Goal: Task Accomplishment & Management: Use online tool/utility

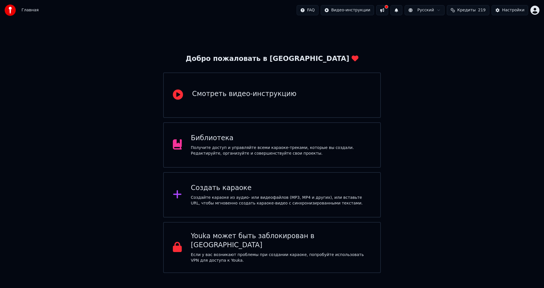
click at [282, 140] on div "Библиотека" at bounding box center [281, 138] width 180 height 9
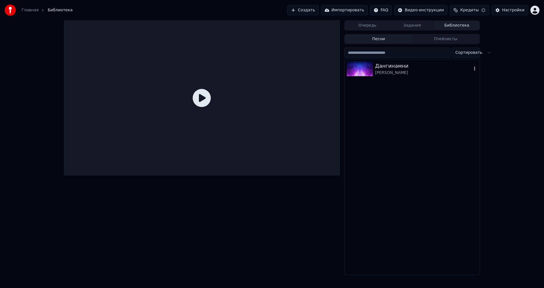
click at [412, 71] on div "[PERSON_NAME]" at bounding box center [423, 73] width 97 height 6
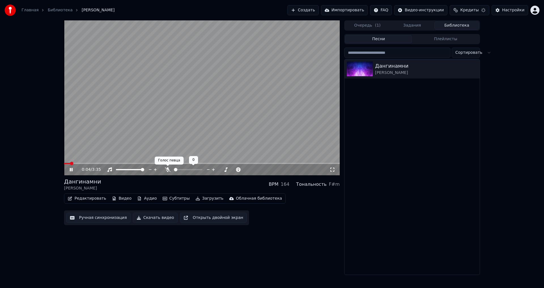
click at [168, 169] on icon at bounding box center [168, 169] width 6 height 5
click at [79, 163] on span at bounding box center [202, 163] width 276 height 1
click at [96, 129] on video at bounding box center [202, 97] width 276 height 155
click at [84, 214] on button "Ручная синхронизация" at bounding box center [98, 218] width 64 height 10
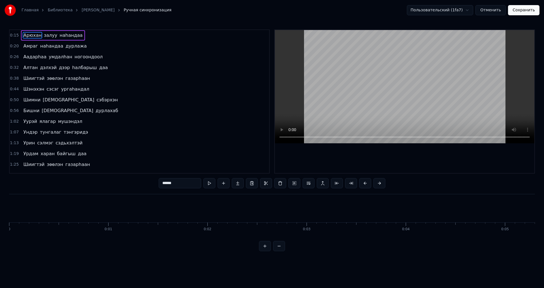
click at [26, 37] on span "Арюхан" at bounding box center [32, 35] width 19 height 7
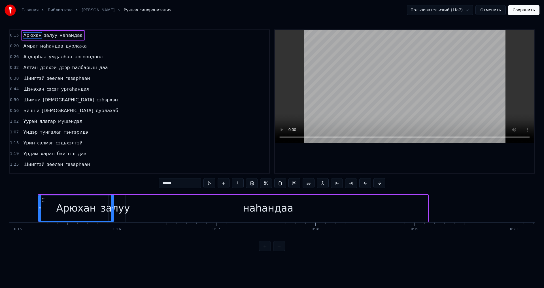
click at [172, 205] on div "наhандаа" at bounding box center [267, 208] width 319 height 27
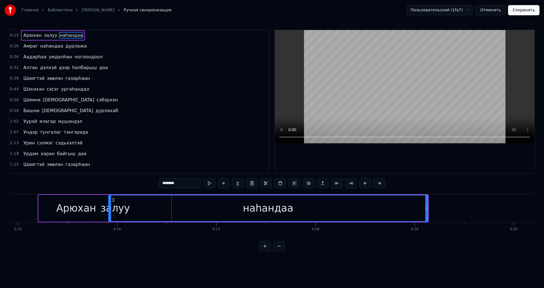
click at [85, 201] on div "Арюхан" at bounding box center [76, 208] width 40 height 15
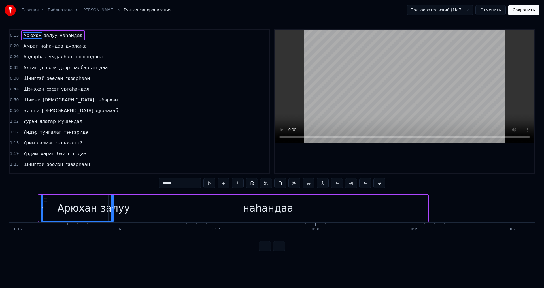
click at [41, 210] on icon at bounding box center [42, 208] width 2 height 5
click at [126, 207] on div "наhандаа" at bounding box center [267, 208] width 319 height 27
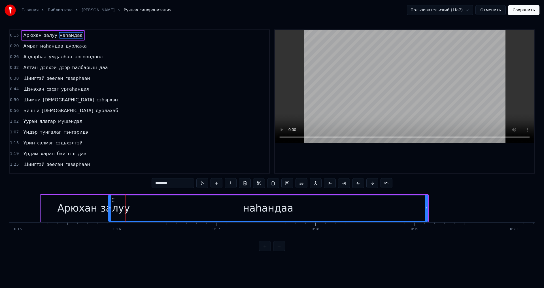
click at [103, 208] on div "залуу" at bounding box center [115, 208] width 29 height 15
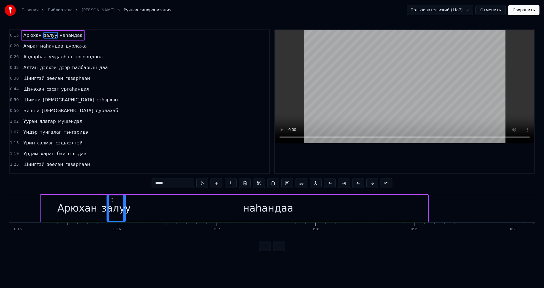
click at [107, 211] on div at bounding box center [108, 208] width 2 height 26
drag, startPoint x: 123, startPoint y: 210, endPoint x: 140, endPoint y: 213, distance: 17.0
click at [140, 213] on div at bounding box center [141, 208] width 2 height 26
click at [248, 212] on div "наhандаа" at bounding box center [268, 208] width 50 height 15
type input "********"
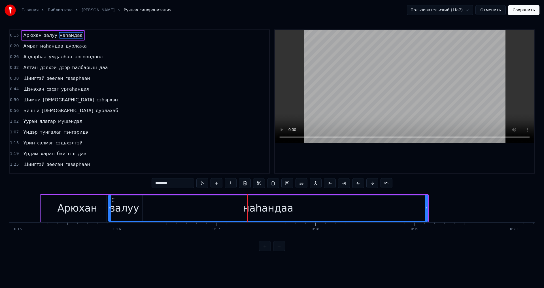
click at [151, 212] on div "наhандаа" at bounding box center [268, 208] width 319 height 26
drag, startPoint x: 110, startPoint y: 212, endPoint x: 113, endPoint y: 216, distance: 4.2
click at [113, 216] on div at bounding box center [112, 208] width 2 height 26
click at [522, 10] on button "Сохранить" at bounding box center [523, 10] width 31 height 10
click at [522, 10] on div "Пользовательский (1fa7) Отменить Сохранить" at bounding box center [469, 10] width 139 height 10
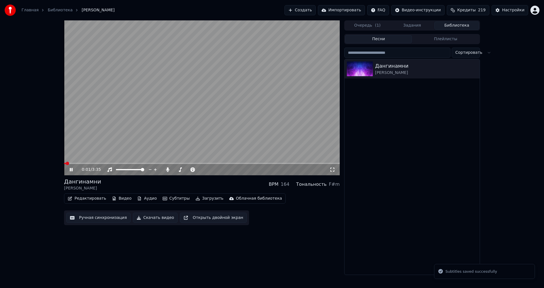
click at [95, 163] on span at bounding box center [202, 163] width 276 height 1
click at [89, 164] on span at bounding box center [84, 163] width 41 height 1
click at [80, 164] on span at bounding box center [72, 163] width 17 height 1
click at [113, 140] on video at bounding box center [202, 97] width 276 height 155
click at [112, 218] on button "Ручная синхронизация" at bounding box center [98, 218] width 64 height 10
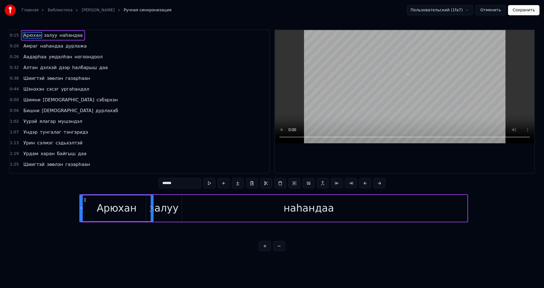
scroll to position [0, 1481]
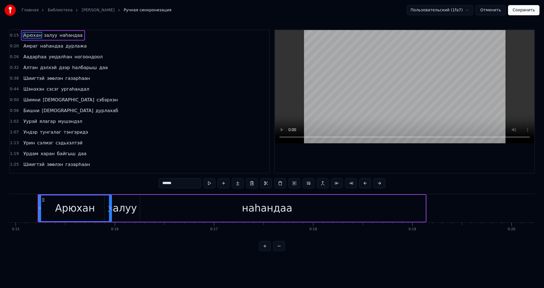
click at [68, 36] on span "наhандаа" at bounding box center [71, 35] width 24 height 7
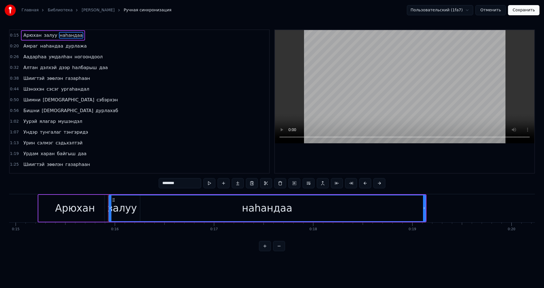
click at [228, 219] on div "наhандаа" at bounding box center [267, 208] width 316 height 26
drag, startPoint x: 111, startPoint y: 209, endPoint x: 131, endPoint y: 208, distance: 20.1
click at [113, 210] on div "наhандаа" at bounding box center [268, 208] width 314 height 26
click at [132, 208] on div "наhандаа" at bounding box center [268, 208] width 314 height 26
click at [114, 208] on icon at bounding box center [114, 208] width 2 height 5
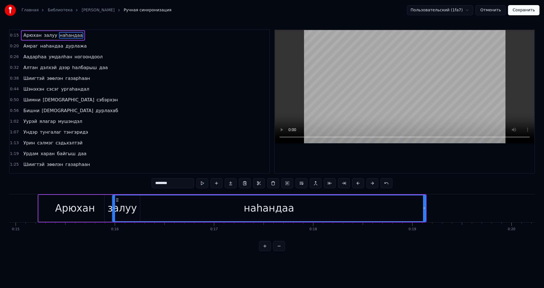
click at [146, 213] on div "наhандаа" at bounding box center [269, 208] width 312 height 26
click at [113, 206] on icon at bounding box center [114, 208] width 2 height 5
click at [129, 207] on div "наhандаа" at bounding box center [269, 208] width 312 height 26
click at [111, 207] on div "залуу" at bounding box center [121, 208] width 29 height 15
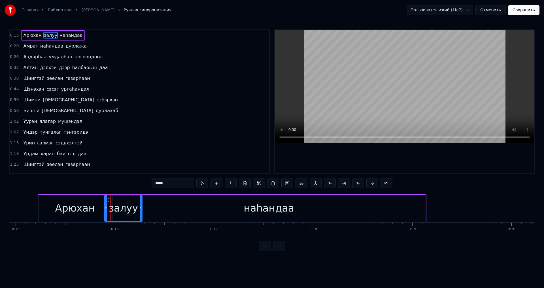
click at [140, 210] on icon at bounding box center [141, 208] width 2 height 5
click at [107, 208] on icon at bounding box center [106, 208] width 2 height 5
click at [166, 208] on div "наhандаа" at bounding box center [268, 208] width 313 height 27
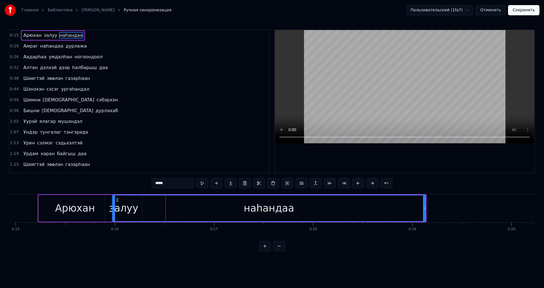
type input "********"
drag, startPoint x: 114, startPoint y: 209, endPoint x: 118, endPoint y: 212, distance: 5.1
click at [118, 212] on div at bounding box center [118, 208] width 2 height 26
click at [425, 210] on div at bounding box center [424, 208] width 2 height 26
click at [528, 11] on button "Сохранить" at bounding box center [523, 10] width 31 height 10
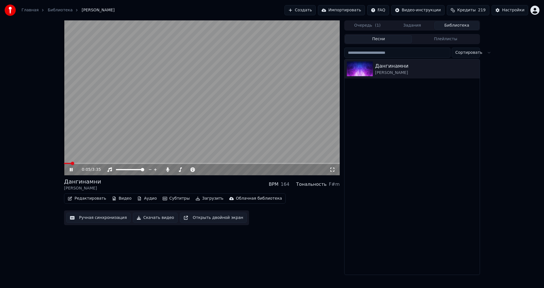
click at [289, 100] on video at bounding box center [202, 97] width 276 height 155
click at [206, 112] on video at bounding box center [202, 97] width 276 height 155
click at [77, 163] on span at bounding box center [202, 163] width 276 height 1
click at [81, 163] on span at bounding box center [202, 163] width 276 height 1
click at [106, 146] on video at bounding box center [202, 97] width 276 height 155
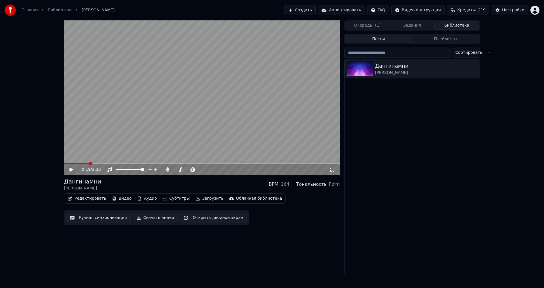
click at [95, 217] on button "Ручная синхронизация" at bounding box center [98, 218] width 64 height 10
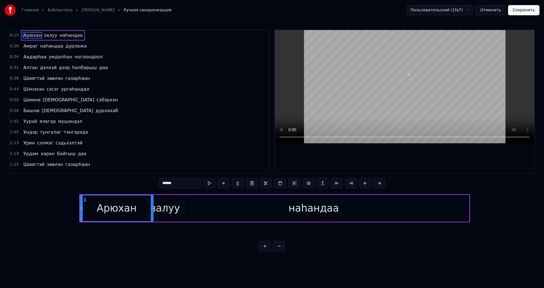
scroll to position [0, 1481]
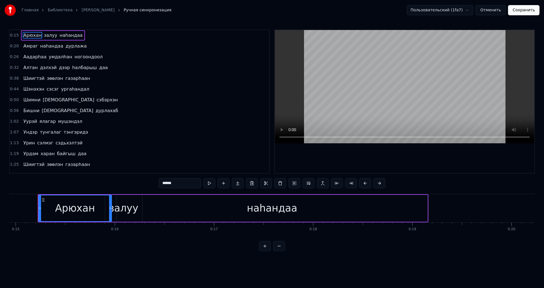
click at [68, 40] on div "[PERSON_NAME] залуу наhандаа" at bounding box center [53, 35] width 64 height 10
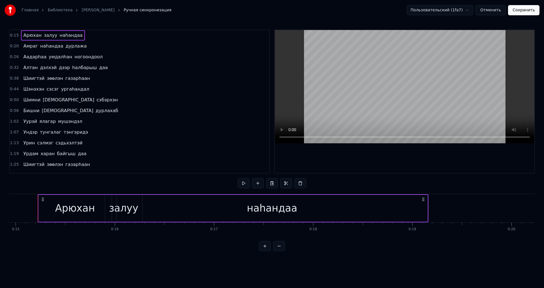
click at [69, 38] on span "наhандаа" at bounding box center [71, 35] width 24 height 7
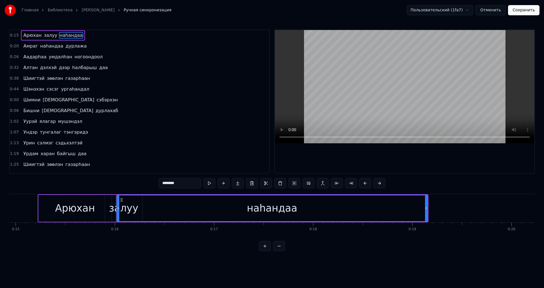
click at [70, 37] on span "наhандаа" at bounding box center [71, 35] width 24 height 7
drag, startPoint x: 118, startPoint y: 218, endPoint x: 125, endPoint y: 220, distance: 7.4
click at [125, 220] on div at bounding box center [125, 208] width 2 height 26
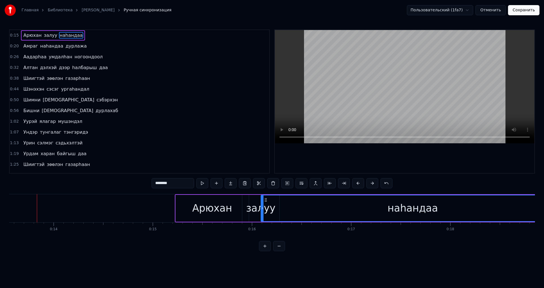
scroll to position [0, 1343]
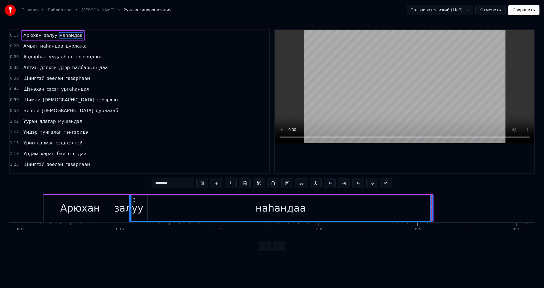
click at [263, 208] on div "наhандаа" at bounding box center [280, 208] width 303 height 26
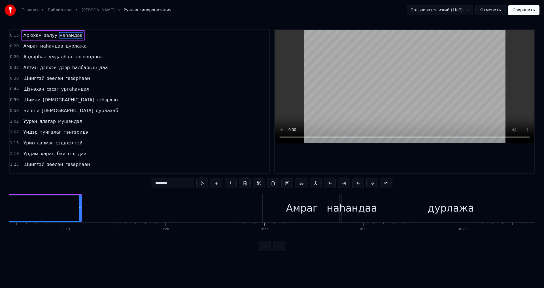
scroll to position [0, 1834]
click at [71, 37] on span "наhандаа" at bounding box center [71, 35] width 24 height 7
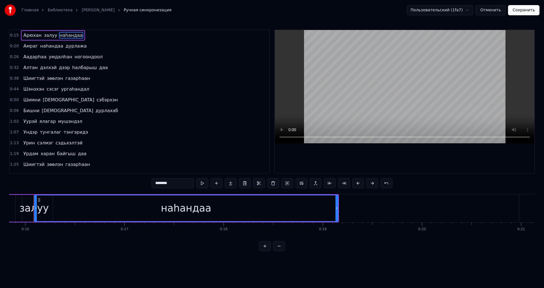
scroll to position [0, 1566]
drag, startPoint x: 40, startPoint y: 213, endPoint x: 48, endPoint y: 218, distance: 9.4
click at [48, 218] on div at bounding box center [47, 208] width 2 height 26
click at [527, 8] on button "Сохранить" at bounding box center [523, 10] width 31 height 10
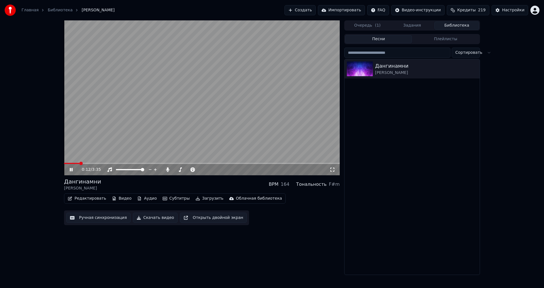
click at [79, 164] on span at bounding box center [202, 163] width 276 height 1
click at [104, 145] on video at bounding box center [202, 97] width 276 height 155
click at [98, 220] on button "Ручная синхронизация" at bounding box center [98, 218] width 64 height 10
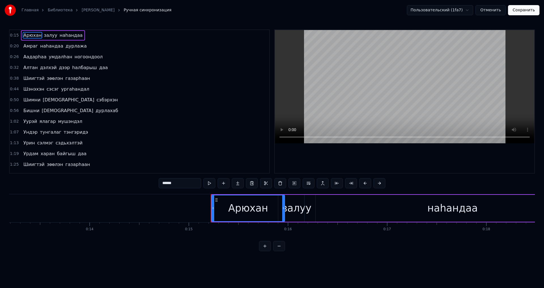
scroll to position [0, 1481]
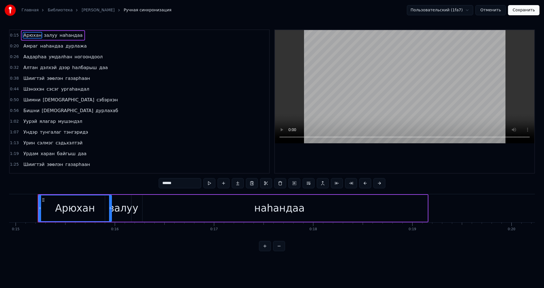
click at [71, 37] on span "наhандаа" at bounding box center [71, 35] width 24 height 7
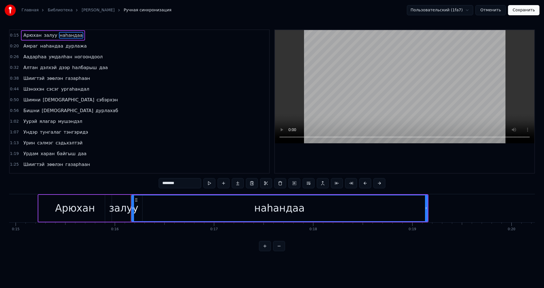
type input "********"
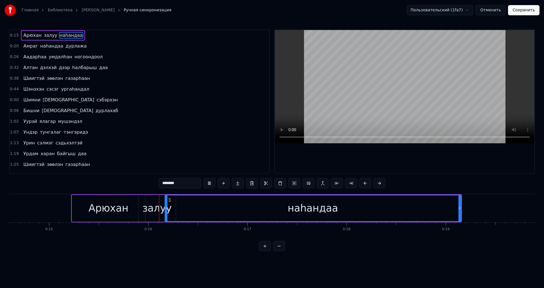
scroll to position [0, 1511]
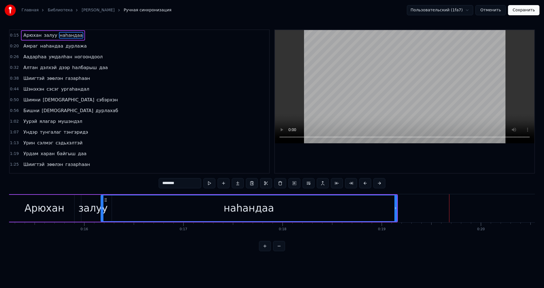
drag, startPoint x: 68, startPoint y: 36, endPoint x: 142, endPoint y: 64, distance: 78.9
click at [68, 36] on span "наhандаа" at bounding box center [71, 35] width 24 height 7
click at [37, 35] on span "Арюхан" at bounding box center [32, 35] width 19 height 7
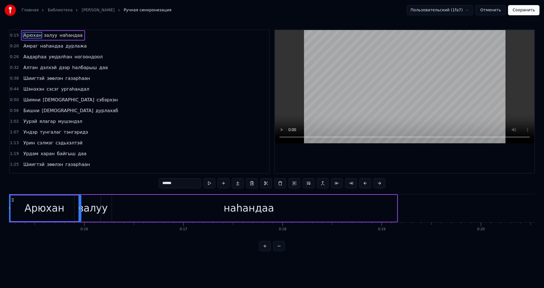
scroll to position [0, 1481]
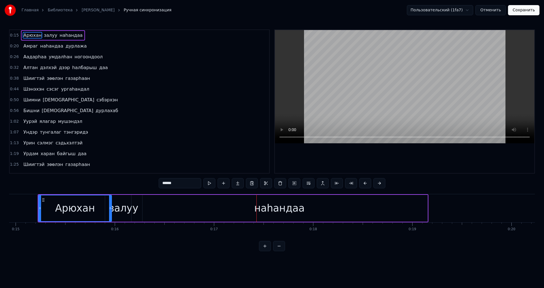
click at [167, 220] on div "наhандаа" at bounding box center [279, 208] width 296 height 27
type input "********"
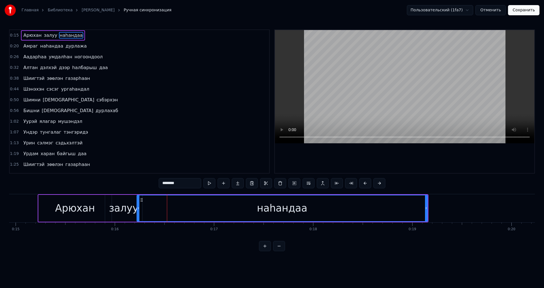
drag, startPoint x: 133, startPoint y: 214, endPoint x: 150, endPoint y: 213, distance: 17.6
click at [139, 216] on div at bounding box center [138, 208] width 2 height 26
click at [398, 206] on div "наhандаа" at bounding box center [282, 208] width 290 height 26
click at [332, 206] on div "наhандаа" at bounding box center [282, 208] width 290 height 26
drag, startPoint x: 425, startPoint y: 211, endPoint x: 413, endPoint y: 214, distance: 12.0
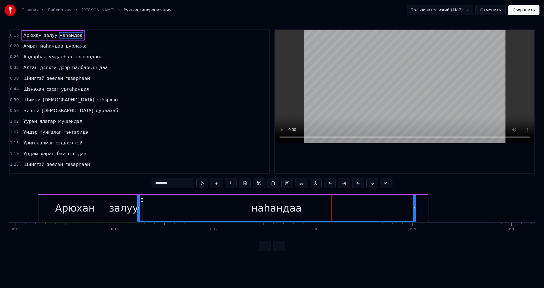
click at [413, 214] on div at bounding box center [414, 208] width 2 height 26
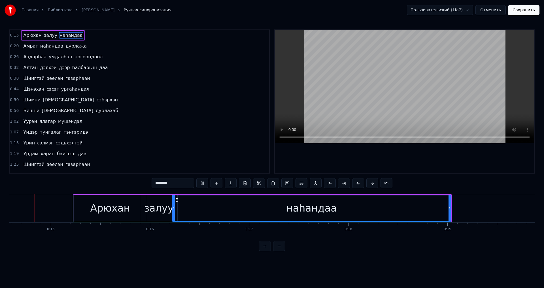
scroll to position [0, 1441]
drag, startPoint x: 454, startPoint y: 207, endPoint x: 436, endPoint y: 202, distance: 19.0
click at [445, 207] on icon at bounding box center [446, 208] width 2 height 5
click at [73, 37] on span "наhандаа" at bounding box center [71, 35] width 24 height 7
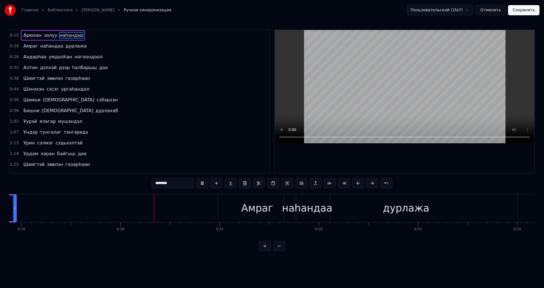
scroll to position [0, 1920]
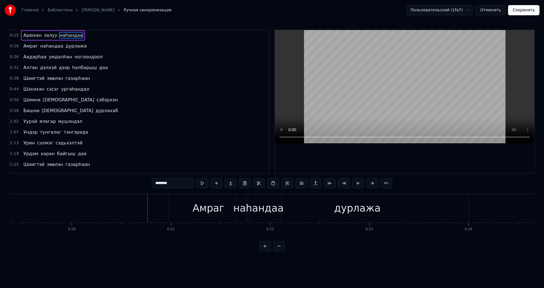
click at [69, 36] on span "наhандаа" at bounding box center [71, 35] width 24 height 7
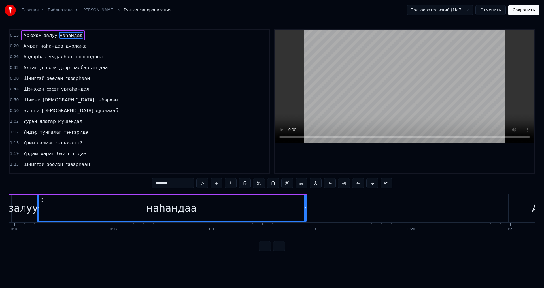
scroll to position [0, 1579]
click at [40, 211] on div at bounding box center [39, 208] width 2 height 26
drag, startPoint x: 306, startPoint y: 208, endPoint x: 305, endPoint y: 201, distance: 7.0
click at [305, 208] on icon at bounding box center [305, 208] width 2 height 5
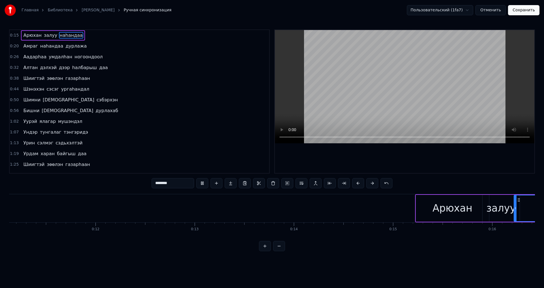
scroll to position [0, 1050]
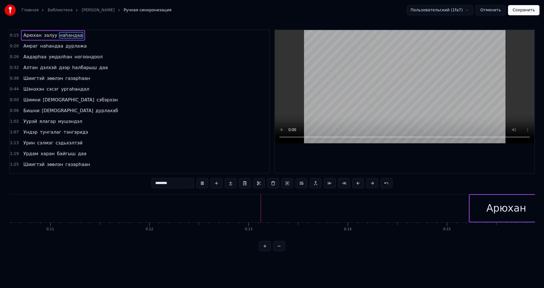
click at [38, 39] on div "[PERSON_NAME] залуу наhандаа" at bounding box center [53, 35] width 64 height 10
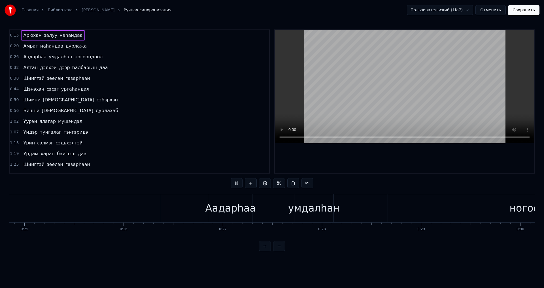
scroll to position [0, 2518]
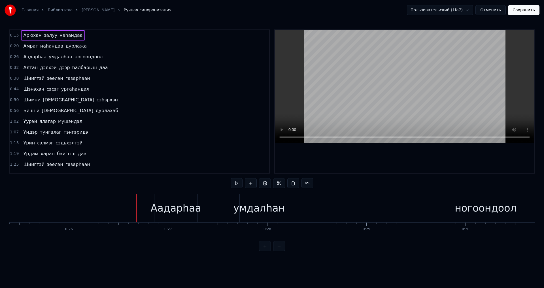
click at [65, 44] on span "дурлажа" at bounding box center [76, 46] width 22 height 7
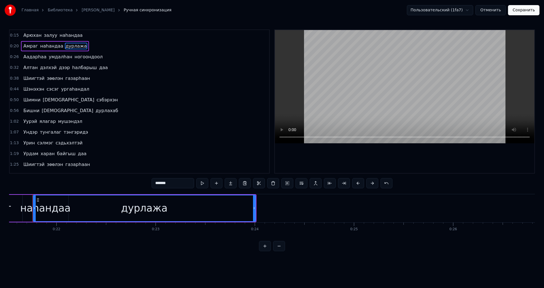
scroll to position [0, 2129]
click at [38, 213] on div at bounding box center [38, 208] width 2 height 26
drag, startPoint x: 259, startPoint y: 211, endPoint x: 262, endPoint y: 217, distance: 6.6
click at [262, 217] on div at bounding box center [262, 208] width 2 height 26
click at [50, 49] on span "наhандаа" at bounding box center [52, 46] width 24 height 7
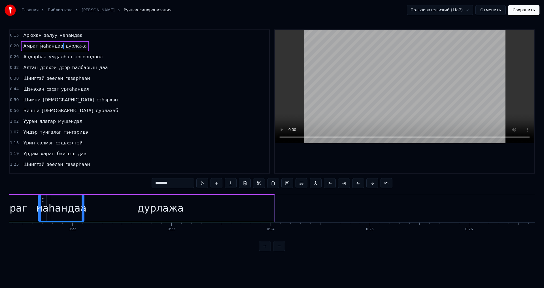
click at [23, 48] on span "Амраг" at bounding box center [31, 46] width 16 height 7
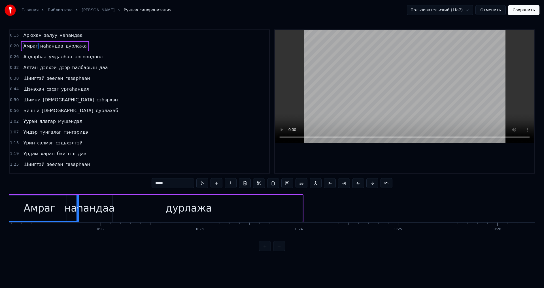
click at [26, 47] on span "Амраг" at bounding box center [31, 46] width 16 height 7
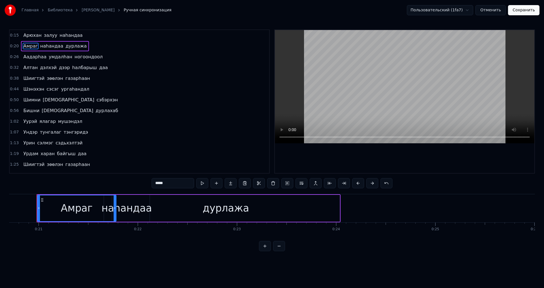
scroll to position [0, 2051]
click at [116, 211] on div at bounding box center [115, 208] width 2 height 26
click at [163, 208] on div "дурлажа" at bounding box center [226, 208] width 227 height 27
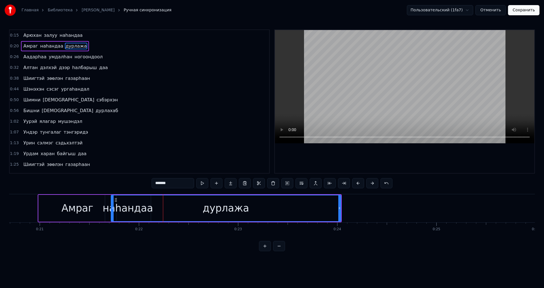
click at [113, 212] on div at bounding box center [112, 208] width 2 height 26
click at [27, 47] on span "Амраг" at bounding box center [31, 46] width 16 height 7
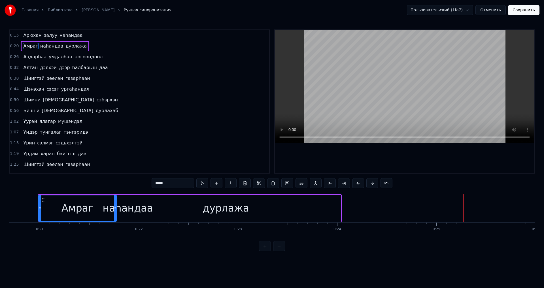
click at [322, 206] on div "дурлажа" at bounding box center [226, 208] width 230 height 27
type input "*******"
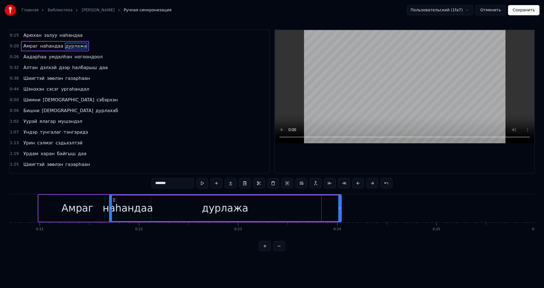
click at [112, 210] on icon at bounding box center [111, 208] width 2 height 5
drag, startPoint x: 339, startPoint y: 210, endPoint x: 349, endPoint y: 210, distance: 9.9
click at [349, 216] on div at bounding box center [349, 208] width 2 height 26
click at [526, 9] on button "Сохранить" at bounding box center [523, 10] width 31 height 10
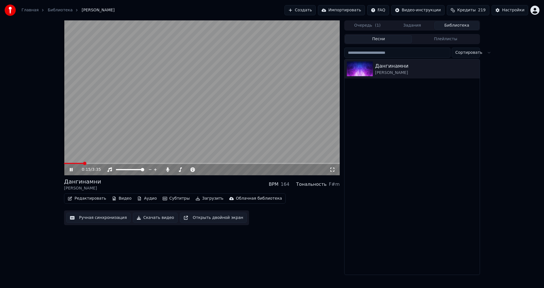
click at [83, 163] on span at bounding box center [202, 163] width 276 height 1
click at [105, 147] on video at bounding box center [202, 97] width 276 height 155
click at [93, 164] on span at bounding box center [78, 163] width 29 height 1
click at [105, 150] on video at bounding box center [202, 97] width 276 height 155
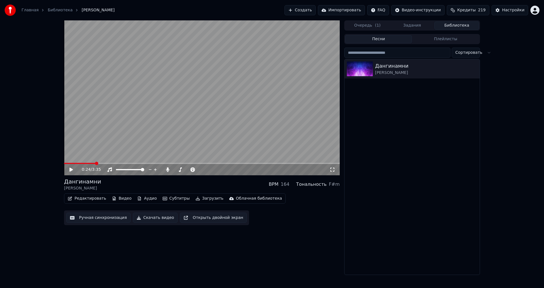
click at [92, 216] on button "Ручная синхронизация" at bounding box center [98, 218] width 64 height 10
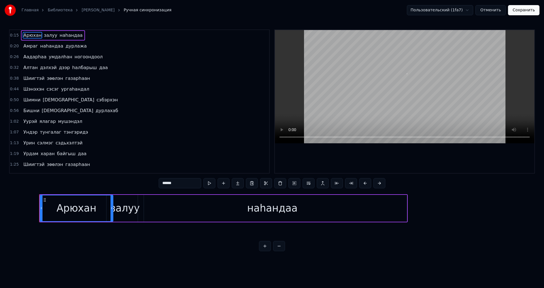
click at [75, 44] on span "дурлажа" at bounding box center [76, 46] width 22 height 7
type input "*******"
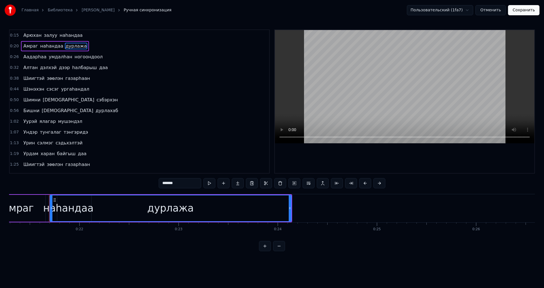
scroll to position [0, 2122]
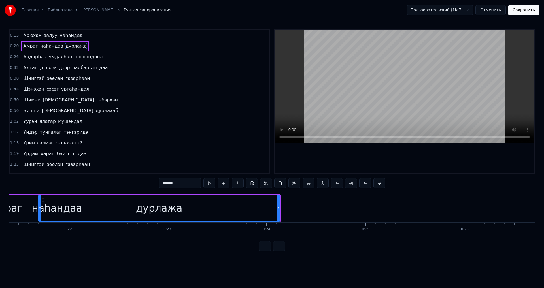
click at [26, 51] on div "0:20 Амраг [PERSON_NAME]" at bounding box center [139, 46] width 259 height 11
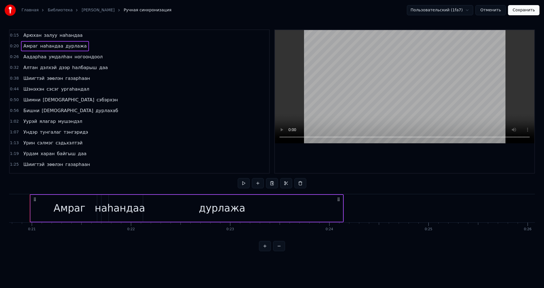
click at [31, 48] on span "Амраг" at bounding box center [31, 46] width 16 height 7
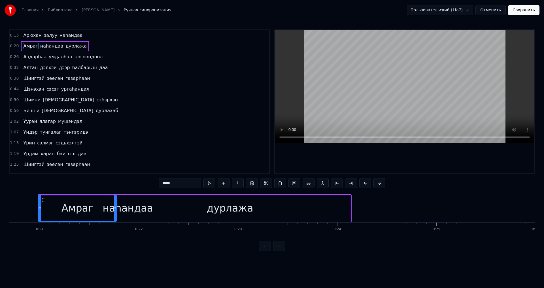
click at [147, 212] on div "дурлажа" at bounding box center [229, 208] width 241 height 27
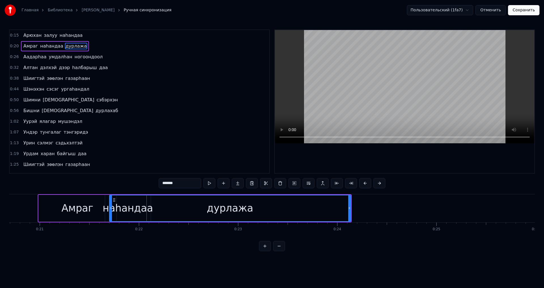
click at [106, 206] on div "наhандаа" at bounding box center [128, 208] width 50 height 15
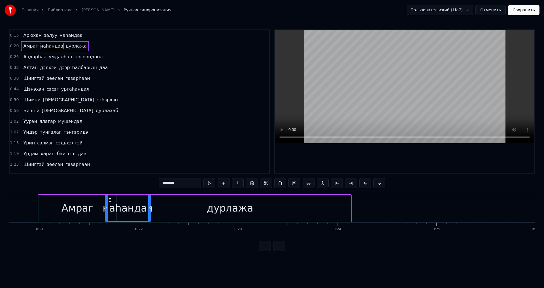
click at [164, 211] on div "дурлажа" at bounding box center [229, 208] width 241 height 27
type input "*******"
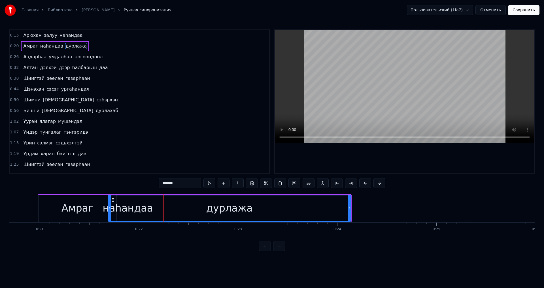
click at [110, 208] on circle at bounding box center [110, 207] width 0 height 0
click at [351, 210] on div "дурлажа" at bounding box center [229, 208] width 243 height 27
drag, startPoint x: 350, startPoint y: 210, endPoint x: 359, endPoint y: 218, distance: 12.6
click at [359, 219] on div at bounding box center [358, 208] width 2 height 26
click at [520, 12] on button "Сохранить" at bounding box center [523, 10] width 31 height 10
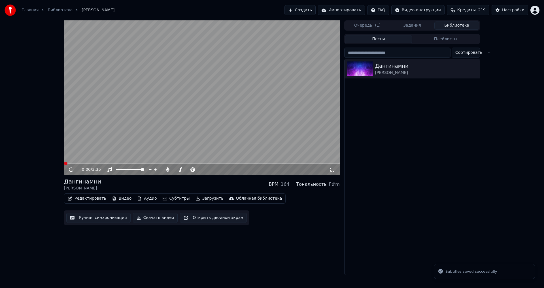
click at [97, 164] on span at bounding box center [202, 163] width 276 height 1
click at [80, 163] on span at bounding box center [83, 163] width 38 height 1
click at [103, 149] on video at bounding box center [202, 97] width 276 height 155
click at [102, 218] on button "Ручная синхронизация" at bounding box center [98, 218] width 64 height 10
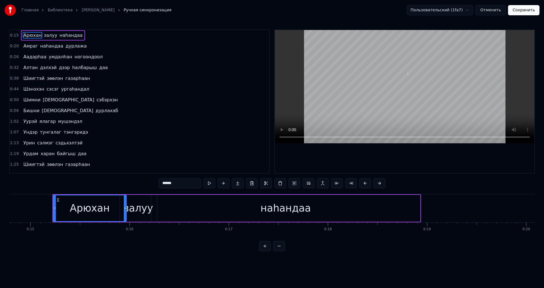
click at [75, 46] on span "дурлажа" at bounding box center [76, 46] width 22 height 7
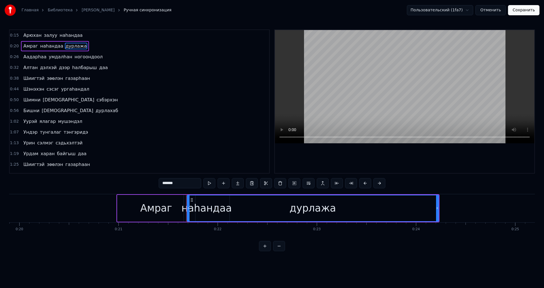
scroll to position [0, 2121]
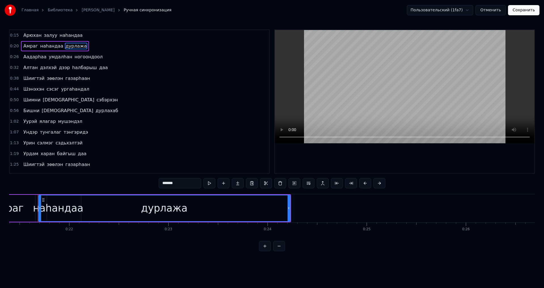
click at [64, 211] on div "дурлажа" at bounding box center [164, 208] width 251 height 26
click at [40, 209] on icon at bounding box center [40, 208] width 2 height 5
click at [35, 208] on div "наhандаа" at bounding box center [58, 208] width 46 height 27
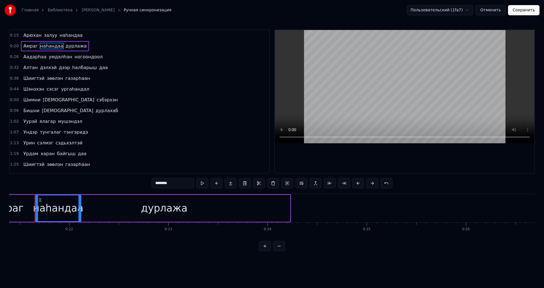
scroll to position [0, 2118]
click at [92, 209] on div "дурлажа" at bounding box center [167, 208] width 252 height 27
type input "*******"
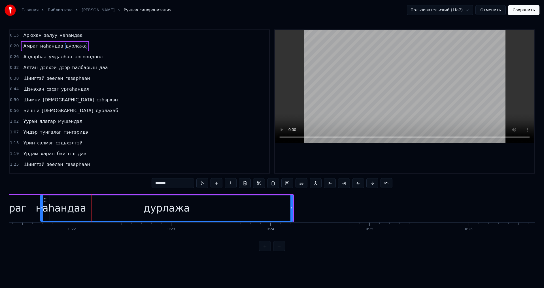
click at [42, 208] on icon at bounding box center [42, 208] width 2 height 5
click at [42, 210] on div at bounding box center [42, 208] width 0 height 28
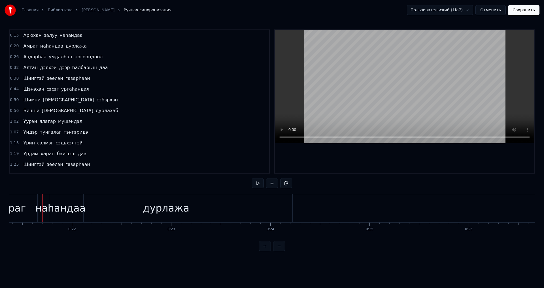
click at [66, 214] on div "дурлажа" at bounding box center [166, 208] width 252 height 28
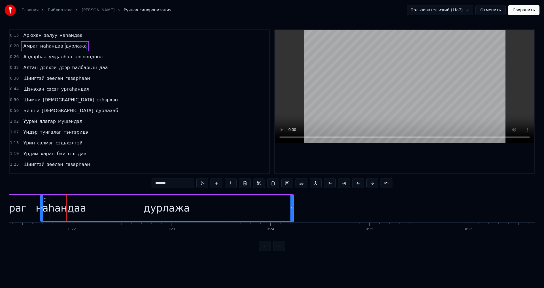
click at [61, 211] on div "дурлажа" at bounding box center [167, 208] width 252 height 26
click at [105, 198] on div "дурлажа" at bounding box center [167, 208] width 252 height 26
drag, startPoint x: 292, startPoint y: 210, endPoint x: 357, endPoint y: 179, distance: 71.3
click at [310, 214] on div at bounding box center [309, 208] width 2 height 26
click at [513, 10] on button "Сохранить" at bounding box center [523, 10] width 31 height 10
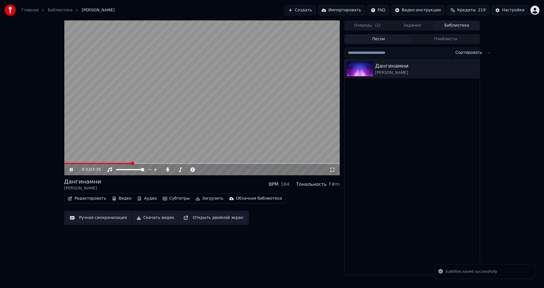
click at [132, 163] on span at bounding box center [202, 163] width 276 height 1
click at [113, 164] on span at bounding box center [98, 163] width 68 height 1
click at [112, 124] on video at bounding box center [202, 97] width 276 height 155
click at [82, 163] on span at bounding box center [89, 163] width 50 height 1
click at [112, 114] on video at bounding box center [202, 97] width 276 height 155
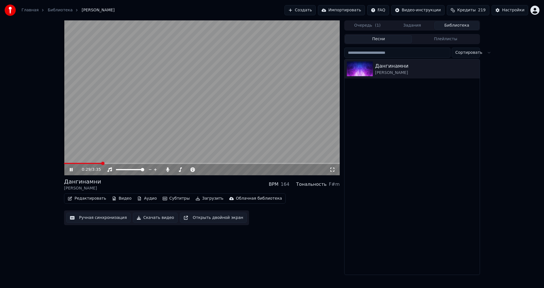
click at [89, 164] on span at bounding box center [83, 163] width 38 height 1
click at [95, 147] on video at bounding box center [202, 97] width 276 height 155
click at [96, 212] on div "Ручная синхронизация Скачать видео Открыть двойной экран" at bounding box center [156, 217] width 185 height 15
click at [96, 216] on button "Ручная синхронизация" at bounding box center [98, 218] width 64 height 10
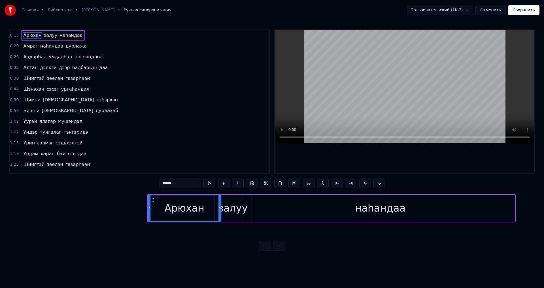
click at [71, 49] on span "дурлажа" at bounding box center [76, 46] width 22 height 7
type input "*******"
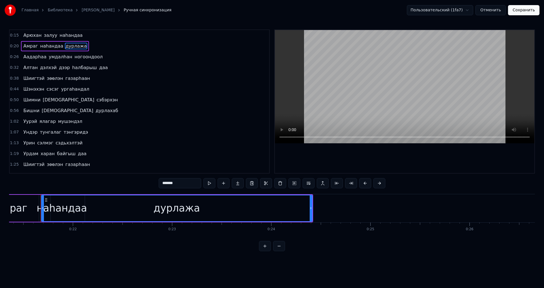
scroll to position [0, 2120]
drag, startPoint x: 40, startPoint y: 213, endPoint x: 48, endPoint y: 216, distance: 9.0
click at [48, 216] on div at bounding box center [48, 208] width 2 height 26
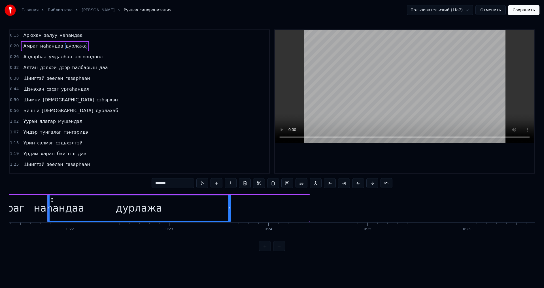
drag, startPoint x: 308, startPoint y: 211, endPoint x: 230, endPoint y: 224, distance: 79.5
click at [230, 224] on div "Арюхан залуу наhандаа Амраг наhандаа дурлажа Аадарhаа умдалhан ногоондоол Алтан…" at bounding box center [272, 215] width 526 height 42
drag, startPoint x: 49, startPoint y: 214, endPoint x: 60, endPoint y: 216, distance: 11.2
click at [60, 216] on div at bounding box center [59, 208] width 2 height 26
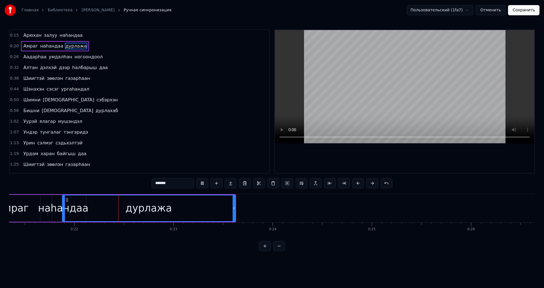
scroll to position [0, 2119]
drag, startPoint x: 231, startPoint y: 208, endPoint x: 192, endPoint y: 209, distance: 38.5
click at [215, 210] on icon at bounding box center [216, 208] width 2 height 5
drag, startPoint x: 61, startPoint y: 210, endPoint x: 58, endPoint y: 211, distance: 4.1
click at [58, 211] on div at bounding box center [57, 208] width 2 height 26
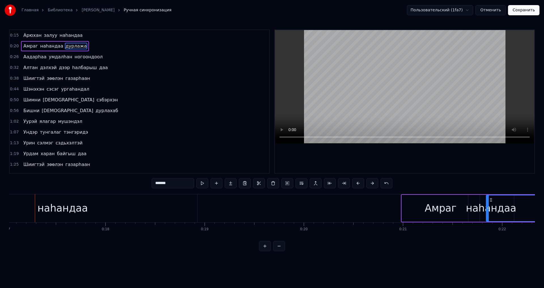
scroll to position [0, 1686]
click at [415, 222] on div "0:15 Арюхан залуу наhандаа 0:20 Амраг наhандаа дурлажа 0:26 Аадарhаа умдалhан н…" at bounding box center [272, 140] width 526 height 222
click at [492, 178] on div "0:15 Арюхан залуу наhандаа 0:20 Амраг наhандаа дурлажа 0:26 Аадарhаа умдалhан н…" at bounding box center [272, 140] width 526 height 222
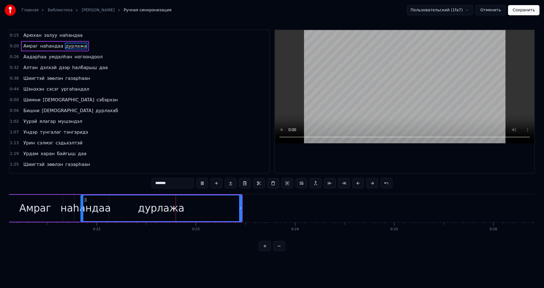
scroll to position [0, 2169]
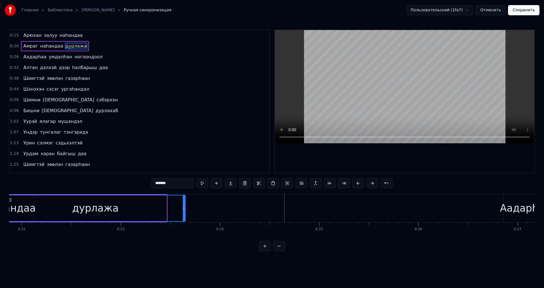
drag, startPoint x: 164, startPoint y: 206, endPoint x: 187, endPoint y: 199, distance: 23.6
click at [185, 218] on div at bounding box center [184, 208] width 2 height 26
click at [40, 44] on span "наhандаа" at bounding box center [52, 46] width 24 height 7
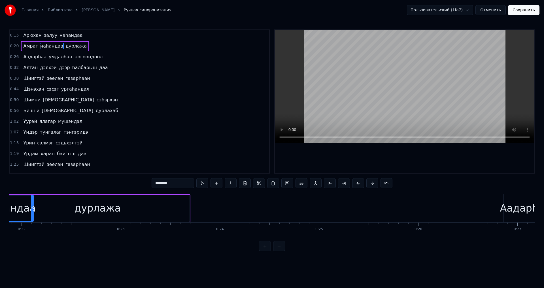
scroll to position [0, 2118]
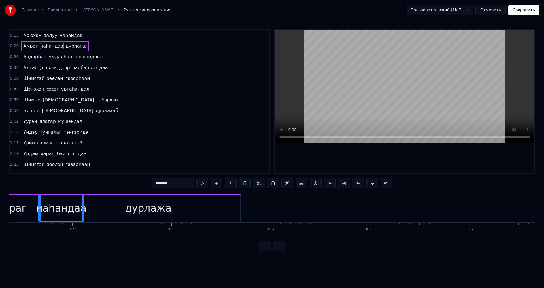
click at [238, 209] on div "дурлажа" at bounding box center [148, 208] width 184 height 27
type input "*******"
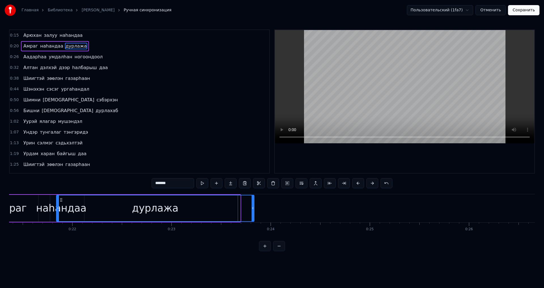
drag, startPoint x: 239, startPoint y: 209, endPoint x: 184, endPoint y: 205, distance: 54.8
click at [252, 213] on div at bounding box center [253, 208] width 2 height 26
click at [56, 212] on div at bounding box center [56, 208] width 2 height 26
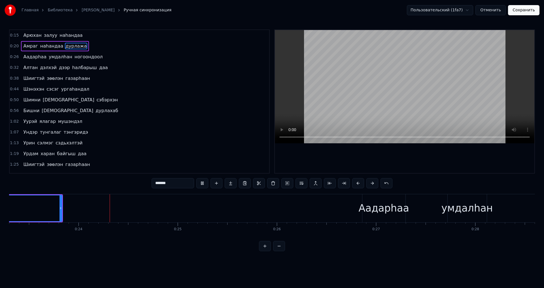
scroll to position [0, 2311]
drag, startPoint x: 61, startPoint y: 211, endPoint x: 93, endPoint y: 196, distance: 35.4
click at [99, 218] on div at bounding box center [98, 208] width 2 height 26
click at [65, 46] on span "дурлажа" at bounding box center [76, 46] width 22 height 7
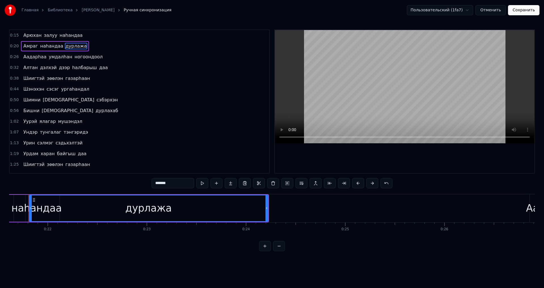
scroll to position [0, 2133]
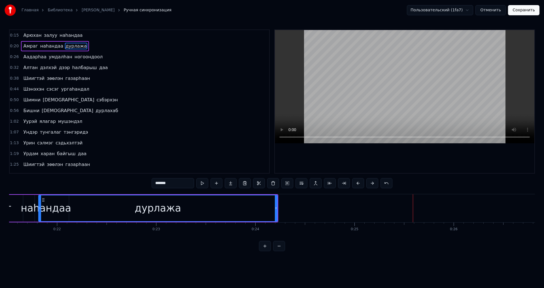
click at [75, 51] on div "Амраг [PERSON_NAME]" at bounding box center [55, 46] width 68 height 10
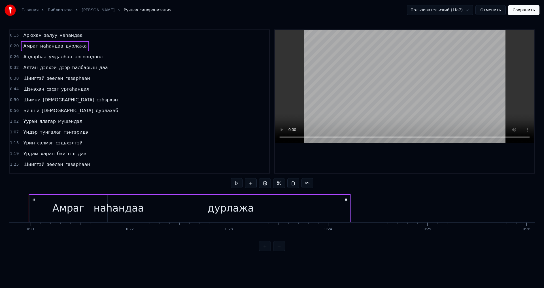
scroll to position [0, 2051]
click at [196, 216] on div "дурлажа" at bounding box center [239, 208] width 239 height 27
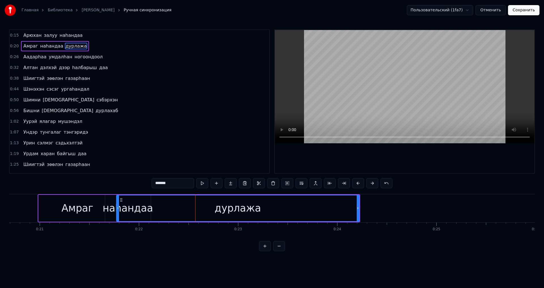
drag, startPoint x: 121, startPoint y: 214, endPoint x: 117, endPoint y: 214, distance: 4.0
click at [117, 214] on div at bounding box center [118, 208] width 2 height 26
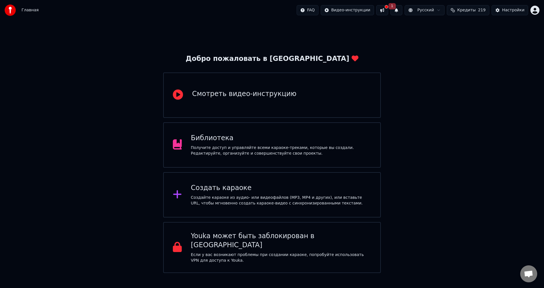
click at [239, 138] on div "Библиотека" at bounding box center [281, 138] width 180 height 9
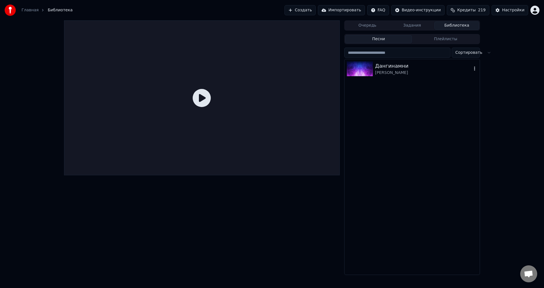
click at [388, 69] on div "Дангинамни" at bounding box center [423, 66] width 97 height 8
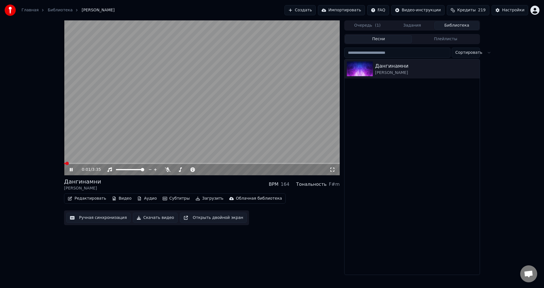
click at [188, 91] on video at bounding box center [202, 97] width 276 height 155
click at [85, 218] on button "Ручная синхронизация" at bounding box center [98, 218] width 64 height 10
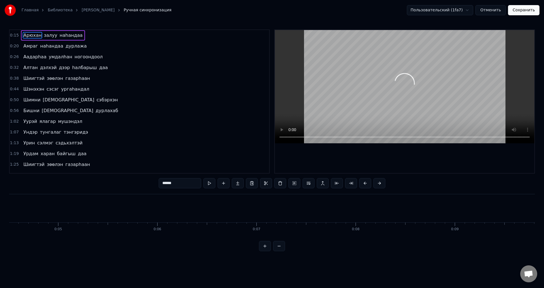
scroll to position [0, 1481]
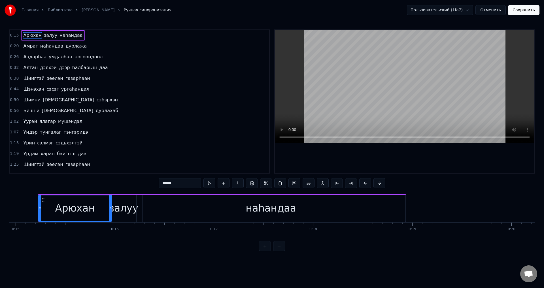
click at [33, 36] on span "Арюхан" at bounding box center [32, 35] width 19 height 7
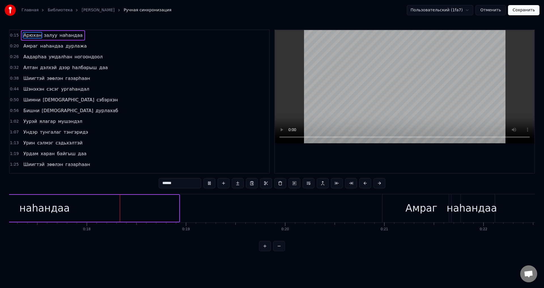
scroll to position [0, 1715]
click at [30, 33] on span "Арюхан" at bounding box center [32, 35] width 19 height 7
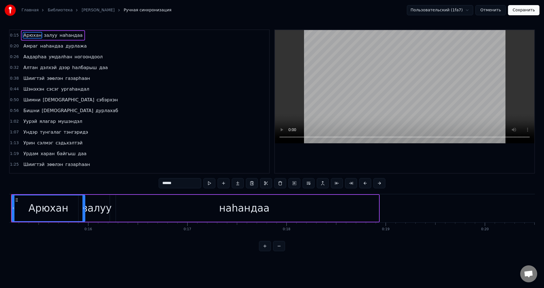
scroll to position [0, 1481]
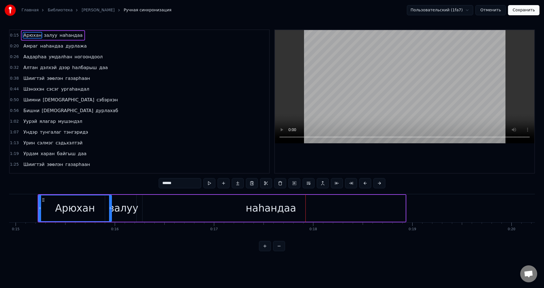
click at [29, 39] on div "[PERSON_NAME] залуу наhандаа" at bounding box center [53, 35] width 64 height 10
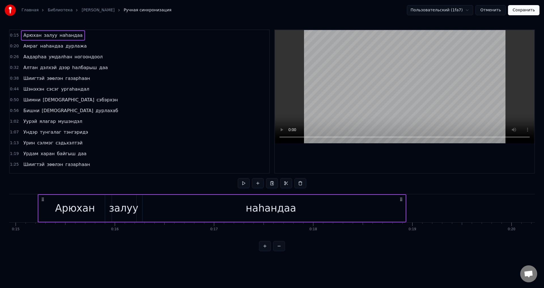
click at [89, 220] on div "Арюхан" at bounding box center [75, 208] width 73 height 27
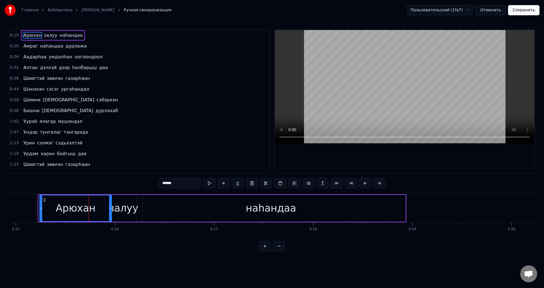
click at [42, 214] on div at bounding box center [41, 208] width 2 height 26
click at [117, 218] on div "залуу" at bounding box center [123, 208] width 37 height 27
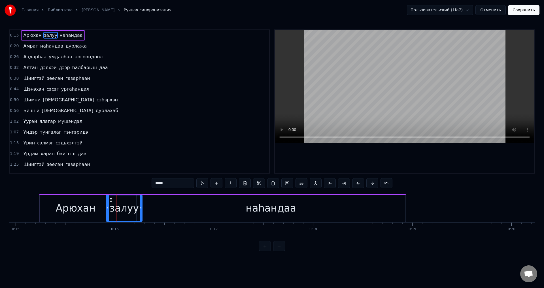
click at [108, 214] on div at bounding box center [108, 208] width 2 height 26
drag, startPoint x: 140, startPoint y: 212, endPoint x: 157, endPoint y: 212, distance: 17.0
click at [157, 212] on div at bounding box center [158, 208] width 2 height 26
click at [181, 207] on div "наhандаа" at bounding box center [271, 208] width 269 height 27
type input "********"
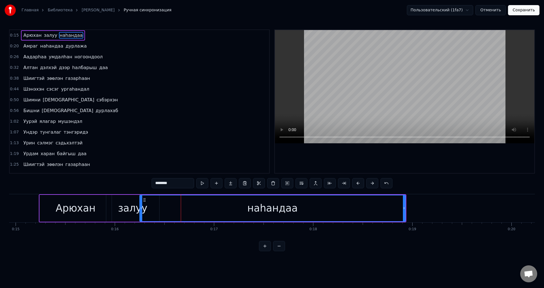
drag, startPoint x: 138, startPoint y: 211, endPoint x: 141, endPoint y: 214, distance: 4.0
click at [141, 214] on div at bounding box center [141, 208] width 2 height 26
drag, startPoint x: 405, startPoint y: 209, endPoint x: 387, endPoint y: 213, distance: 18.3
click at [387, 213] on div at bounding box center [386, 208] width 2 height 26
click at [523, 9] on button "Сохранить" at bounding box center [523, 10] width 31 height 10
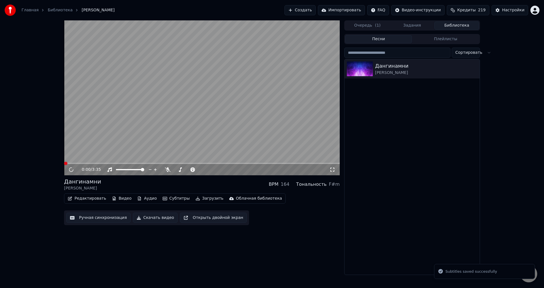
click at [92, 163] on span at bounding box center [202, 163] width 276 height 1
click at [84, 162] on video at bounding box center [202, 97] width 276 height 155
click at [85, 163] on span at bounding box center [202, 163] width 276 height 1
click at [80, 162] on video at bounding box center [202, 97] width 276 height 155
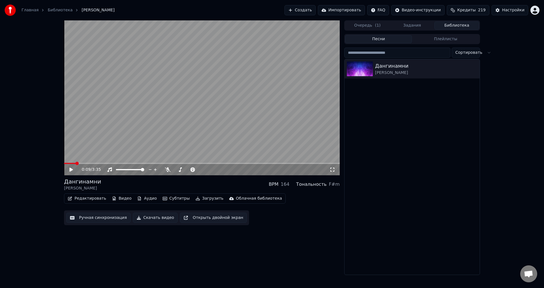
click at [76, 164] on span at bounding box center [70, 163] width 12 height 1
click at [72, 162] on video at bounding box center [202, 97] width 276 height 155
click at [73, 166] on div "0:09 / 3:35" at bounding box center [202, 169] width 276 height 11
click at [71, 165] on div "0:09 / 3:35" at bounding box center [202, 169] width 276 height 11
click at [71, 163] on span at bounding box center [68, 163] width 8 height 1
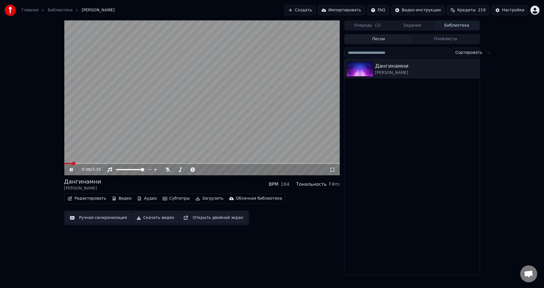
click at [68, 162] on video at bounding box center [202, 97] width 276 height 155
click at [69, 163] on span at bounding box center [66, 163] width 5 height 1
click at [74, 154] on video at bounding box center [202, 97] width 276 height 155
click at [76, 163] on span at bounding box center [202, 163] width 276 height 1
click at [104, 120] on video at bounding box center [202, 97] width 276 height 155
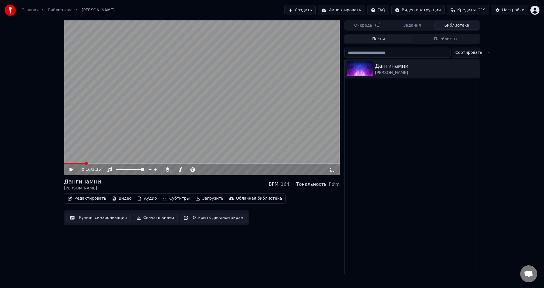
click at [104, 120] on video at bounding box center [202, 97] width 276 height 155
click at [80, 162] on video at bounding box center [202, 97] width 276 height 155
click at [81, 163] on span at bounding box center [72, 163] width 17 height 1
click at [74, 163] on span at bounding box center [72, 163] width 17 height 1
click at [71, 163] on span at bounding box center [69, 163] width 10 height 1
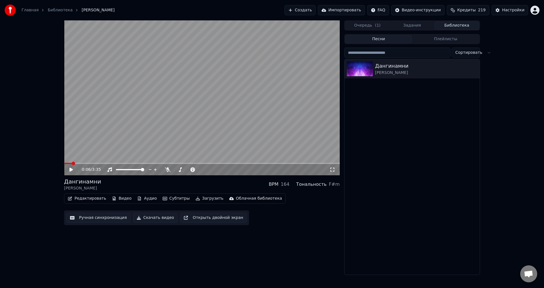
click at [88, 134] on video at bounding box center [202, 97] width 276 height 155
click at [94, 151] on video at bounding box center [202, 97] width 276 height 155
click at [80, 163] on span at bounding box center [75, 163] width 22 height 1
click at [168, 169] on icon at bounding box center [168, 169] width 6 height 5
click at [79, 163] on span at bounding box center [71, 163] width 15 height 1
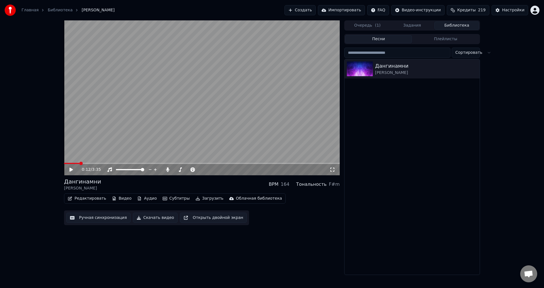
click at [95, 143] on video at bounding box center [202, 97] width 276 height 155
click at [96, 143] on video at bounding box center [202, 97] width 276 height 155
click at [124, 124] on video at bounding box center [202, 97] width 276 height 155
click at [103, 219] on button "Ручная синхронизация" at bounding box center [98, 218] width 64 height 10
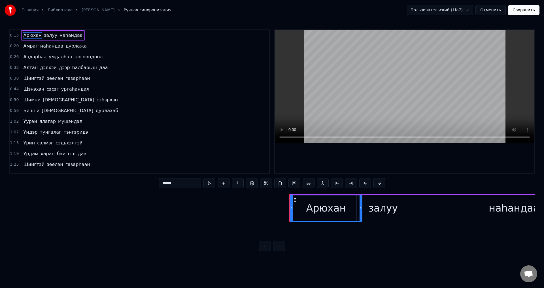
click at [59, 35] on span "наhандаа" at bounding box center [71, 35] width 24 height 7
type input "********"
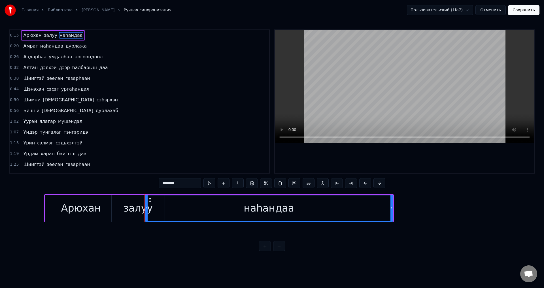
scroll to position [0, 1482]
drag, startPoint x: 139, startPoint y: 214, endPoint x: 149, endPoint y: 213, distance: 10.3
click at [141, 215] on div at bounding box center [142, 208] width 2 height 26
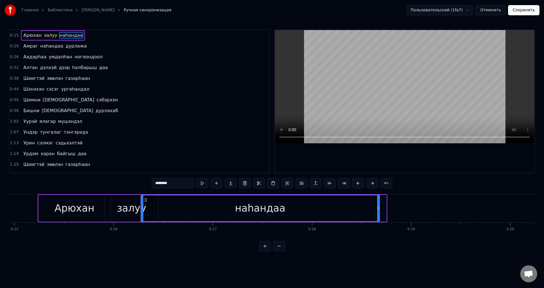
drag, startPoint x: 383, startPoint y: 210, endPoint x: 377, endPoint y: 210, distance: 5.7
click at [377, 210] on icon at bounding box center [378, 208] width 2 height 5
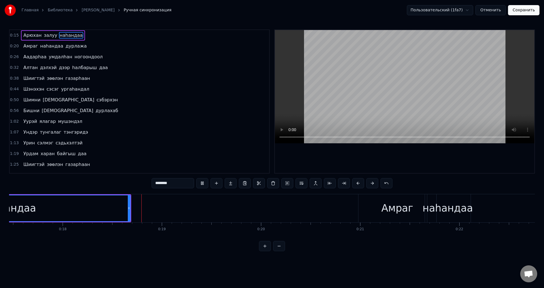
scroll to position [0, 1785]
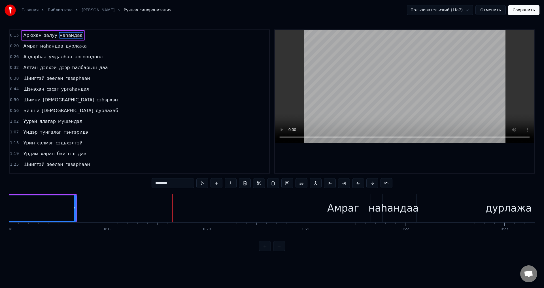
click at [67, 37] on span "наhандаа" at bounding box center [71, 35] width 24 height 7
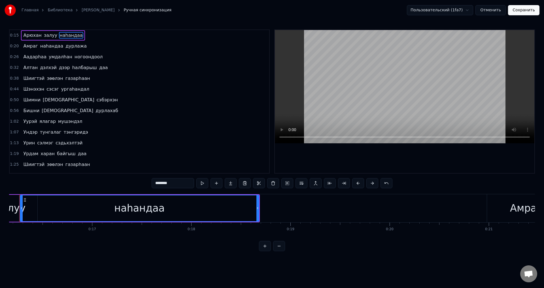
scroll to position [0, 1584]
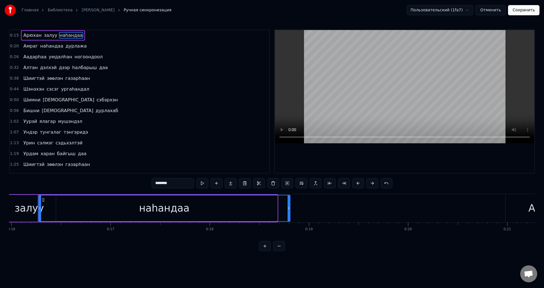
drag, startPoint x: 275, startPoint y: 212, endPoint x: 276, endPoint y: 206, distance: 6.3
click at [289, 212] on div at bounding box center [289, 208] width 2 height 26
drag, startPoint x: 40, startPoint y: 211, endPoint x: 44, endPoint y: 207, distance: 5.4
click at [40, 211] on div at bounding box center [40, 208] width 2 height 26
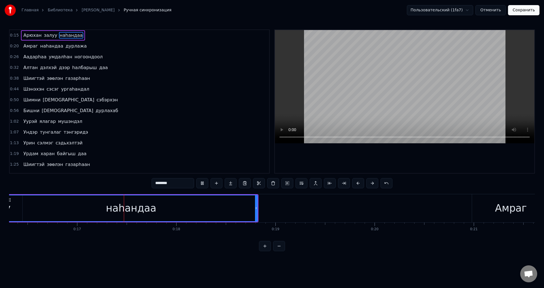
scroll to position [0, 1634]
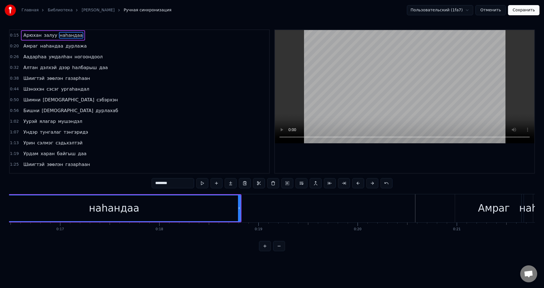
click at [531, 9] on button "Сохранить" at bounding box center [523, 10] width 31 height 10
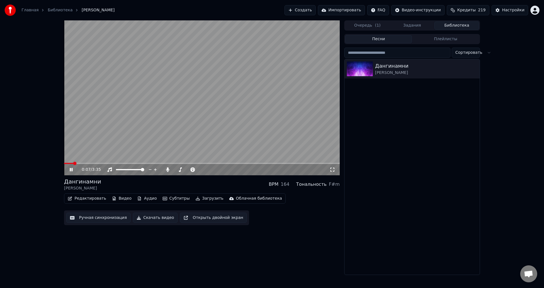
click at [78, 163] on span at bounding box center [202, 163] width 276 height 1
click at [143, 115] on video at bounding box center [202, 97] width 276 height 155
click at [140, 110] on video at bounding box center [202, 97] width 276 height 155
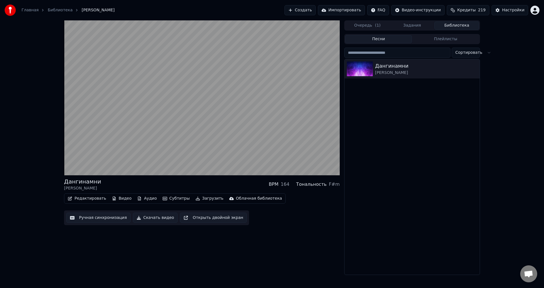
click at [140, 110] on video at bounding box center [202, 97] width 276 height 155
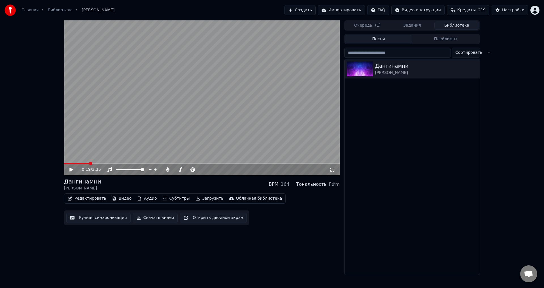
click at [104, 215] on button "Ручная синхронизация" at bounding box center [98, 218] width 64 height 10
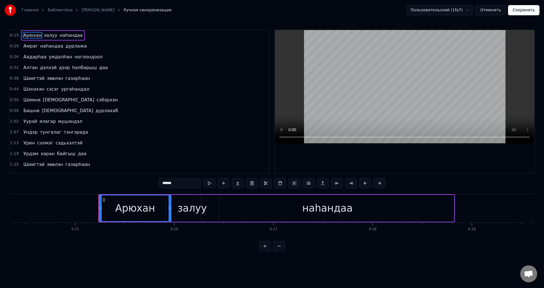
click at [64, 35] on span "наhандаа" at bounding box center [71, 35] width 24 height 7
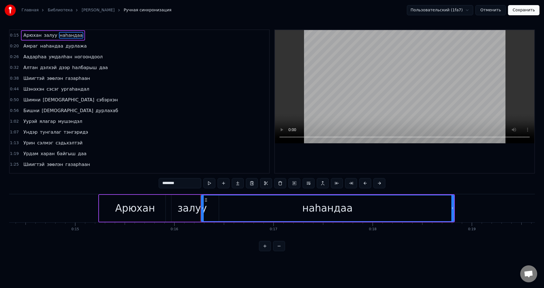
scroll to position [0, 1482]
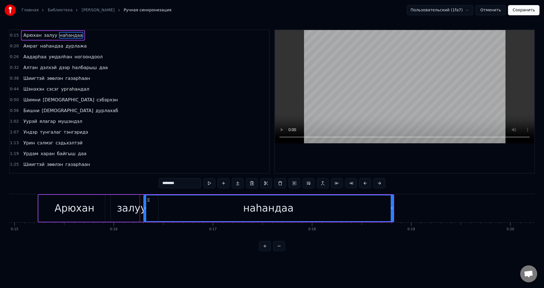
drag, startPoint x: 141, startPoint y: 211, endPoint x: 144, endPoint y: 214, distance: 4.0
click at [144, 214] on div at bounding box center [145, 208] width 2 height 26
click at [142, 210] on div "залуу" at bounding box center [131, 208] width 29 height 15
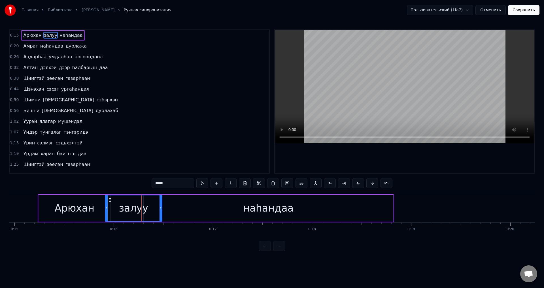
drag, startPoint x: 156, startPoint y: 210, endPoint x: 160, endPoint y: 212, distance: 4.1
click at [160, 212] on div at bounding box center [160, 208] width 2 height 26
click at [178, 203] on div "наhандаа" at bounding box center [269, 208] width 250 height 27
type input "********"
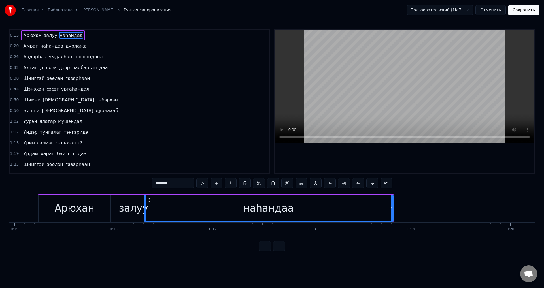
click at [145, 210] on div at bounding box center [145, 208] width 2 height 26
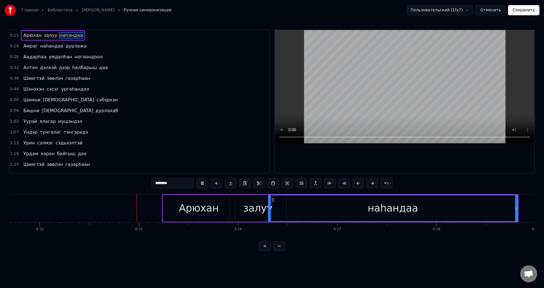
scroll to position [0, 1406]
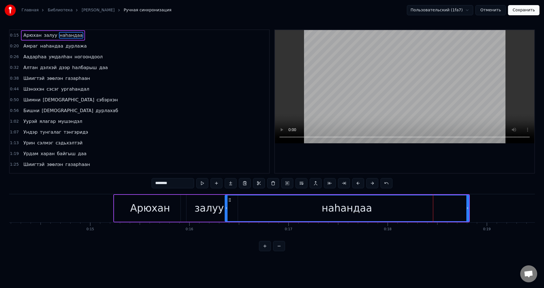
drag, startPoint x: 222, startPoint y: 210, endPoint x: 227, endPoint y: 212, distance: 5.7
click at [227, 212] on div at bounding box center [226, 208] width 2 height 26
click at [220, 207] on div "залуу" at bounding box center [208, 208] width 29 height 15
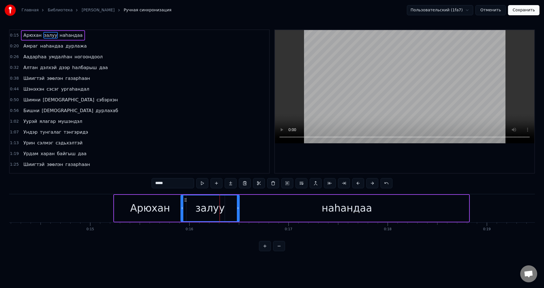
click at [239, 212] on div at bounding box center [238, 208] width 2 height 26
click at [256, 209] on div "наhандаа" at bounding box center [347, 208] width 244 height 27
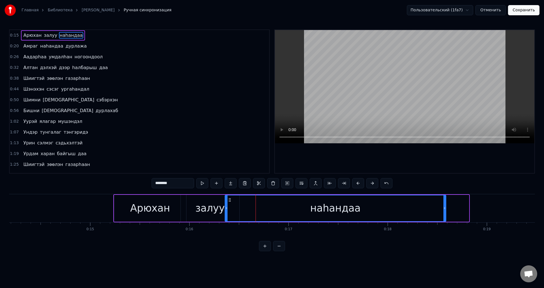
drag, startPoint x: 468, startPoint y: 208, endPoint x: 445, endPoint y: 211, distance: 23.2
click at [445, 211] on div at bounding box center [444, 208] width 2 height 26
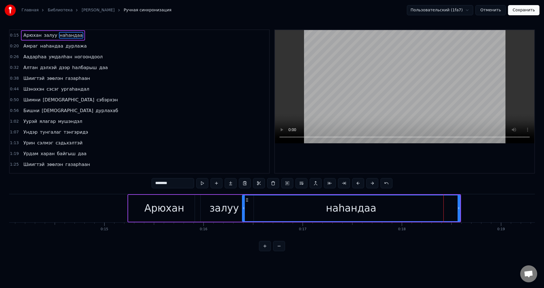
drag, startPoint x: 241, startPoint y: 208, endPoint x: 244, endPoint y: 212, distance: 4.6
click at [244, 212] on div at bounding box center [243, 208] width 2 height 26
click at [334, 157] on div at bounding box center [404, 101] width 259 height 143
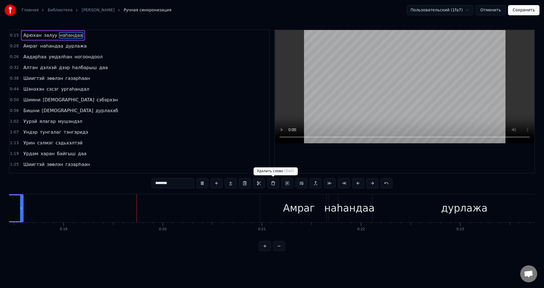
scroll to position [0, 1865]
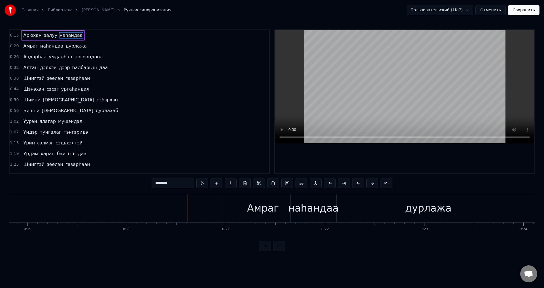
click at [36, 37] on span "Арюхан" at bounding box center [32, 35] width 19 height 7
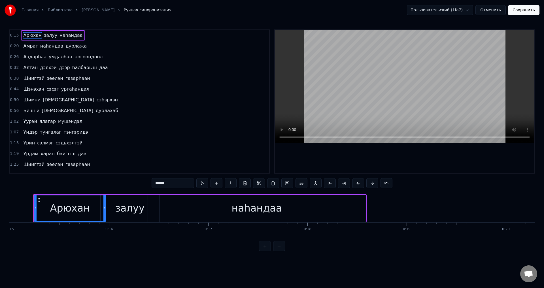
scroll to position [0, 1482]
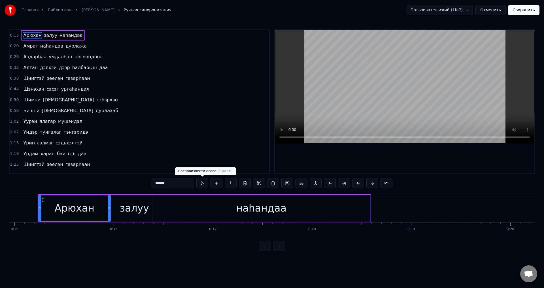
click at [201, 184] on button at bounding box center [202, 183] width 12 height 10
click at [171, 212] on div "наhандаа" at bounding box center [261, 208] width 218 height 27
type input "********"
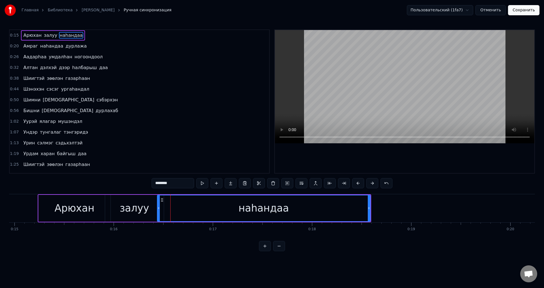
drag, startPoint x: 154, startPoint y: 211, endPoint x: 161, endPoint y: 213, distance: 8.1
click at [158, 215] on div at bounding box center [158, 208] width 2 height 26
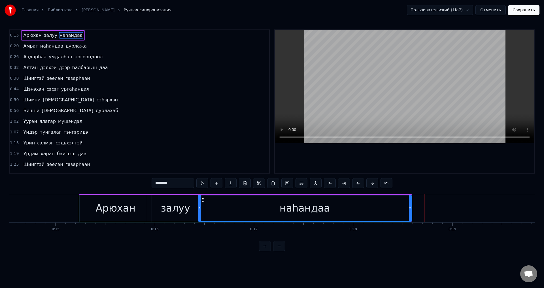
click at [527, 7] on button "Сохранить" at bounding box center [523, 10] width 31 height 10
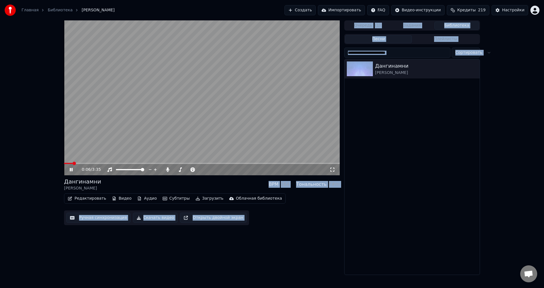
drag, startPoint x: 329, startPoint y: 171, endPoint x: 507, endPoint y: 135, distance: 180.9
click at [509, 134] on div "0:06 / 3:35 Дангинамни [PERSON_NAME] BPM 164 Тональность F#m Редактировать Виде…" at bounding box center [272, 147] width 544 height 255
click at [205, 143] on video at bounding box center [202, 97] width 276 height 155
click at [104, 215] on button "Ручная синхронизация" at bounding box center [98, 218] width 64 height 10
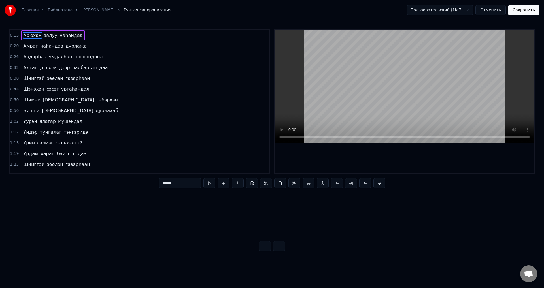
scroll to position [0, 1482]
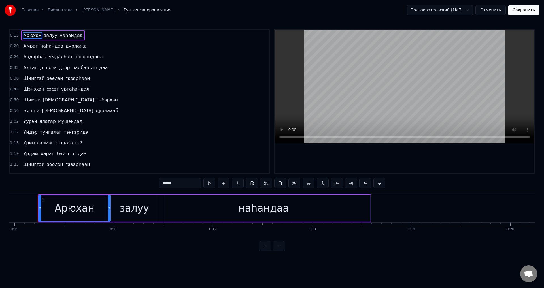
click at [67, 37] on span "наhандаа" at bounding box center [71, 35] width 24 height 7
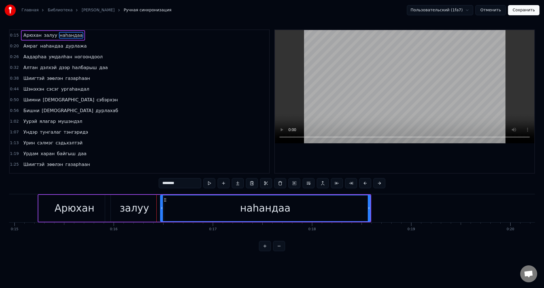
drag, startPoint x: 157, startPoint y: 212, endPoint x: 161, endPoint y: 216, distance: 5.5
click at [161, 216] on div at bounding box center [162, 208] width 2 height 26
click at [174, 248] on div "0:15 Арюхан залуу наhандаа 0:20 Амраг наhандаа дурлажа 0:26 Аадарhаа умдалhан н…" at bounding box center [272, 140] width 526 height 222
click at [156, 209] on div "залуу" at bounding box center [134, 208] width 59 height 27
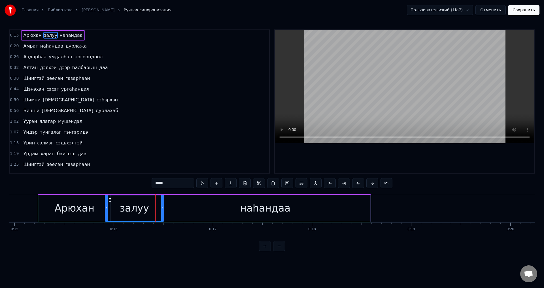
click at [168, 209] on div "наhандаа" at bounding box center [265, 208] width 210 height 27
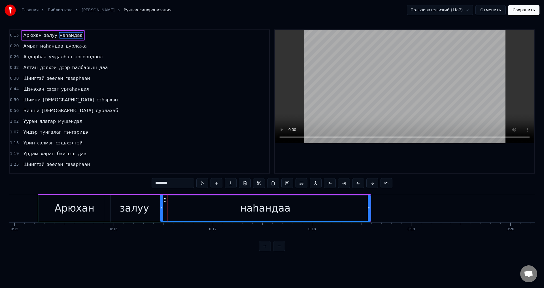
click at [152, 207] on div "залуу" at bounding box center [134, 208] width 59 height 27
type input "*****"
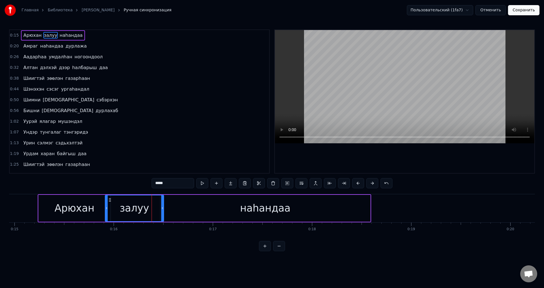
click at [512, 9] on button "Сохранить" at bounding box center [523, 10] width 31 height 10
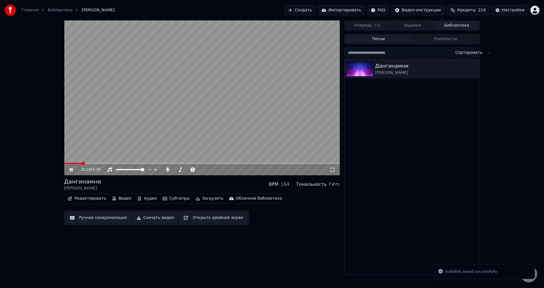
click at [82, 164] on span at bounding box center [202, 163] width 276 height 1
click at [83, 163] on span at bounding box center [76, 163] width 24 height 1
click at [81, 164] on span at bounding box center [75, 163] width 23 height 1
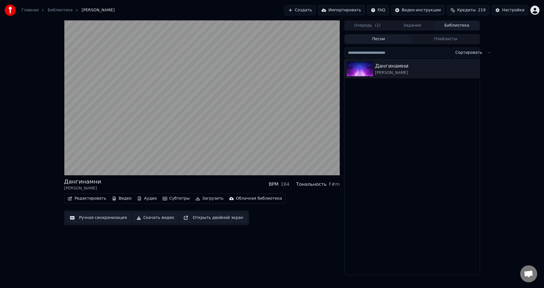
click at [99, 133] on video at bounding box center [202, 97] width 276 height 155
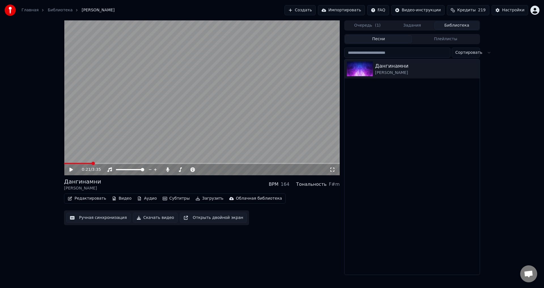
click at [95, 215] on button "Ручная синхронизация" at bounding box center [98, 218] width 64 height 10
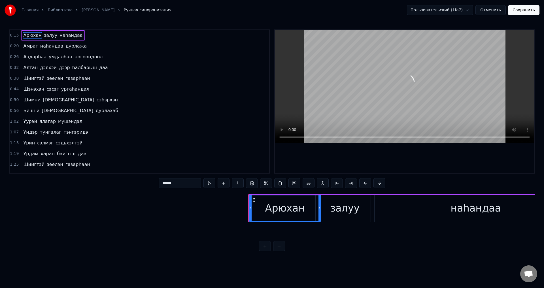
scroll to position [0, 1421]
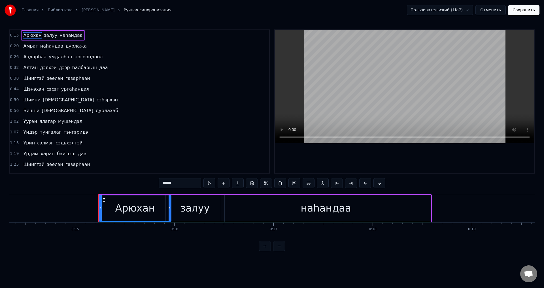
click at [70, 37] on span "наhандаа" at bounding box center [71, 35] width 24 height 7
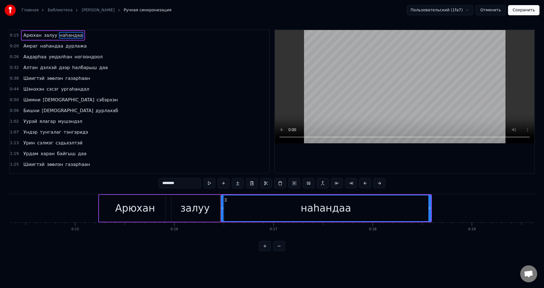
type input "********"
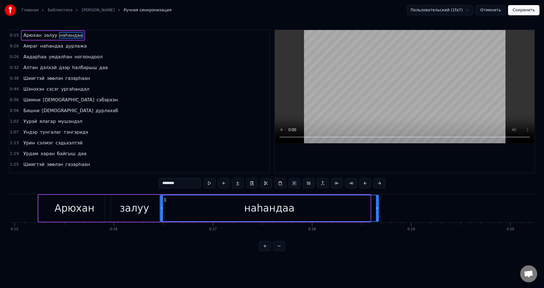
drag, startPoint x: 369, startPoint y: 210, endPoint x: 350, endPoint y: 213, distance: 19.2
click at [377, 224] on div "Арюхан залуу наhандаа Амраг наhандаа дурлажа Аадарhаа умдалhан ногоондоол Алтан…" at bounding box center [272, 215] width 526 height 42
click at [164, 211] on div at bounding box center [163, 208] width 2 height 26
click at [378, 214] on div at bounding box center [377, 208] width 2 height 26
click at [379, 215] on div "наhандаа" at bounding box center [271, 208] width 218 height 27
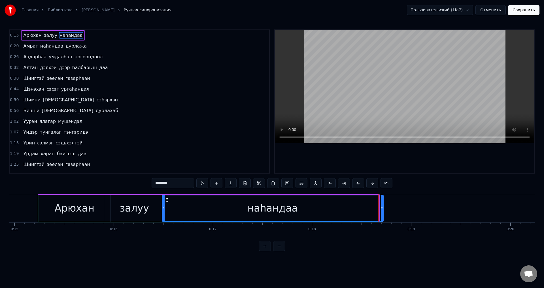
drag, startPoint x: 377, startPoint y: 214, endPoint x: 382, endPoint y: 216, distance: 4.5
click at [382, 216] on div at bounding box center [382, 208] width 2 height 26
click at [165, 212] on div at bounding box center [164, 208] width 2 height 26
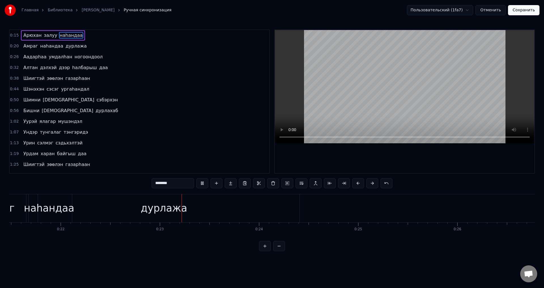
scroll to position [0, 2214]
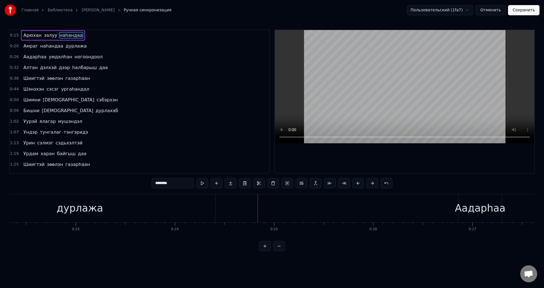
click at [527, 7] on button "Сохранить" at bounding box center [523, 10] width 31 height 10
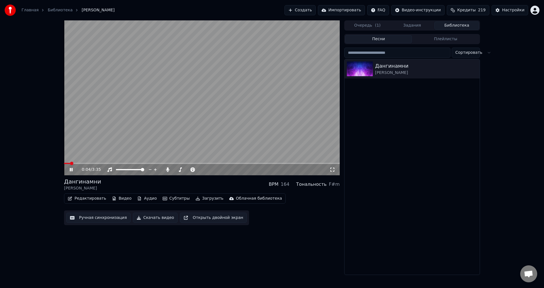
drag, startPoint x: 269, startPoint y: 99, endPoint x: 269, endPoint y: 102, distance: 3.1
click at [269, 102] on video at bounding box center [202, 97] width 276 height 155
click at [78, 163] on span at bounding box center [202, 163] width 276 height 1
click at [88, 142] on video at bounding box center [202, 97] width 276 height 155
click at [88, 150] on video at bounding box center [202, 97] width 276 height 155
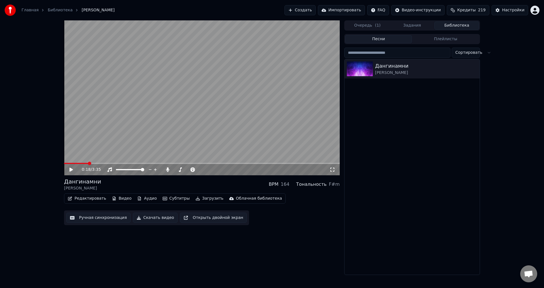
click at [84, 163] on video at bounding box center [202, 97] width 276 height 155
click at [83, 163] on span at bounding box center [73, 163] width 19 height 1
click at [82, 163] on span at bounding box center [73, 163] width 18 height 1
click at [88, 144] on video at bounding box center [202, 97] width 276 height 155
click at [93, 222] on button "Ручная синхронизация" at bounding box center [98, 218] width 64 height 10
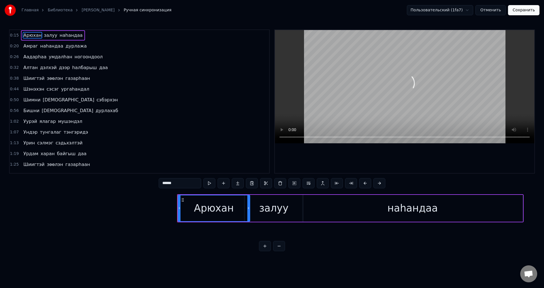
scroll to position [0, 1475]
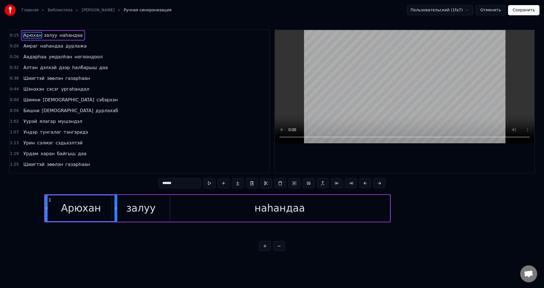
click at [32, 40] on div "[PERSON_NAME] залуу наhандаа" at bounding box center [53, 35] width 64 height 10
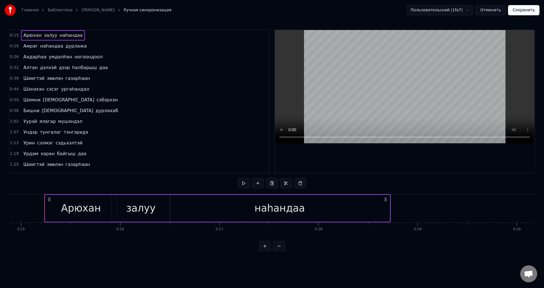
click at [32, 37] on span "Арюхан" at bounding box center [32, 35] width 19 height 7
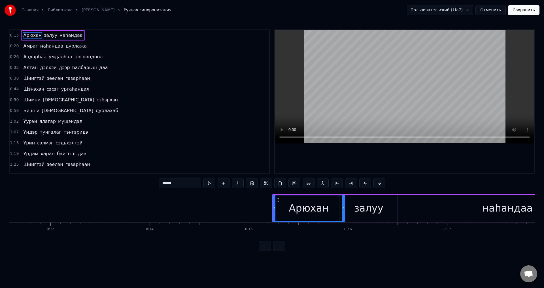
scroll to position [0, 1123]
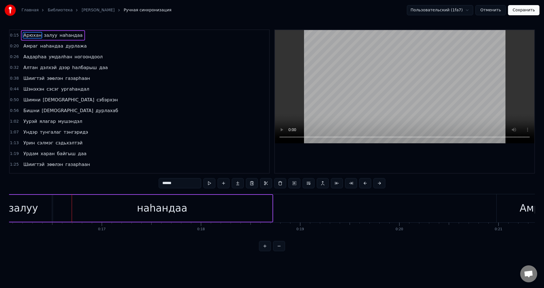
click at [50, 39] on div "[PERSON_NAME] залуу наhандаа" at bounding box center [53, 35] width 64 height 10
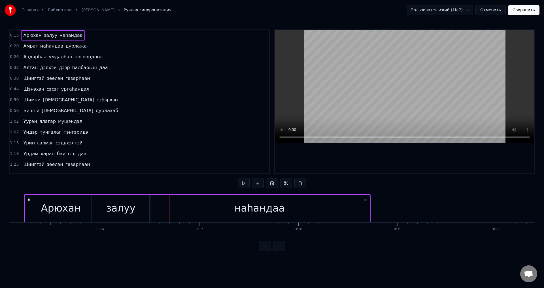
scroll to position [0, 1482]
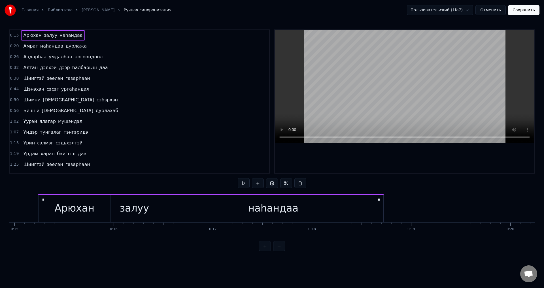
click at [50, 37] on span "залуу" at bounding box center [50, 35] width 14 height 7
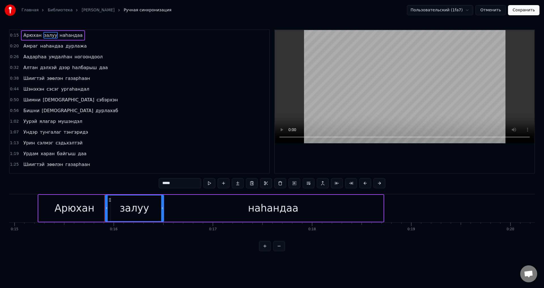
click at [113, 211] on div "залуу" at bounding box center [134, 208] width 58 height 26
drag, startPoint x: 106, startPoint y: 210, endPoint x: 109, endPoint y: 213, distance: 3.6
click at [109, 213] on div at bounding box center [109, 208] width 2 height 26
click at [109, 213] on div at bounding box center [110, 208] width 2 height 26
click at [69, 208] on div "Арюхан" at bounding box center [74, 208] width 40 height 15
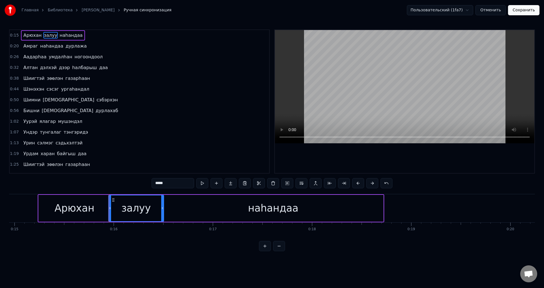
type input "******"
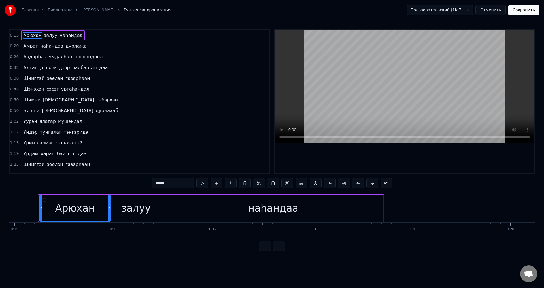
click at [41, 210] on div at bounding box center [41, 208] width 2 height 26
click at [523, 7] on button "Сохранить" at bounding box center [523, 10] width 31 height 10
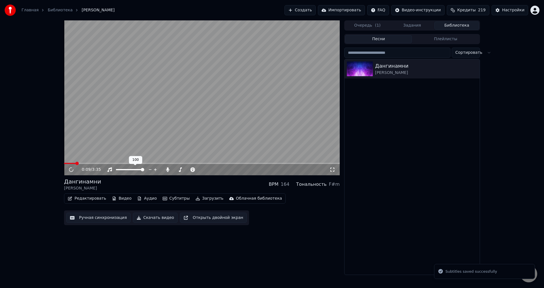
click at [76, 163] on span at bounding box center [202, 163] width 276 height 1
click at [101, 124] on video at bounding box center [202, 97] width 276 height 155
click at [93, 218] on button "Ручная синхронизация" at bounding box center [98, 218] width 64 height 10
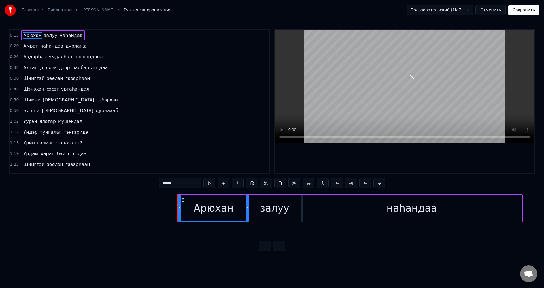
click at [47, 32] on span "залуу" at bounding box center [50, 35] width 14 height 7
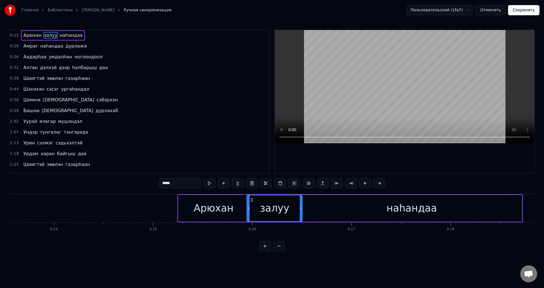
scroll to position [0, 1483]
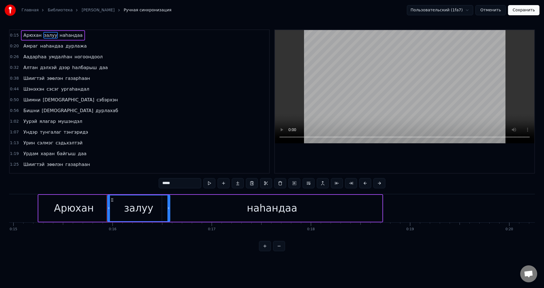
drag, startPoint x: 162, startPoint y: 212, endPoint x: 169, endPoint y: 212, distance: 7.4
click at [169, 212] on div at bounding box center [168, 208] width 2 height 26
click at [185, 208] on div "наhандаа" at bounding box center [272, 208] width 220 height 27
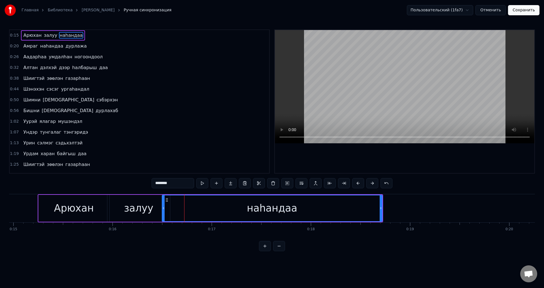
click at [112, 208] on div "залуу" at bounding box center [138, 208] width 63 height 27
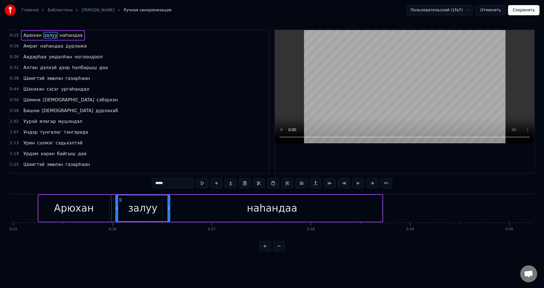
drag, startPoint x: 108, startPoint y: 210, endPoint x: 116, endPoint y: 218, distance: 11.6
click at [116, 218] on div at bounding box center [117, 208] width 2 height 26
click at [86, 207] on div "Арюхан" at bounding box center [74, 208] width 40 height 15
type input "******"
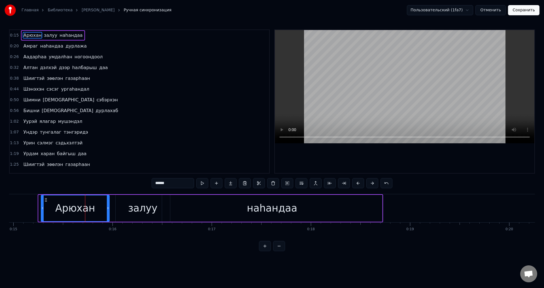
drag, startPoint x: 39, startPoint y: 210, endPoint x: 41, endPoint y: 213, distance: 3.8
click at [41, 213] on div at bounding box center [42, 208] width 2 height 26
click at [523, 9] on button "Сохранить" at bounding box center [523, 10] width 31 height 10
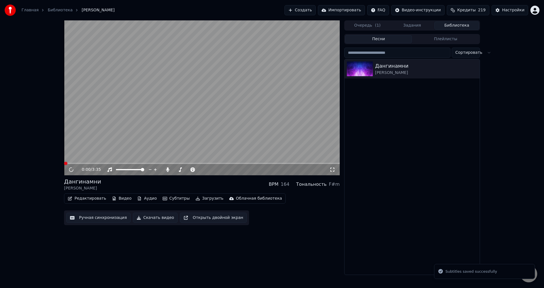
click at [83, 163] on span at bounding box center [202, 163] width 276 height 1
click at [78, 163] on span at bounding box center [202, 163] width 276 height 1
click at [108, 128] on video at bounding box center [202, 97] width 276 height 155
click at [81, 165] on div "0:15 / 3:35" at bounding box center [202, 169] width 276 height 11
click at [81, 164] on span at bounding box center [72, 163] width 17 height 1
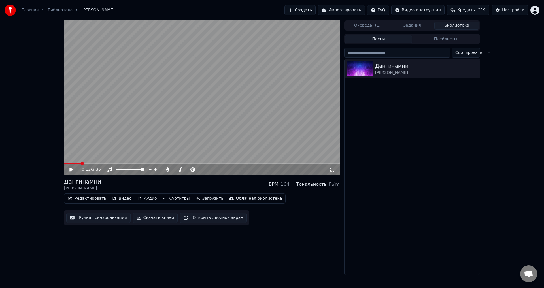
click at [103, 132] on video at bounding box center [202, 97] width 276 height 155
click at [104, 131] on video at bounding box center [202, 97] width 276 height 155
click at [105, 211] on div "Ручная синхронизация Скачать видео Открыть двойной экран" at bounding box center [156, 217] width 185 height 15
click at [109, 214] on button "Ручная синхронизация" at bounding box center [98, 218] width 64 height 10
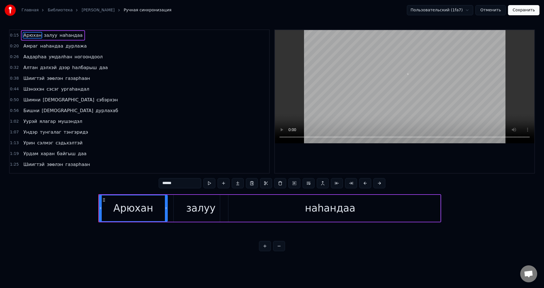
scroll to position [0, 1485]
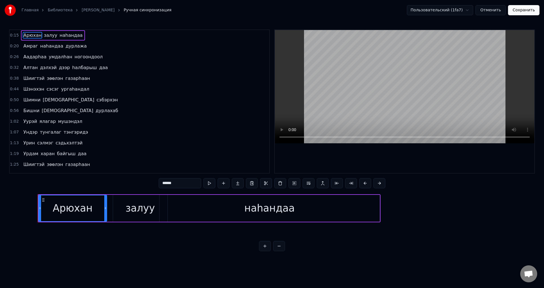
click at [51, 35] on span "залуу" at bounding box center [50, 35] width 14 height 7
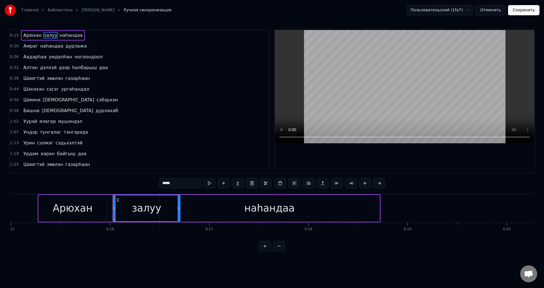
drag, startPoint x: 167, startPoint y: 213, endPoint x: 180, endPoint y: 220, distance: 14.6
click at [180, 220] on div at bounding box center [179, 208] width 2 height 26
click at [190, 205] on div "наhандаа" at bounding box center [269, 208] width 220 height 27
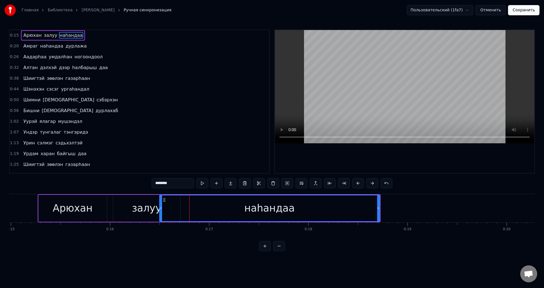
click at [193, 211] on div "наhандаа" at bounding box center [270, 208] width 220 height 26
click at [116, 206] on div "залуу" at bounding box center [146, 208] width 67 height 27
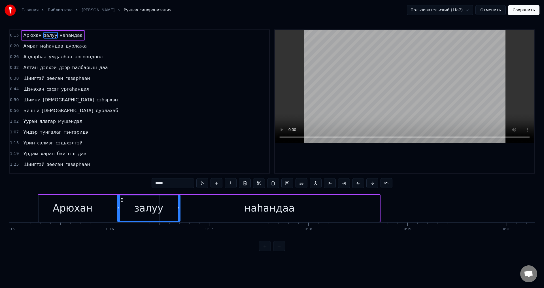
drag, startPoint x: 114, startPoint y: 211, endPoint x: 104, endPoint y: 214, distance: 10.4
click at [118, 218] on div at bounding box center [119, 208] width 2 height 26
click at [90, 210] on div "Арюхан" at bounding box center [73, 208] width 40 height 15
type input "******"
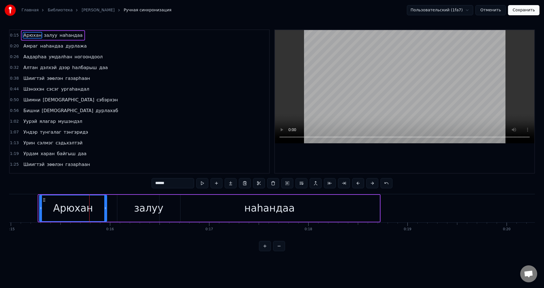
click at [40, 209] on icon at bounding box center [41, 208] width 2 height 5
click at [42, 211] on div at bounding box center [42, 208] width 2 height 26
click at [43, 212] on div at bounding box center [43, 208] width 2 height 26
click at [514, 11] on button "Сохранить" at bounding box center [523, 10] width 31 height 10
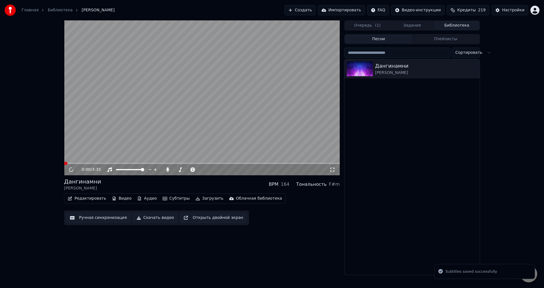
click at [79, 164] on div "0:00 / 3:35" at bounding box center [202, 169] width 276 height 11
click at [80, 163] on span at bounding box center [202, 163] width 276 height 1
click at [85, 162] on video at bounding box center [202, 97] width 276 height 155
click at [92, 149] on video at bounding box center [202, 97] width 276 height 155
click at [85, 163] on span at bounding box center [202, 163] width 276 height 1
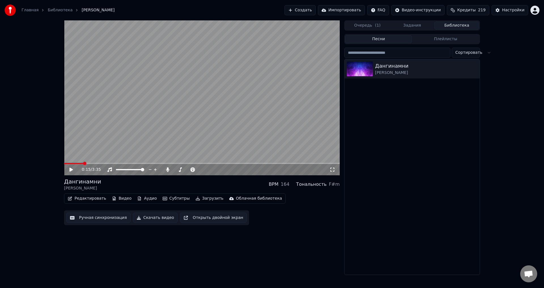
click at [83, 164] on span at bounding box center [73, 163] width 19 height 1
click at [86, 150] on video at bounding box center [202, 97] width 276 height 155
click at [90, 151] on video at bounding box center [202, 97] width 276 height 155
click at [80, 224] on div "Ручная синхронизация Скачать видео Открыть двойной экран" at bounding box center [156, 217] width 185 height 15
click at [84, 218] on button "Ручная синхронизация" at bounding box center [98, 218] width 64 height 10
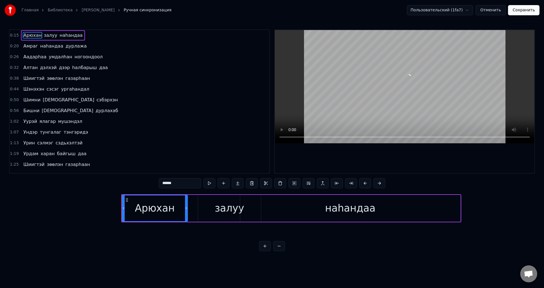
click at [46, 35] on span "залуу" at bounding box center [50, 35] width 14 height 7
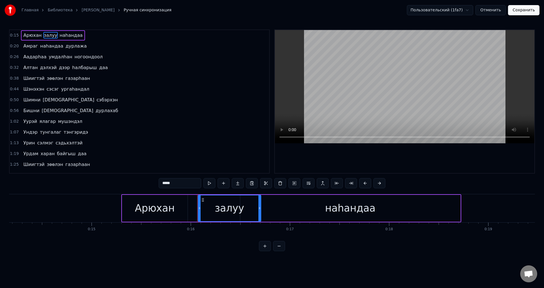
type input "*****"
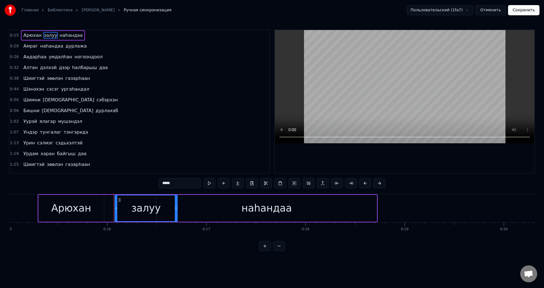
click at [117, 209] on icon at bounding box center [116, 208] width 2 height 5
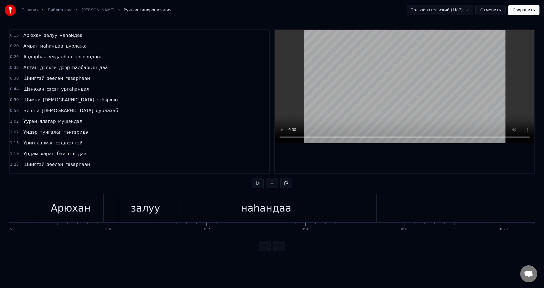
click at [129, 209] on div "залуу" at bounding box center [145, 208] width 63 height 28
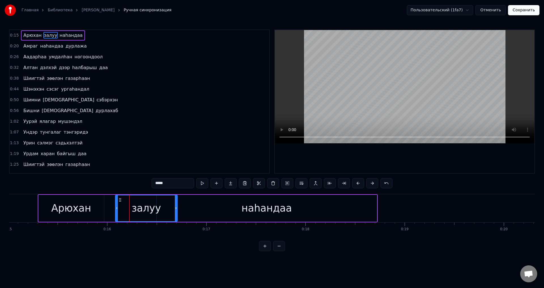
click at [117, 212] on div at bounding box center [117, 208] width 2 height 26
click at [117, 214] on div at bounding box center [117, 208] width 2 height 26
click at [118, 214] on div at bounding box center [118, 208] width 2 height 26
click at [524, 12] on button "Сохранить" at bounding box center [523, 10] width 31 height 10
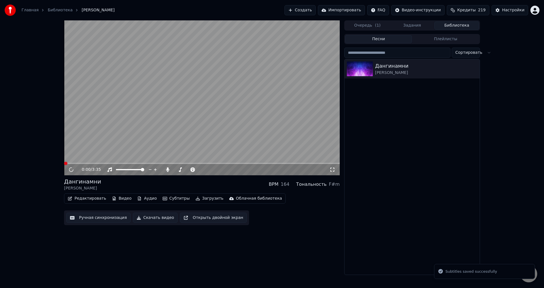
click at [74, 162] on video at bounding box center [202, 97] width 276 height 155
click at [76, 163] on span at bounding box center [202, 163] width 276 height 1
click at [82, 162] on video at bounding box center [202, 97] width 276 height 155
click at [82, 163] on video at bounding box center [202, 97] width 276 height 155
click at [80, 165] on div "0:00 / 3:35" at bounding box center [202, 169] width 276 height 11
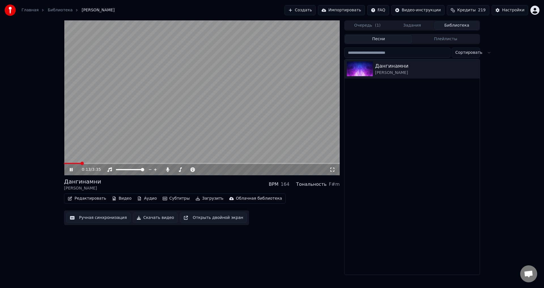
click at [80, 163] on span at bounding box center [202, 163] width 276 height 1
click at [128, 111] on video at bounding box center [202, 97] width 276 height 155
click at [168, 101] on video at bounding box center [202, 97] width 276 height 155
drag, startPoint x: 170, startPoint y: 99, endPoint x: 150, endPoint y: 110, distance: 23.2
click at [172, 99] on video at bounding box center [202, 97] width 276 height 155
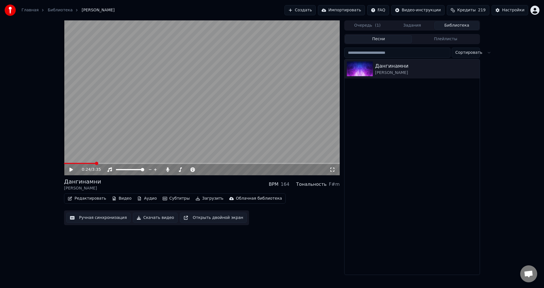
click at [92, 164] on span at bounding box center [79, 163] width 31 height 1
click at [106, 135] on video at bounding box center [202, 97] width 276 height 155
click at [89, 162] on video at bounding box center [202, 97] width 276 height 155
click at [88, 163] on span at bounding box center [76, 163] width 24 height 1
click at [104, 136] on video at bounding box center [202, 97] width 276 height 155
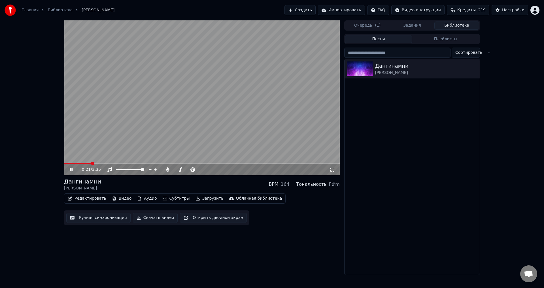
click at [120, 125] on video at bounding box center [202, 97] width 276 height 155
click at [121, 125] on video at bounding box center [202, 97] width 276 height 155
drag, startPoint x: 206, startPoint y: 119, endPoint x: 193, endPoint y: 124, distance: 13.2
click at [206, 120] on video at bounding box center [202, 97] width 276 height 155
click at [95, 222] on button "Ручная синхронизация" at bounding box center [98, 218] width 64 height 10
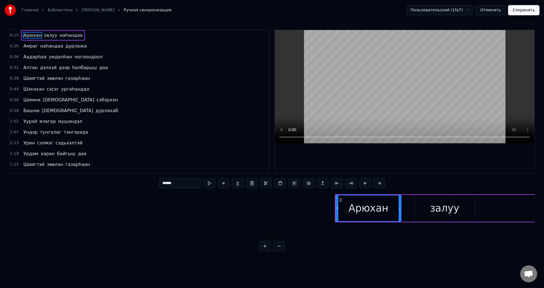
scroll to position [0, 1427]
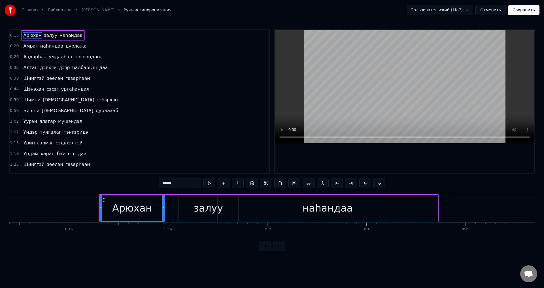
click at [55, 50] on div "Амраг [PERSON_NAME]" at bounding box center [55, 46] width 68 height 10
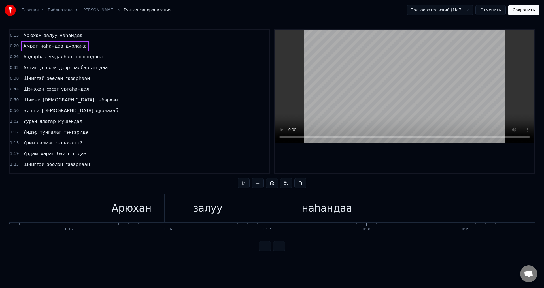
click at [55, 49] on span "наhандаа" at bounding box center [52, 46] width 24 height 7
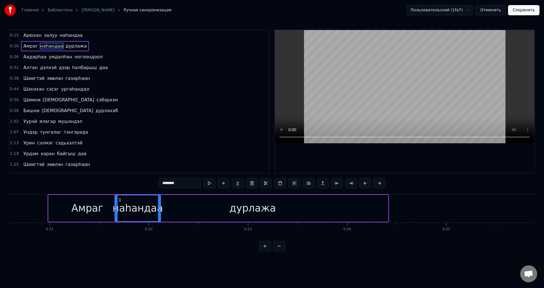
scroll to position [0, 2051]
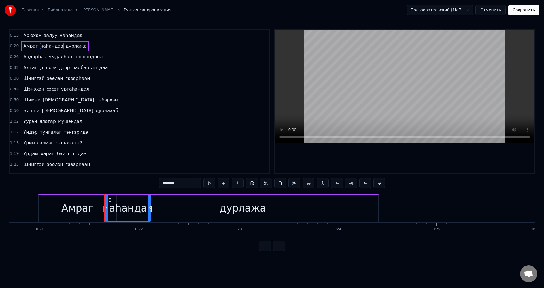
click at [55, 48] on span "наhандаа" at bounding box center [52, 46] width 24 height 7
click at [150, 208] on icon at bounding box center [150, 208] width 2 height 5
click at [186, 204] on div "дурлажа" at bounding box center [242, 208] width 271 height 27
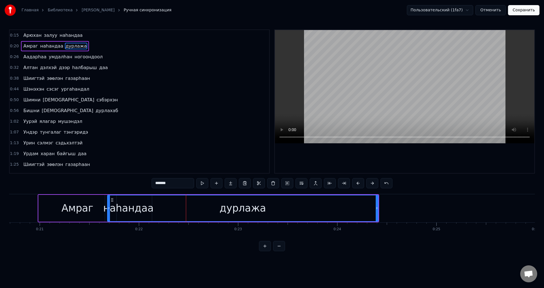
click at [109, 210] on icon at bounding box center [109, 208] width 2 height 5
click at [146, 208] on div "дурлажа" at bounding box center [243, 208] width 270 height 26
click at [110, 207] on div "дурлажа" at bounding box center [243, 208] width 270 height 26
click at [40, 48] on span "наhандаа" at bounding box center [52, 46] width 24 height 7
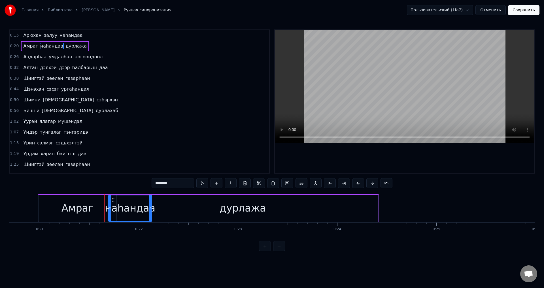
drag, startPoint x: 106, startPoint y: 210, endPoint x: 109, endPoint y: 212, distance: 4.1
click at [153, 208] on div "дурлажа" at bounding box center [242, 208] width 271 height 27
type input "*******"
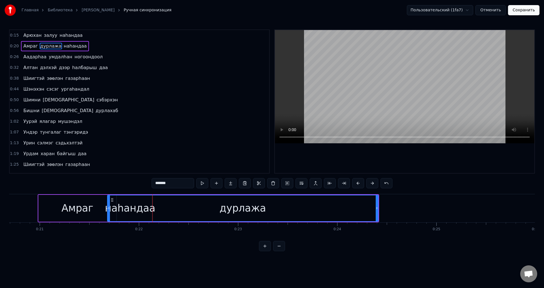
click at [158, 210] on div "дурлажа" at bounding box center [243, 208] width 270 height 26
click at [144, 208] on div "дурлажа" at bounding box center [243, 208] width 270 height 26
click at [108, 211] on div at bounding box center [109, 208] width 2 height 26
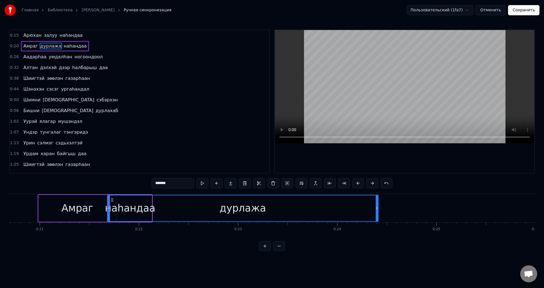
click at [149, 208] on div "дурлажа" at bounding box center [243, 208] width 270 height 26
click at [110, 208] on div "дурлажа" at bounding box center [243, 208] width 270 height 26
click at [108, 208] on icon at bounding box center [109, 208] width 2 height 5
drag, startPoint x: 108, startPoint y: 208, endPoint x: 145, endPoint y: 195, distance: 39.1
click at [108, 212] on div at bounding box center [109, 208] width 2 height 26
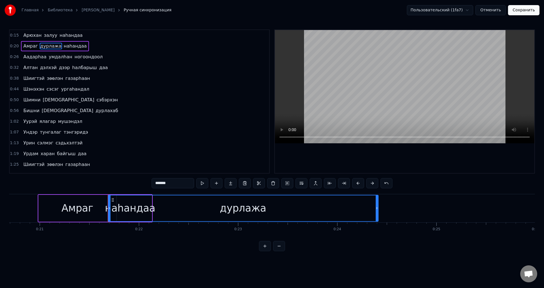
click at [145, 195] on div "дурлажа" at bounding box center [243, 208] width 270 height 26
click at [42, 47] on span "дурлажа" at bounding box center [51, 46] width 22 height 7
click at [110, 205] on div at bounding box center [109, 208] width 2 height 26
click at [109, 206] on div at bounding box center [109, 208] width 0 height 28
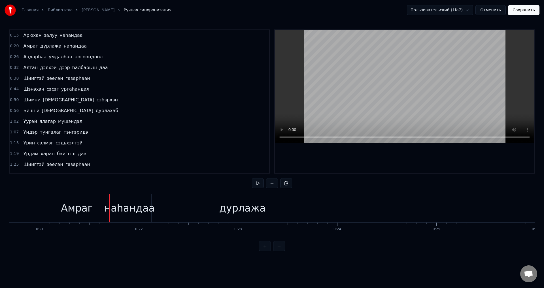
click at [158, 203] on div "дурлажа" at bounding box center [242, 208] width 270 height 28
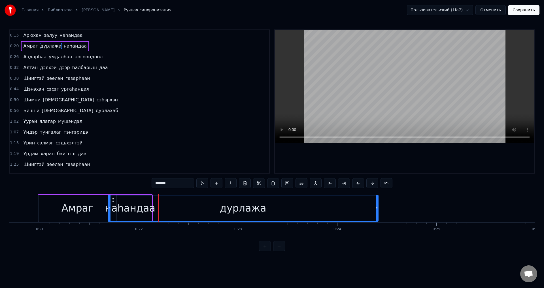
click at [167, 202] on div "дурлажа" at bounding box center [243, 208] width 270 height 26
drag, startPoint x: 376, startPoint y: 206, endPoint x: 358, endPoint y: 206, distance: 18.1
click at [378, 211] on div at bounding box center [377, 208] width 2 height 26
click at [157, 217] on div "дурлажа" at bounding box center [247, 208] width 279 height 26
click at [69, 50] on div "[PERSON_NAME] наhандаа" at bounding box center [55, 46] width 68 height 10
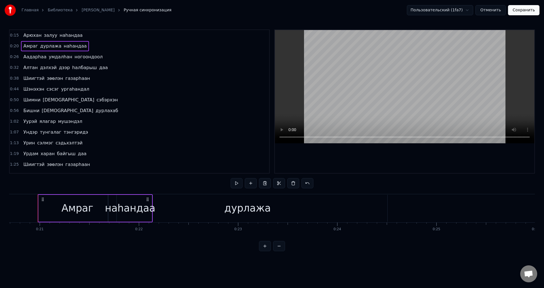
click at [493, 15] on button "Отменить" at bounding box center [490, 10] width 30 height 10
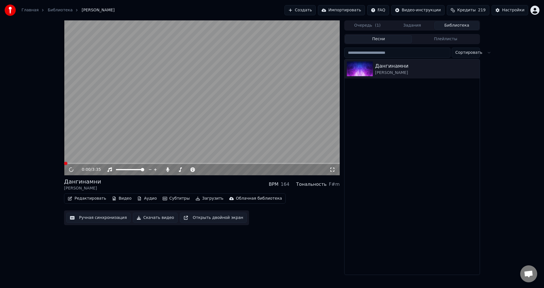
click at [114, 220] on button "Ручная синхронизация" at bounding box center [98, 218] width 64 height 10
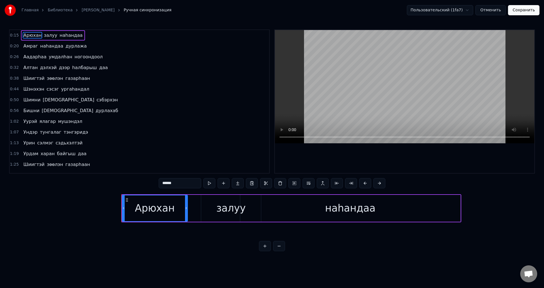
scroll to position [0, 1488]
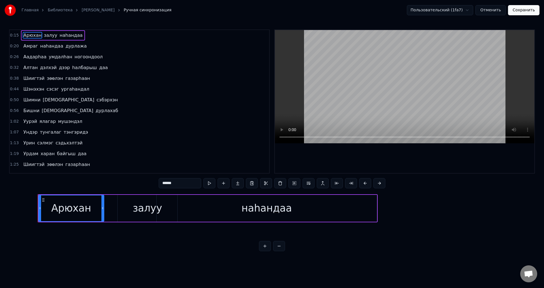
click at [51, 45] on span "наhандаа" at bounding box center [52, 46] width 24 height 7
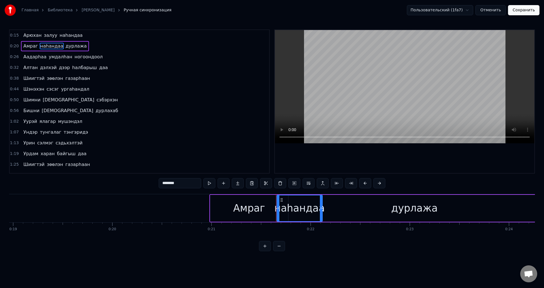
scroll to position [0, 2118]
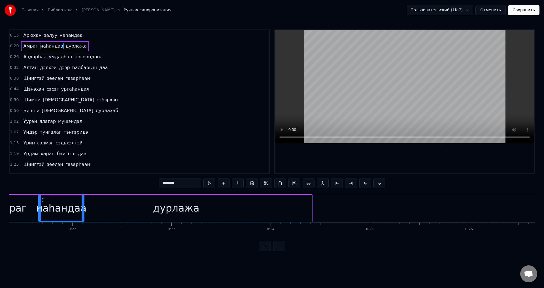
click at [102, 205] on div "дурлажа" at bounding box center [176, 208] width 271 height 27
type input "*******"
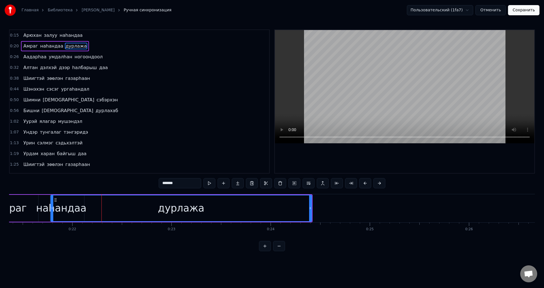
drag, startPoint x: 42, startPoint y: 210, endPoint x: 69, endPoint y: 211, distance: 26.6
click at [52, 215] on div at bounding box center [52, 208] width 2 height 26
click at [78, 208] on div "дурлажа" at bounding box center [181, 208] width 260 height 26
click at [502, 12] on button "Отменить" at bounding box center [490, 10] width 30 height 10
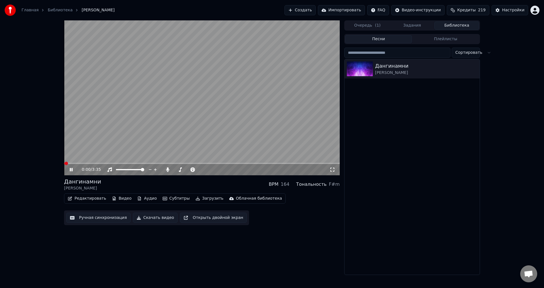
click at [234, 119] on video at bounding box center [202, 97] width 276 height 155
click at [98, 217] on button "Ручная синхронизация" at bounding box center [98, 218] width 64 height 10
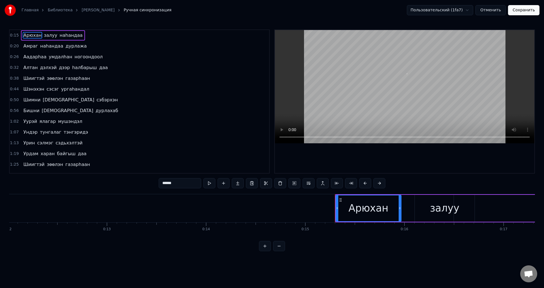
scroll to position [0, 1488]
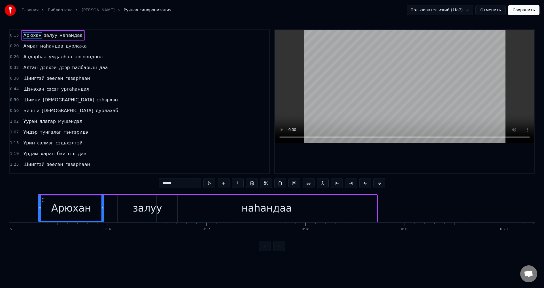
click at [33, 37] on span "Арюхан" at bounding box center [32, 35] width 19 height 7
click at [30, 37] on span "Арюхан" at bounding box center [32, 35] width 19 height 7
click at [51, 36] on span "залуу" at bounding box center [50, 35] width 14 height 7
type input "*****"
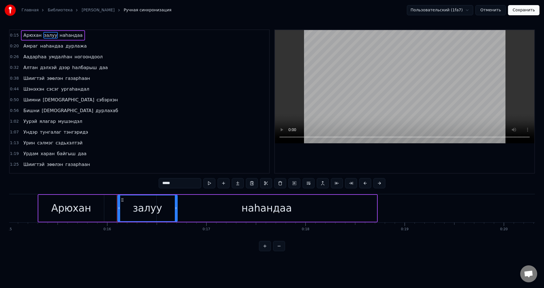
click at [124, 204] on div "залуу" at bounding box center [147, 208] width 59 height 26
drag, startPoint x: 119, startPoint y: 210, endPoint x: 125, endPoint y: 213, distance: 7.1
click at [125, 213] on div at bounding box center [125, 208] width 2 height 26
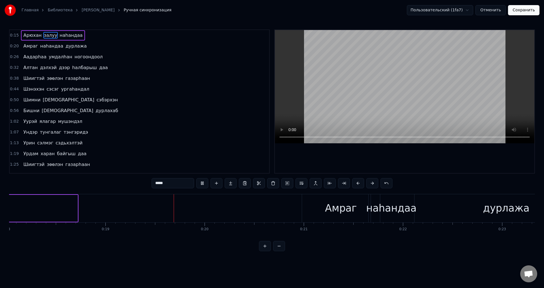
scroll to position [0, 1848]
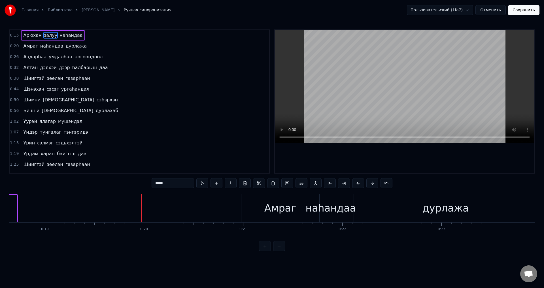
click at [59, 34] on span "наhандаа" at bounding box center [71, 35] width 24 height 7
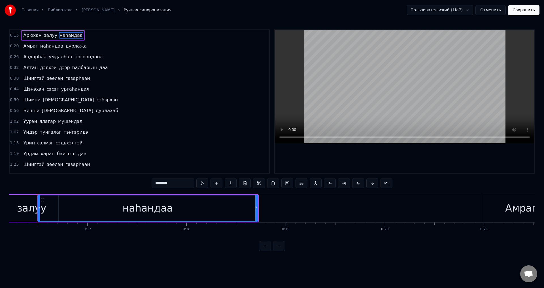
scroll to position [0, 1606]
drag, startPoint x: 257, startPoint y: 209, endPoint x: 265, endPoint y: 212, distance: 8.7
click at [265, 212] on div at bounding box center [265, 208] width 2 height 26
drag, startPoint x: 29, startPoint y: 36, endPoint x: 160, endPoint y: 89, distance: 141.0
click at [30, 36] on span "Арюхан" at bounding box center [32, 35] width 19 height 7
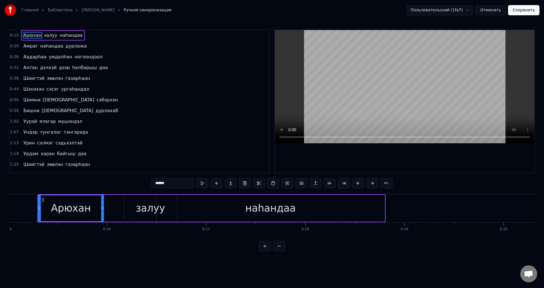
scroll to position [0, 1488]
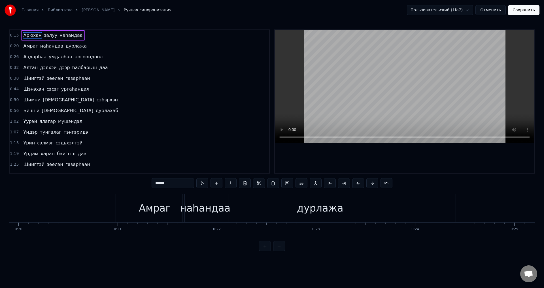
click at [73, 35] on span "наhандаа" at bounding box center [71, 35] width 24 height 7
type input "********"
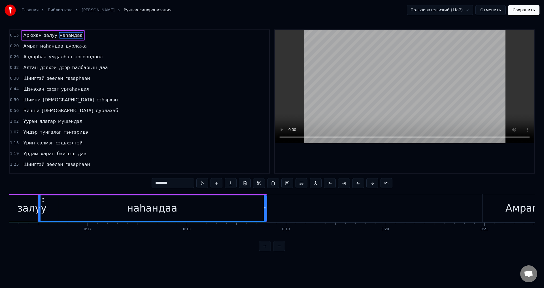
scroll to position [0, 1606]
drag, startPoint x: 265, startPoint y: 211, endPoint x: 184, endPoint y: 194, distance: 83.2
click at [277, 216] on div at bounding box center [278, 208] width 2 height 26
click at [38, 206] on icon at bounding box center [39, 208] width 2 height 5
click at [36, 39] on div "[PERSON_NAME] залуу наhандаа" at bounding box center [53, 35] width 64 height 10
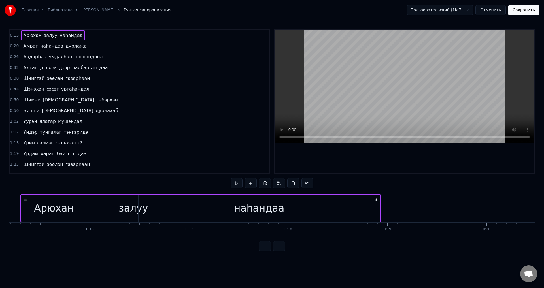
scroll to position [0, 1488]
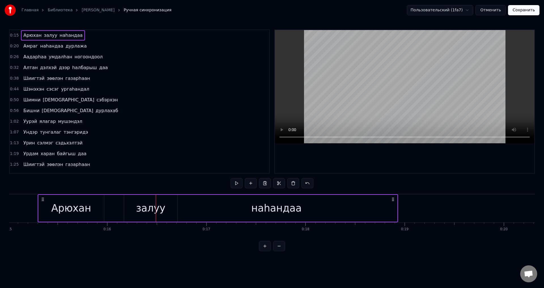
click at [37, 37] on span "Арюхан" at bounding box center [32, 35] width 19 height 7
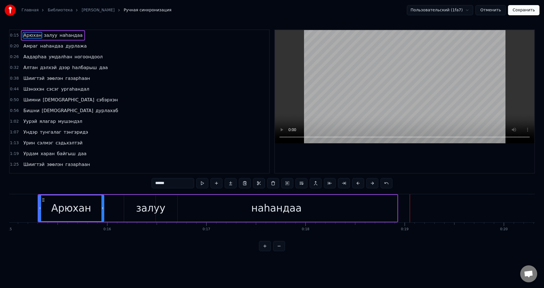
click at [148, 208] on div "залуу" at bounding box center [150, 208] width 29 height 15
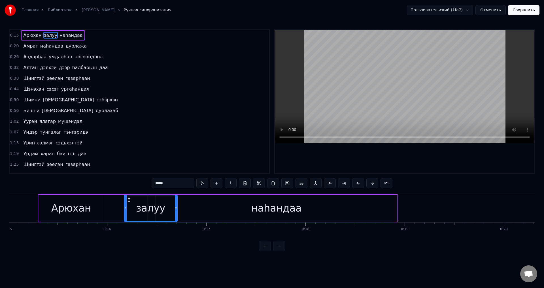
drag, startPoint x: 201, startPoint y: 199, endPoint x: 184, endPoint y: 205, distance: 18.6
click at [201, 199] on div "наhандаа" at bounding box center [276, 208] width 241 height 27
type input "********"
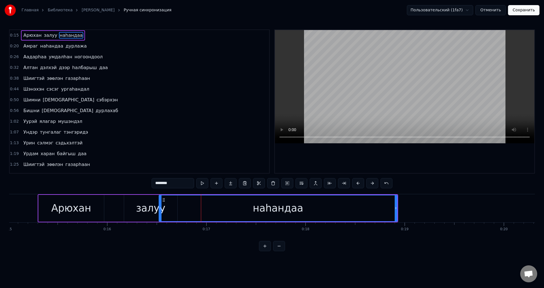
drag, startPoint x: 158, startPoint y: 211, endPoint x: 161, endPoint y: 214, distance: 4.6
click at [161, 214] on div at bounding box center [160, 208] width 2 height 26
click at [27, 41] on div "0:20 Амраг [PERSON_NAME]" at bounding box center [139, 46] width 259 height 11
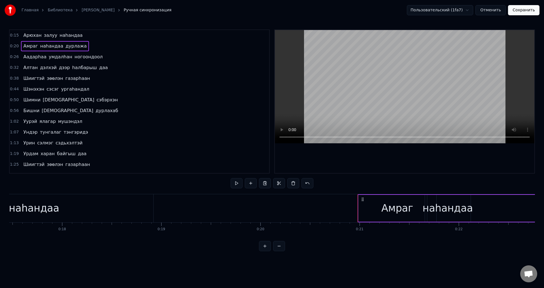
click at [29, 38] on span "Арюхан" at bounding box center [32, 35] width 19 height 7
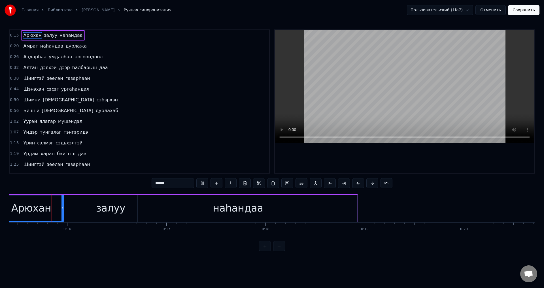
scroll to position [0, 1514]
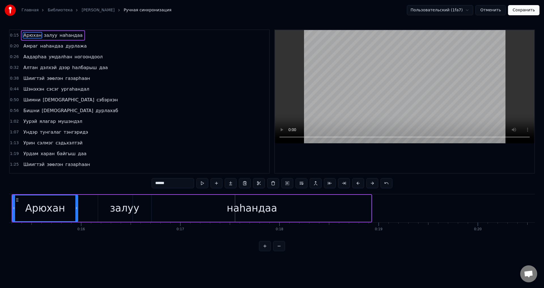
click at [187, 207] on div "наhандаа" at bounding box center [252, 208] width 238 height 27
type input "********"
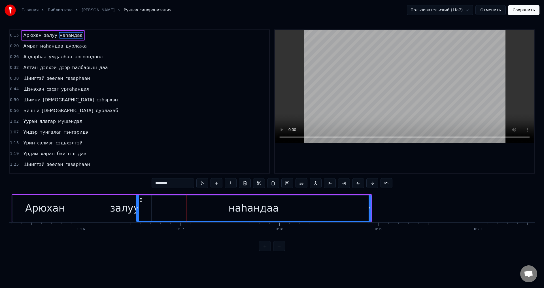
drag, startPoint x: 133, startPoint y: 208, endPoint x: 137, endPoint y: 212, distance: 5.2
click at [137, 212] on div at bounding box center [138, 208] width 2 height 26
click at [95, 211] on div "[PERSON_NAME] залуу наhандаа" at bounding box center [192, 208] width 360 height 28
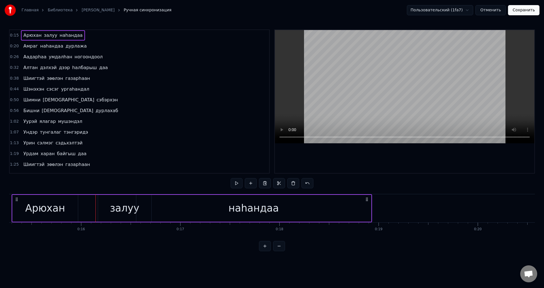
click at [111, 206] on div "залуу" at bounding box center [124, 208] width 53 height 27
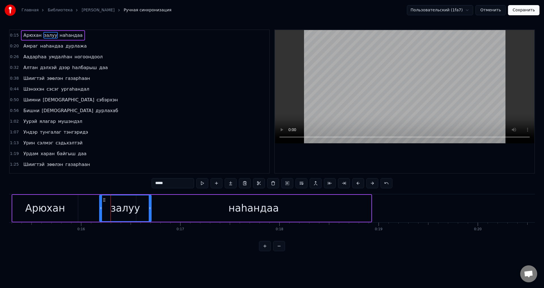
drag, startPoint x: 100, startPoint y: 211, endPoint x: 126, endPoint y: 211, distance: 26.1
click at [101, 212] on div at bounding box center [101, 208] width 2 height 26
drag, startPoint x: 150, startPoint y: 212, endPoint x: 156, endPoint y: 215, distance: 5.6
click at [156, 215] on div at bounding box center [156, 208] width 2 height 26
click at [101, 208] on icon at bounding box center [101, 208] width 2 height 5
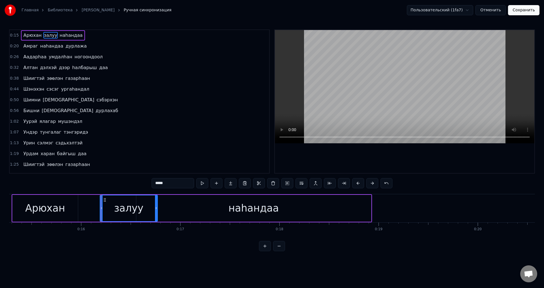
click at [179, 206] on div "наhандаа" at bounding box center [253, 208] width 235 height 27
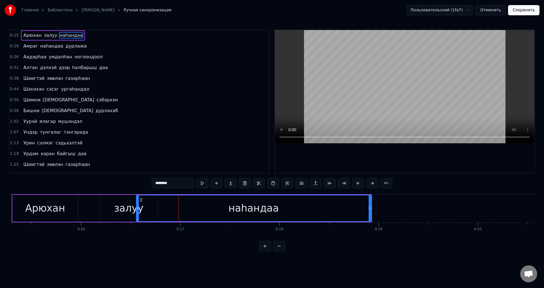
click at [119, 205] on div "залуу" at bounding box center [128, 208] width 29 height 15
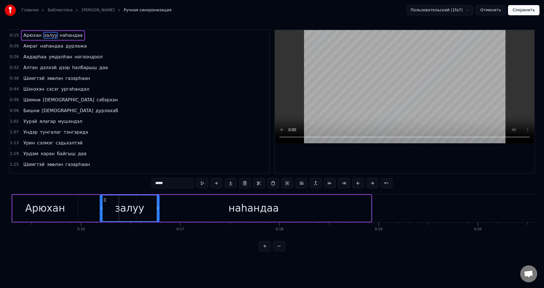
drag, startPoint x: 155, startPoint y: 209, endPoint x: 166, endPoint y: 207, distance: 11.3
click at [157, 209] on icon at bounding box center [158, 208] width 2 height 5
click at [174, 206] on div "наhандаа" at bounding box center [253, 208] width 235 height 27
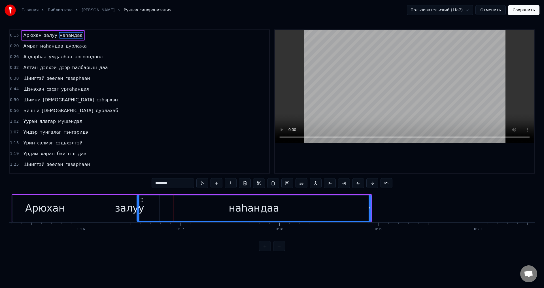
click at [139, 211] on div at bounding box center [138, 208] width 2 height 26
click at [41, 203] on div "Арюхан" at bounding box center [45, 208] width 40 height 15
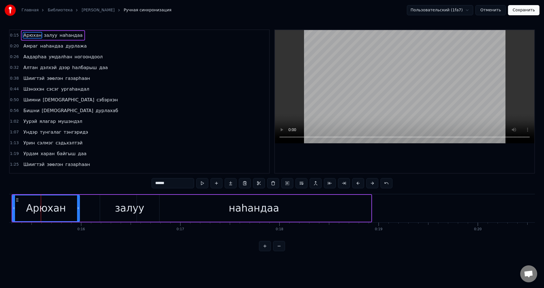
click at [78, 211] on div at bounding box center [78, 208] width 2 height 26
click at [14, 210] on icon at bounding box center [15, 208] width 2 height 5
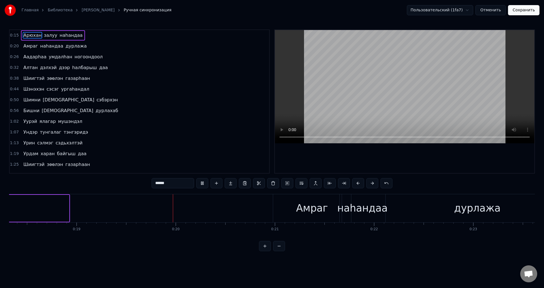
scroll to position [0, 1885]
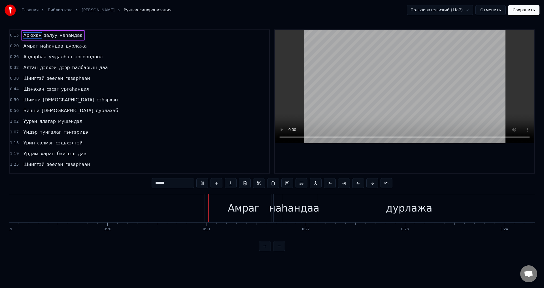
drag, startPoint x: 376, startPoint y: 62, endPoint x: 377, endPoint y: 67, distance: 5.0
click at [377, 67] on video at bounding box center [404, 86] width 259 height 113
click at [59, 33] on span "наhандаа" at bounding box center [71, 35] width 24 height 7
type input "********"
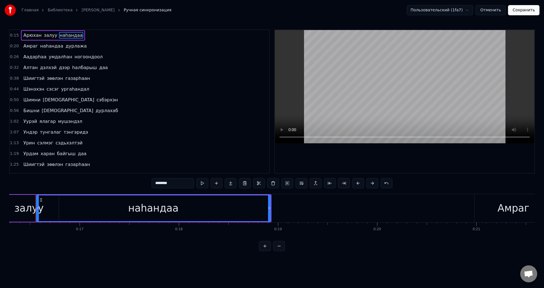
scroll to position [0, 1613]
click at [41, 212] on div at bounding box center [40, 208] width 2 height 26
drag, startPoint x: 272, startPoint y: 209, endPoint x: 106, endPoint y: 206, distance: 166.3
click at [288, 216] on div at bounding box center [287, 208] width 2 height 26
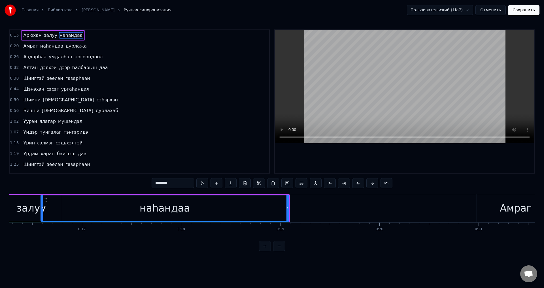
click at [42, 208] on icon at bounding box center [42, 208] width 2 height 5
click at [37, 39] on div "[PERSON_NAME] залуу наhандаа" at bounding box center [53, 35] width 64 height 10
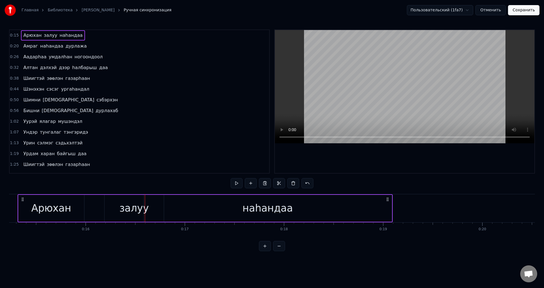
click at [37, 39] on span "Арюхан" at bounding box center [32, 35] width 19 height 7
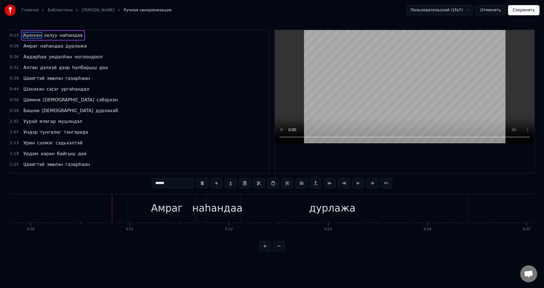
scroll to position [0, 1966]
click at [65, 35] on span "наhандаа" at bounding box center [71, 35] width 24 height 7
type input "********"
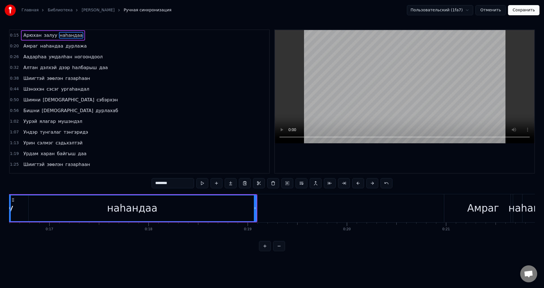
scroll to position [0, 1615]
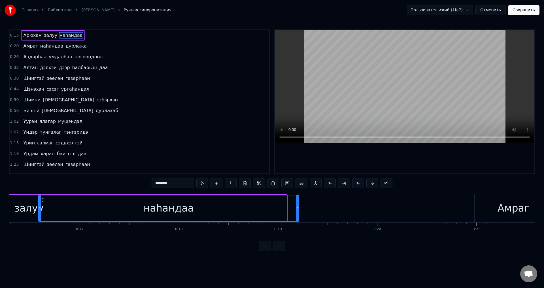
drag, startPoint x: 284, startPoint y: 208, endPoint x: 297, endPoint y: 208, distance: 12.2
click at [297, 208] on icon at bounding box center [297, 208] width 2 height 5
click at [38, 213] on div at bounding box center [39, 208] width 2 height 26
click at [29, 41] on div "0:15 Арюхан залуу наhандаа" at bounding box center [139, 35] width 259 height 11
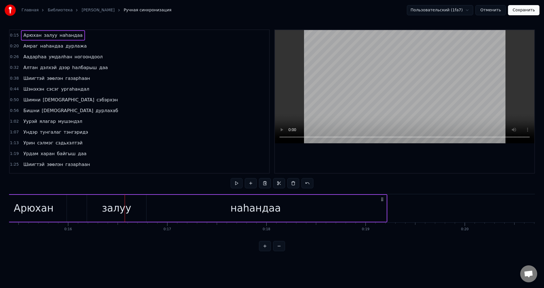
click at [32, 37] on span "Арюхан" at bounding box center [32, 35] width 19 height 7
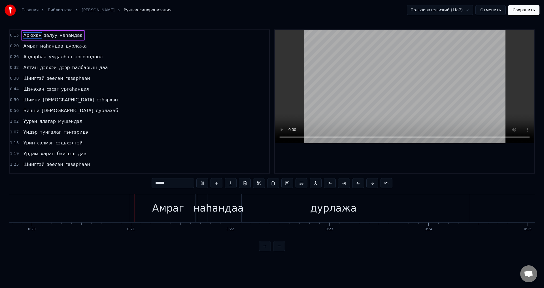
scroll to position [0, 1970]
click at [528, 8] on button "Сохранить" at bounding box center [523, 10] width 31 height 10
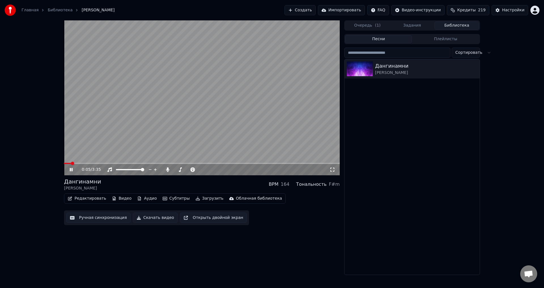
click at [78, 162] on video at bounding box center [202, 97] width 276 height 155
click at [84, 143] on video at bounding box center [202, 97] width 276 height 155
click at [78, 163] on span at bounding box center [202, 163] width 276 height 1
click at [122, 132] on video at bounding box center [202, 97] width 276 height 155
click at [97, 212] on div "Ручная синхронизация Скачать видео Открыть двойной экран" at bounding box center [156, 217] width 185 height 15
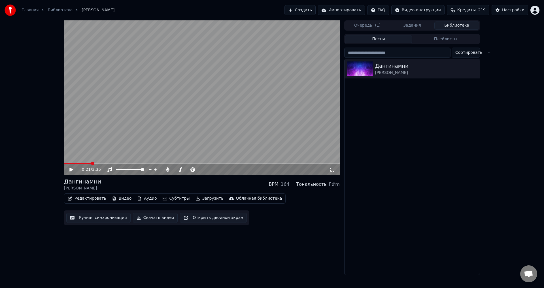
click at [98, 214] on div "Ручная синхронизация Скачать видео Открыть двойной экран" at bounding box center [156, 217] width 185 height 15
click at [98, 214] on button "Ручная синхронизация" at bounding box center [98, 218] width 64 height 10
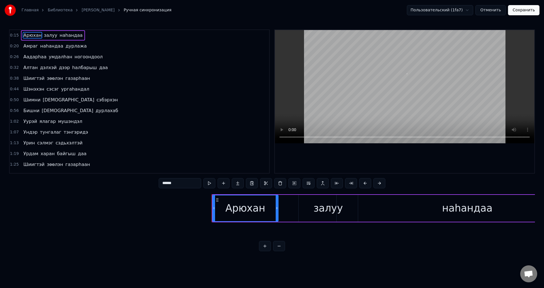
click at [67, 34] on span "наhандаа" at bounding box center [71, 35] width 24 height 7
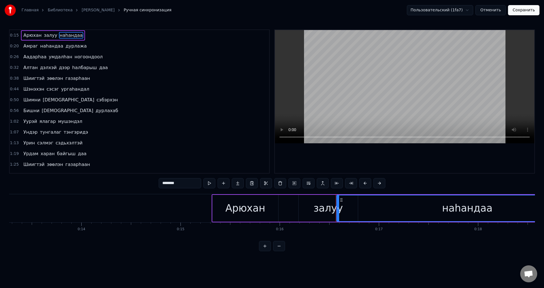
scroll to position [0, 1490]
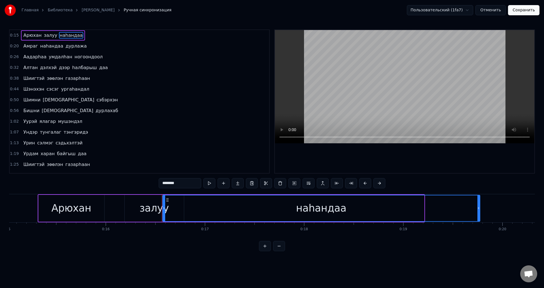
drag, startPoint x: 423, startPoint y: 210, endPoint x: 465, endPoint y: 218, distance: 42.0
click at [479, 216] on div at bounding box center [478, 208] width 2 height 26
click at [27, 37] on span "Арюхан" at bounding box center [32, 35] width 19 height 7
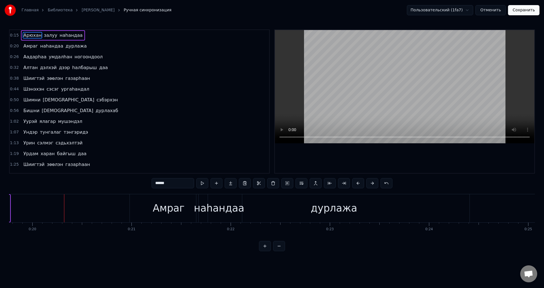
scroll to position [0, 1962]
click at [73, 37] on span "наhандаа" at bounding box center [71, 35] width 24 height 7
type input "********"
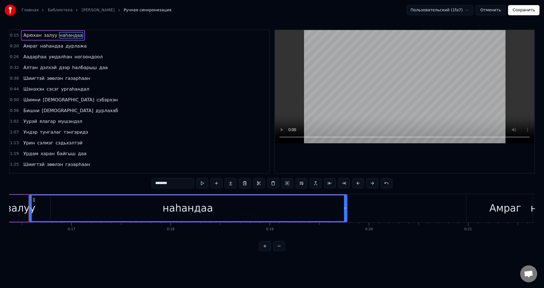
scroll to position [0, 1614]
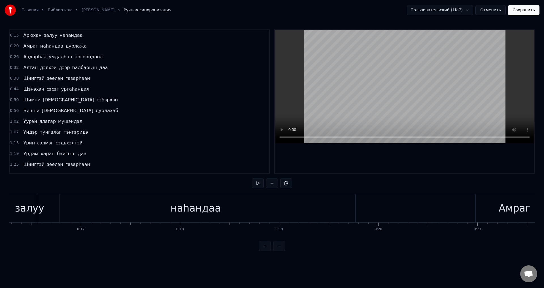
click at [33, 210] on div "залуу" at bounding box center [29, 208] width 29 height 15
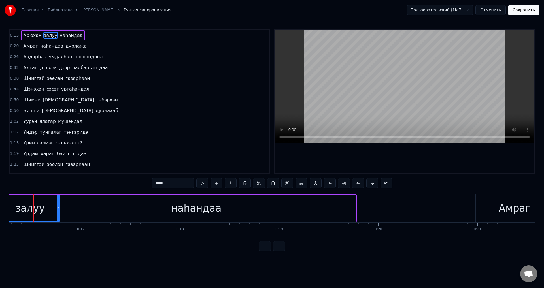
scroll to position [0, 1610]
drag, startPoint x: 63, startPoint y: 211, endPoint x: 66, endPoint y: 213, distance: 3.9
click at [65, 213] on div at bounding box center [64, 208] width 2 height 26
click at [30, 38] on span "Арюхан" at bounding box center [32, 35] width 19 height 7
type input "******"
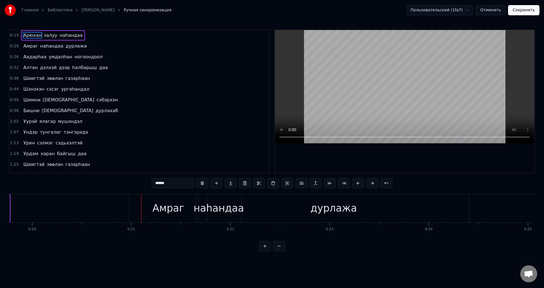
scroll to position [0, 1987]
click at [530, 14] on button "Сохранить" at bounding box center [523, 10] width 31 height 10
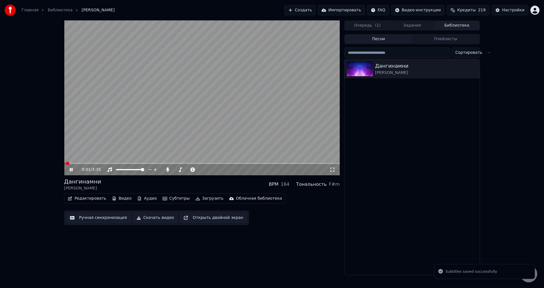
click at [78, 164] on span at bounding box center [202, 163] width 276 height 1
click at [116, 136] on video at bounding box center [202, 97] width 276 height 155
click at [84, 163] on span at bounding box center [74, 163] width 20 height 1
click at [98, 139] on video at bounding box center [202, 97] width 276 height 155
click at [103, 135] on video at bounding box center [202, 97] width 276 height 155
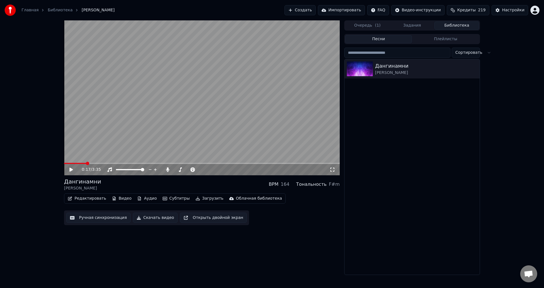
click at [103, 135] on video at bounding box center [202, 97] width 276 height 155
click at [104, 145] on video at bounding box center [202, 97] width 276 height 155
click at [87, 212] on div "Ручная синхронизация Скачать видео Открыть двойной экран" at bounding box center [156, 217] width 185 height 15
click at [91, 214] on button "Ручная синхронизация" at bounding box center [98, 218] width 64 height 10
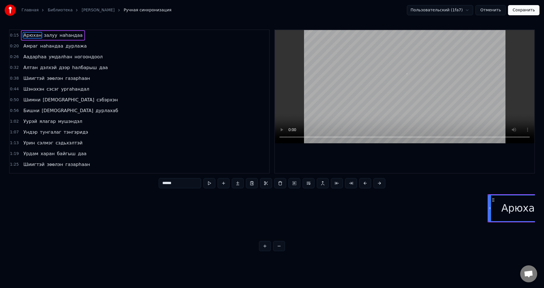
click at [23, 47] on span "Амраг" at bounding box center [31, 46] width 16 height 7
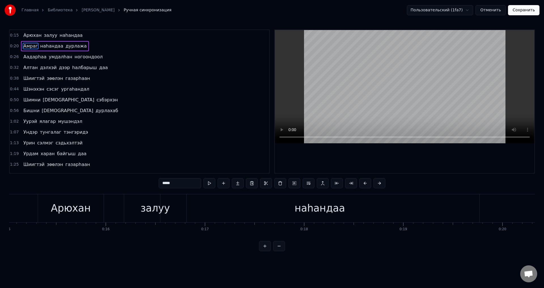
scroll to position [0, 2051]
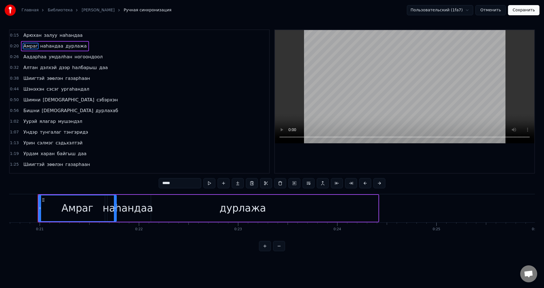
click at [127, 208] on div "дурлажа" at bounding box center [242, 208] width 271 height 27
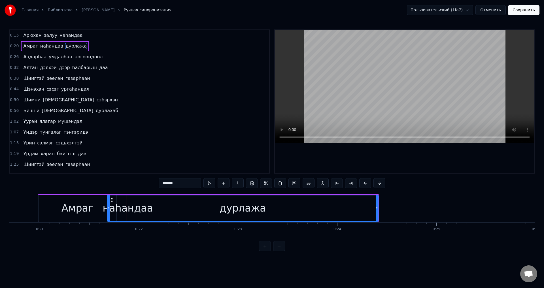
click at [140, 208] on div "дурлажа" at bounding box center [243, 208] width 270 height 26
click at [170, 201] on div "дурлажа" at bounding box center [243, 208] width 270 height 26
drag, startPoint x: 377, startPoint y: 205, endPoint x: 423, endPoint y: 215, distance: 46.9
click at [423, 215] on div at bounding box center [423, 208] width 2 height 26
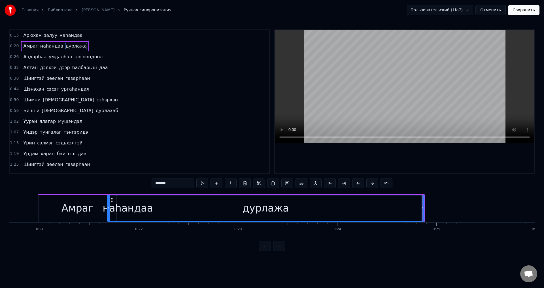
click at [111, 202] on div "дурлажа" at bounding box center [266, 208] width 316 height 26
click at [108, 205] on div at bounding box center [109, 208] width 2 height 26
click at [42, 46] on span "наhандаа" at bounding box center [52, 46] width 24 height 7
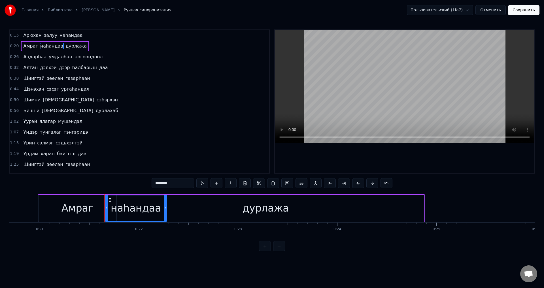
drag, startPoint x: 150, startPoint y: 209, endPoint x: 165, endPoint y: 208, distance: 15.9
click at [165, 208] on icon at bounding box center [165, 208] width 2 height 5
drag, startPoint x: 105, startPoint y: 208, endPoint x: 112, endPoint y: 210, distance: 7.3
click at [166, 205] on div at bounding box center [165, 208] width 2 height 26
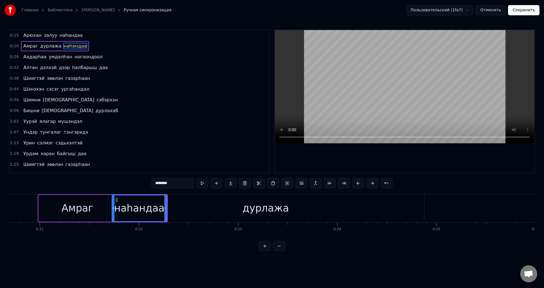
click at [177, 205] on div "дурлажа" at bounding box center [265, 208] width 317 height 27
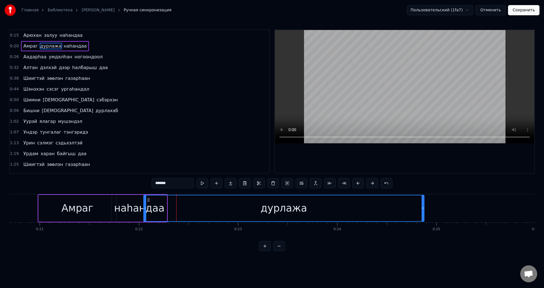
drag, startPoint x: 108, startPoint y: 209, endPoint x: 144, endPoint y: 215, distance: 36.7
click at [72, 208] on div "Амраг" at bounding box center [77, 208] width 32 height 15
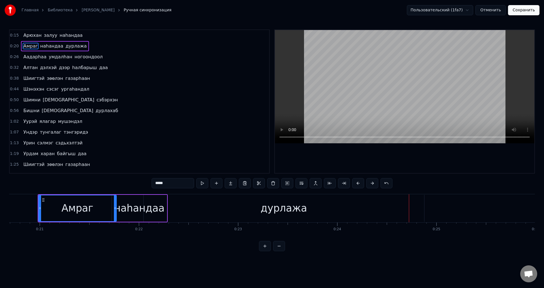
click at [200, 221] on div "дурлажа" at bounding box center [283, 208] width 281 height 27
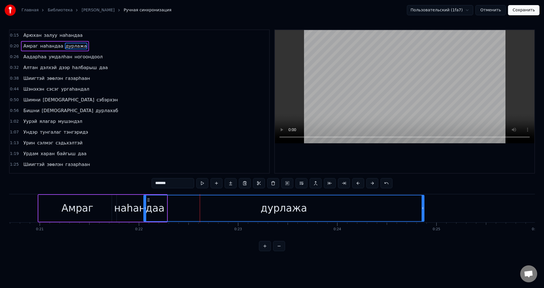
click at [145, 214] on div at bounding box center [145, 208] width 2 height 26
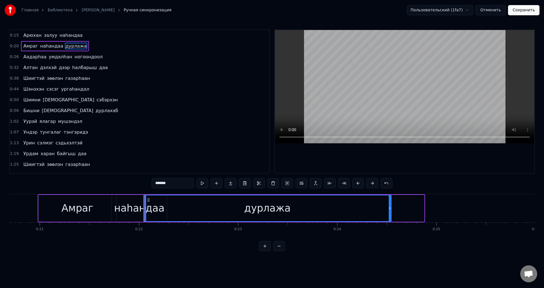
drag, startPoint x: 423, startPoint y: 205, endPoint x: 303, endPoint y: 211, distance: 120.3
click at [391, 209] on div at bounding box center [390, 208] width 2 height 26
click at [147, 213] on div at bounding box center [147, 208] width 2 height 26
click at [27, 46] on span "Амраг" at bounding box center [31, 46] width 16 height 7
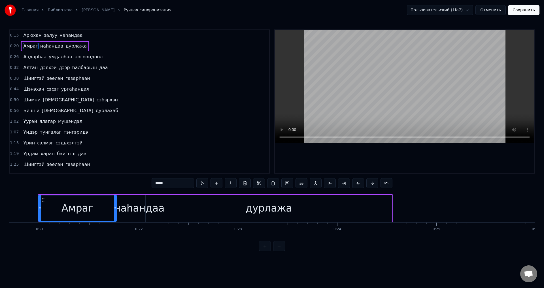
click at [158, 206] on div "дурлажа" at bounding box center [269, 208] width 246 height 27
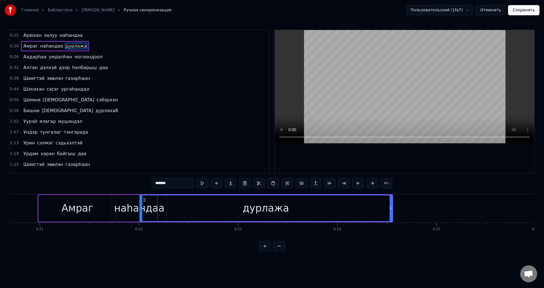
drag, startPoint x: 147, startPoint y: 214, endPoint x: 141, endPoint y: 215, distance: 6.0
click at [141, 215] on div at bounding box center [141, 208] width 2 height 26
drag, startPoint x: 390, startPoint y: 209, endPoint x: 324, endPoint y: 193, distance: 67.9
click at [395, 210] on icon at bounding box center [394, 208] width 2 height 5
click at [141, 215] on div at bounding box center [141, 208] width 2 height 26
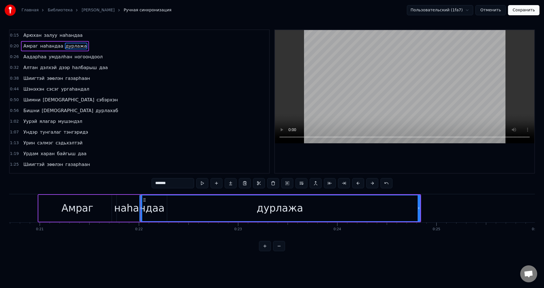
click at [134, 210] on div "наhандаа" at bounding box center [139, 208] width 50 height 15
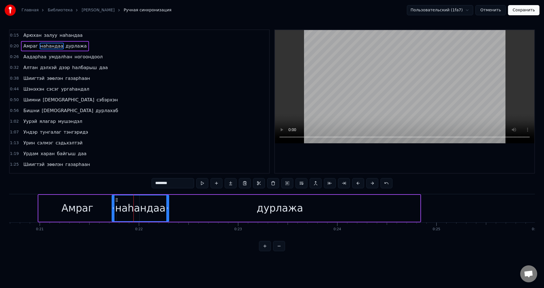
drag, startPoint x: 166, startPoint y: 212, endPoint x: 168, endPoint y: 217, distance: 5.5
click at [168, 217] on div at bounding box center [167, 208] width 2 height 26
click at [162, 211] on div "наhандаа" at bounding box center [140, 208] width 56 height 26
drag, startPoint x: 167, startPoint y: 209, endPoint x: 180, endPoint y: 215, distance: 14.1
click at [180, 215] on div at bounding box center [180, 208] width 2 height 26
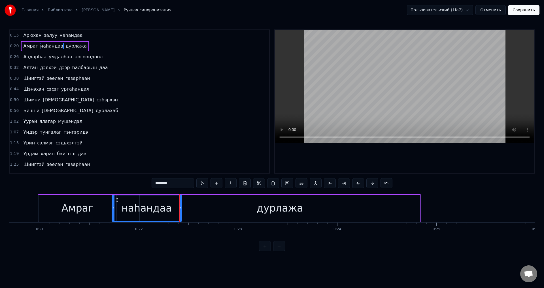
click at [31, 48] on span "Амраг" at bounding box center [31, 46] width 16 height 7
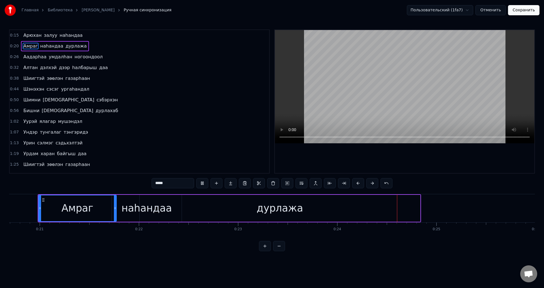
click at [379, 92] on video at bounding box center [404, 86] width 259 height 113
click at [185, 206] on div "дурлажа" at bounding box center [280, 208] width 280 height 27
type input "*******"
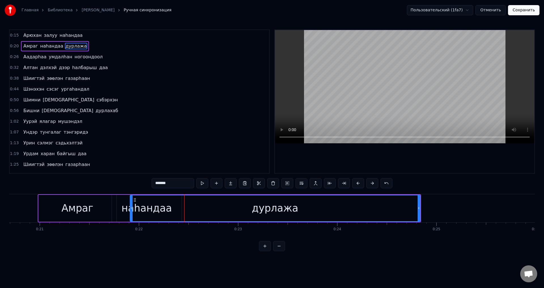
drag, startPoint x: 141, startPoint y: 209, endPoint x: 132, endPoint y: 209, distance: 9.6
click at [132, 209] on icon at bounding box center [131, 208] width 2 height 5
click at [29, 41] on div "0:15 Арюхан залуу наhандаа" at bounding box center [139, 35] width 259 height 11
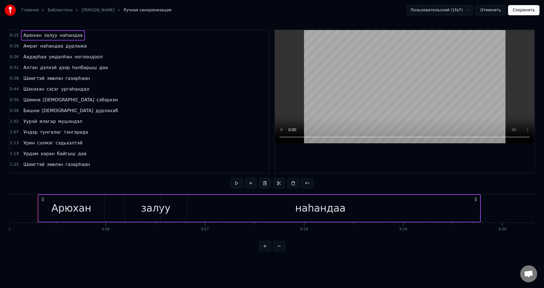
click at [33, 49] on span "Амраг" at bounding box center [31, 46] width 16 height 7
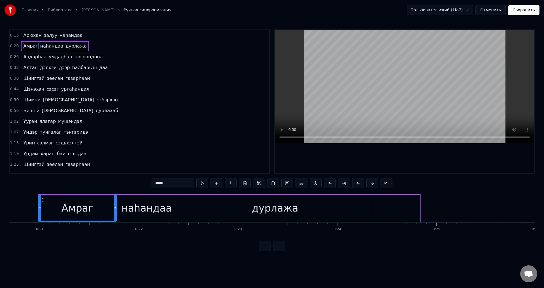
click at [150, 205] on div "дурлажа" at bounding box center [275, 208] width 290 height 27
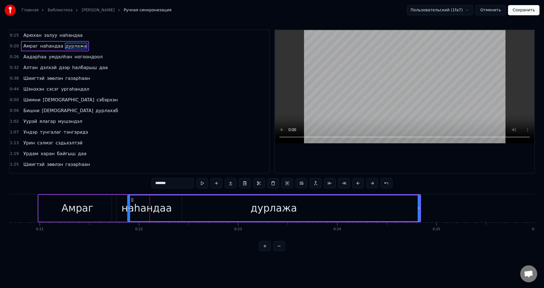
click at [129, 208] on icon at bounding box center [129, 208] width 2 height 5
click at [155, 208] on div "дурлажа" at bounding box center [274, 208] width 292 height 26
click at [25, 49] on span "Амраг" at bounding box center [31, 46] width 16 height 7
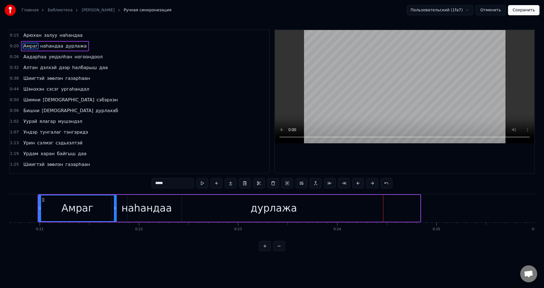
click at [369, 234] on div "Арюхан залуу наhандаа Амраг наhандаа дурлажа Аадарhаа умдалhан ногоондоол Алтан…" at bounding box center [272, 215] width 526 height 42
click at [365, 211] on div "дурлажа" at bounding box center [273, 208] width 293 height 27
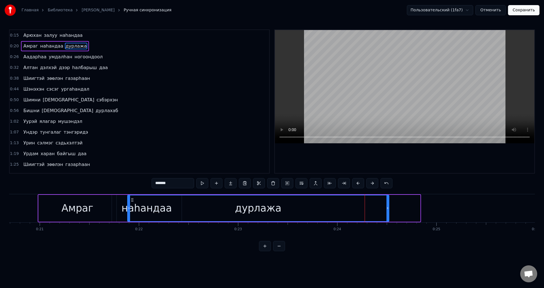
drag, startPoint x: 419, startPoint y: 212, endPoint x: 388, endPoint y: 219, distance: 32.1
click at [388, 219] on div at bounding box center [387, 208] width 2 height 26
click at [34, 44] on span "Амраг" at bounding box center [31, 46] width 16 height 7
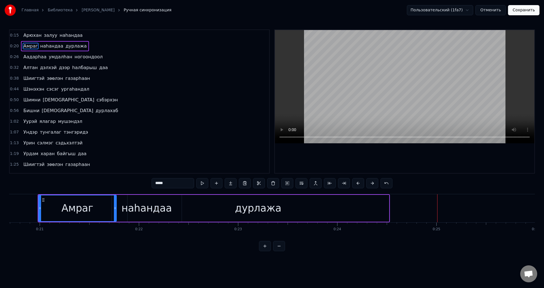
click at [367, 212] on div "дурлажа" at bounding box center [257, 208] width 261 height 27
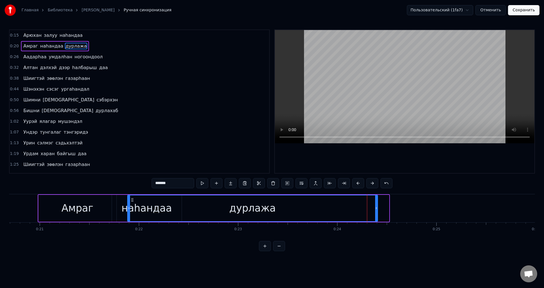
drag, startPoint x: 387, startPoint y: 212, endPoint x: 367, endPoint y: 211, distance: 20.2
click at [375, 214] on div at bounding box center [376, 208] width 2 height 26
click at [29, 47] on span "Амраг" at bounding box center [31, 46] width 16 height 7
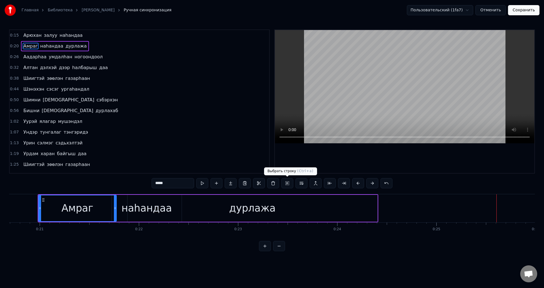
drag, startPoint x: 328, startPoint y: 208, endPoint x: 337, endPoint y: 207, distance: 8.5
click at [329, 208] on div "дурлажа" at bounding box center [252, 208] width 250 height 27
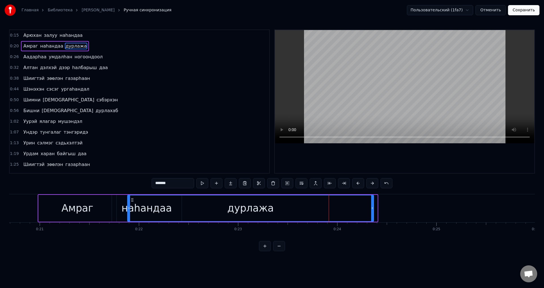
drag, startPoint x: 375, startPoint y: 209, endPoint x: 368, endPoint y: 209, distance: 7.7
click at [371, 210] on div at bounding box center [372, 208] width 2 height 26
click at [128, 211] on div at bounding box center [129, 208] width 2 height 26
click at [139, 209] on div "дурлажа" at bounding box center [250, 208] width 244 height 26
click at [124, 209] on div "наhандаа" at bounding box center [147, 208] width 70 height 27
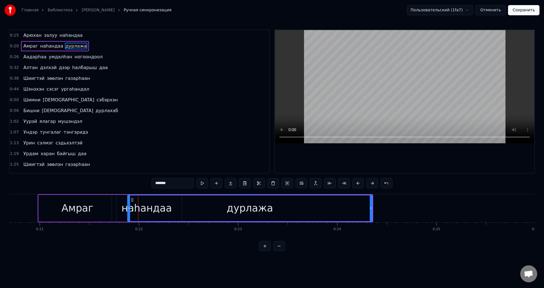
type input "********"
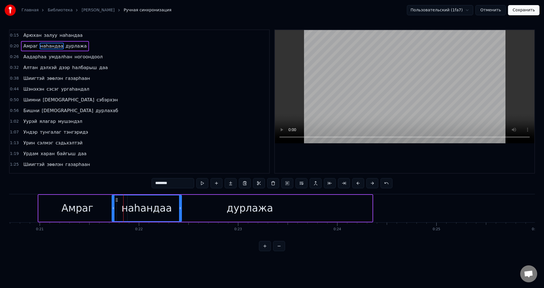
click at [21, 46] on div "Амраг [PERSON_NAME]" at bounding box center [55, 46] width 68 height 10
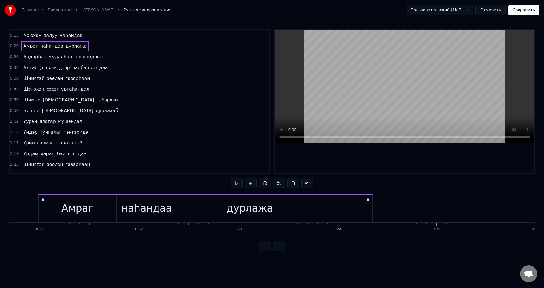
click at [24, 45] on span "Амраг" at bounding box center [31, 46] width 16 height 7
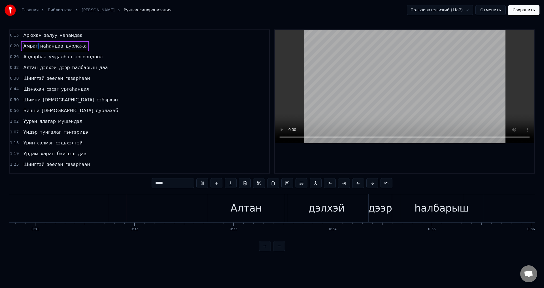
scroll to position [0, 3051]
click at [80, 59] on span "ногоондоол" at bounding box center [88, 57] width 29 height 7
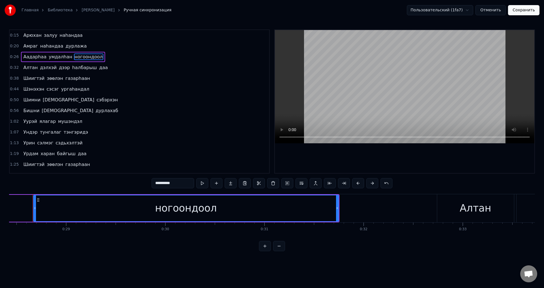
scroll to position [0, 2813]
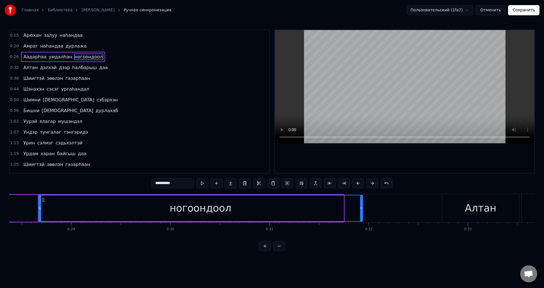
drag, startPoint x: 342, startPoint y: 212, endPoint x: 360, endPoint y: 221, distance: 19.6
click at [361, 222] on div "Арюхан залуу наhандаа Амраг наhандаа дурлажа Аадарhаа умдалhан ногоондоол Алтан…" at bounding box center [272, 215] width 526 height 42
click at [29, 55] on span "Аадарhаа" at bounding box center [35, 57] width 24 height 7
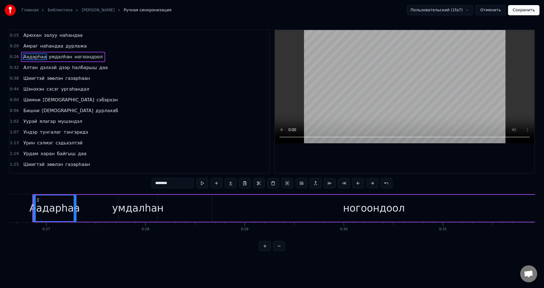
scroll to position [0, 2634]
click at [55, 56] on span "умдалhан" at bounding box center [60, 57] width 25 height 7
type input "********"
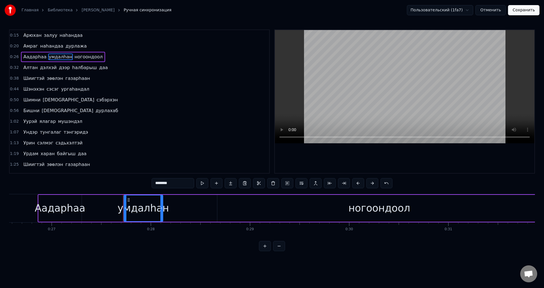
click at [181, 208] on div "[PERSON_NAME]" at bounding box center [290, 208] width 505 height 28
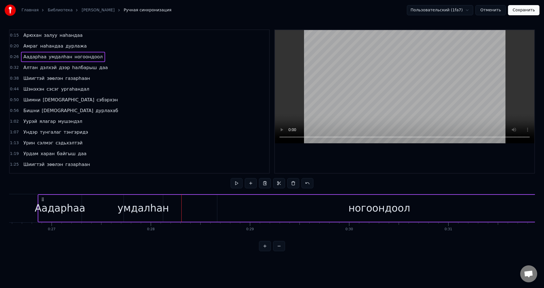
click at [152, 208] on div "умдалhан" at bounding box center [144, 208] width 52 height 15
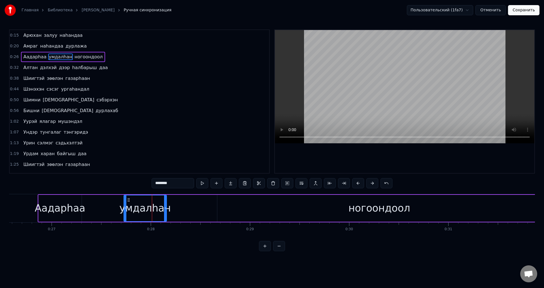
drag, startPoint x: 162, startPoint y: 210, endPoint x: 166, endPoint y: 212, distance: 4.1
click at [166, 212] on div at bounding box center [165, 208] width 2 height 26
click at [183, 212] on div "[PERSON_NAME]" at bounding box center [290, 208] width 505 height 28
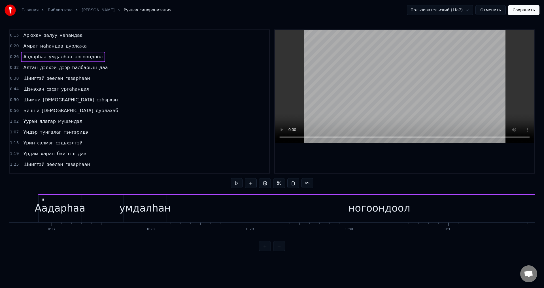
click at [216, 199] on div "[PERSON_NAME]" at bounding box center [290, 208] width 505 height 28
drag, startPoint x: 78, startPoint y: 58, endPoint x: 121, endPoint y: 131, distance: 84.8
click at [78, 58] on span "ногоондоол" at bounding box center [88, 57] width 29 height 7
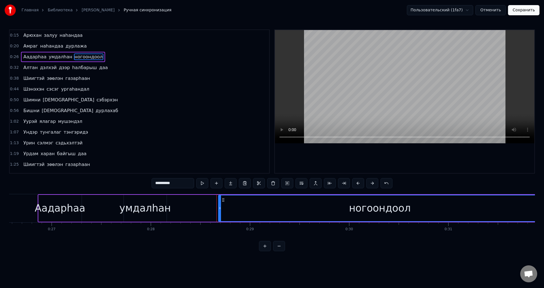
click at [219, 212] on div at bounding box center [220, 208] width 2 height 26
click at [33, 58] on span "Аадарhаа" at bounding box center [35, 57] width 24 height 7
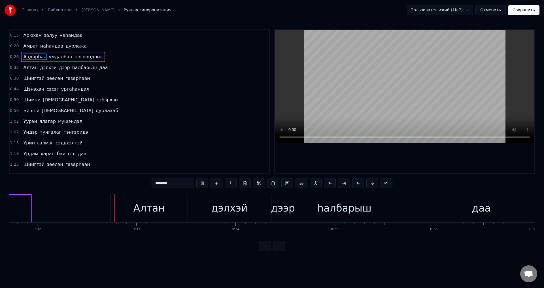
scroll to position [0, 3148]
click at [87, 59] on span "ногоондоол" at bounding box center [88, 57] width 29 height 7
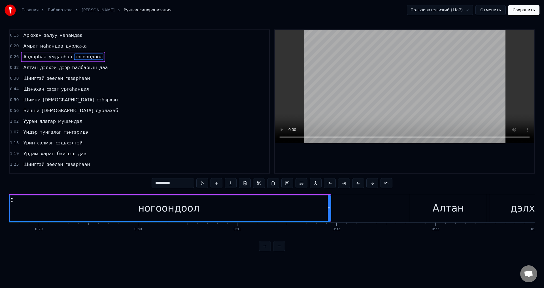
scroll to position [0, 2814]
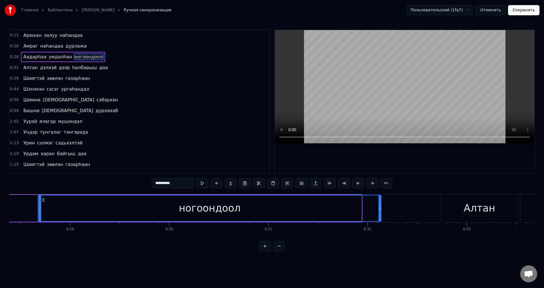
drag, startPoint x: 359, startPoint y: 208, endPoint x: 380, endPoint y: 221, distance: 24.5
click at [380, 221] on div at bounding box center [379, 208] width 2 height 26
click at [30, 55] on span "Аадарhаа" at bounding box center [35, 57] width 24 height 7
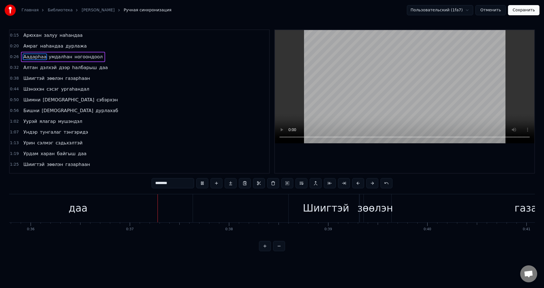
scroll to position [0, 3598]
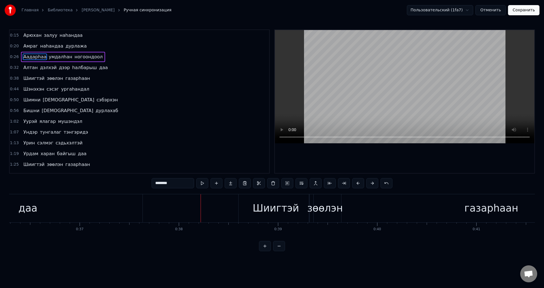
click at [31, 68] on span "Алтан" at bounding box center [31, 67] width 16 height 7
type input "*****"
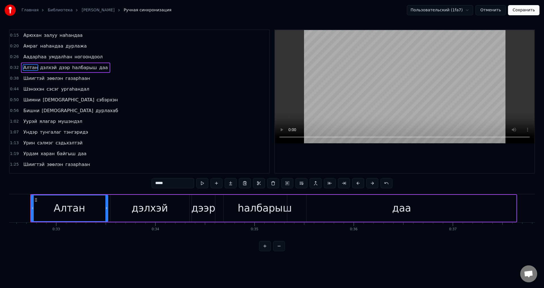
scroll to position [0, 3217]
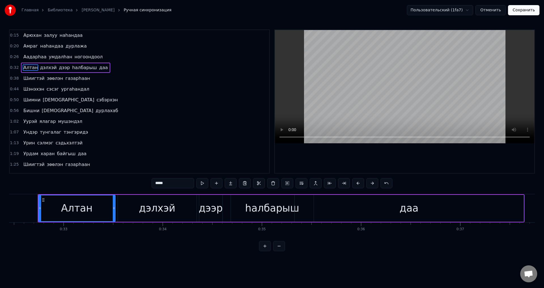
click at [526, 12] on button "Сохранить" at bounding box center [523, 10] width 31 height 10
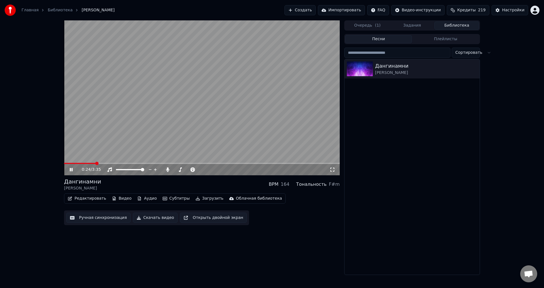
click at [207, 120] on video at bounding box center [202, 97] width 276 height 155
click at [108, 216] on button "Ручная синхронизация" at bounding box center [98, 218] width 64 height 10
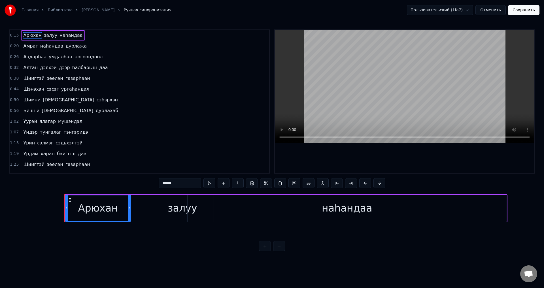
click at [67, 47] on span "дурлажа" at bounding box center [76, 46] width 22 height 7
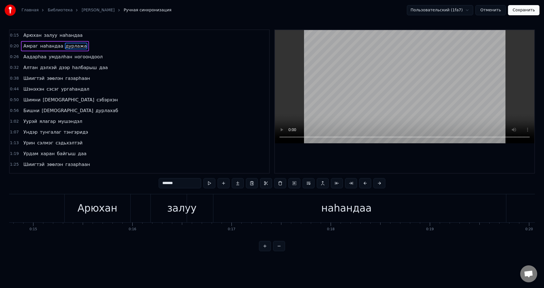
type input "*******"
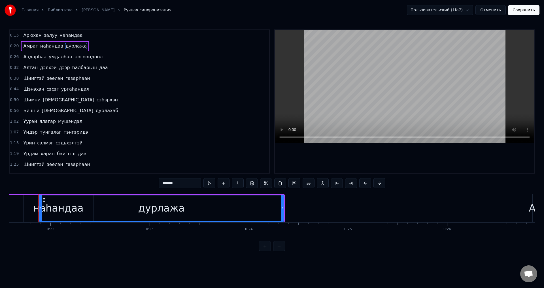
scroll to position [0, 2140]
click at [135, 205] on div "дурлажа" at bounding box center [161, 208] width 244 height 26
click at [42, 211] on div at bounding box center [42, 208] width 2 height 26
click at [43, 212] on div at bounding box center [43, 208] width 2 height 26
click at [513, 9] on button "Сохранить" at bounding box center [523, 10] width 31 height 10
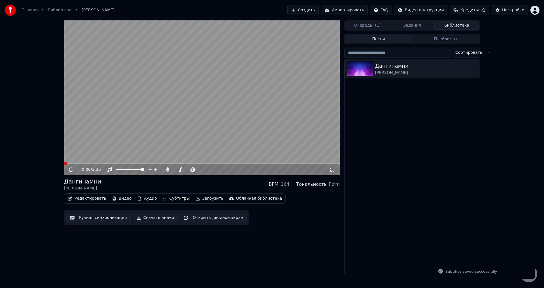
click at [88, 163] on video at bounding box center [202, 97] width 276 height 155
click at [92, 163] on span at bounding box center [202, 163] width 276 height 1
click at [86, 163] on span at bounding box center [202, 163] width 276 height 1
click at [107, 132] on video at bounding box center [202, 97] width 276 height 155
click at [92, 164] on span at bounding box center [79, 163] width 31 height 1
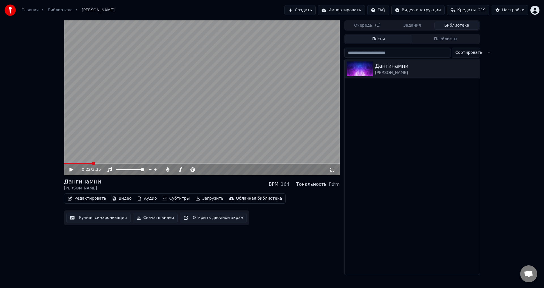
click at [104, 142] on video at bounding box center [202, 97] width 276 height 155
click at [104, 143] on video at bounding box center [202, 97] width 276 height 155
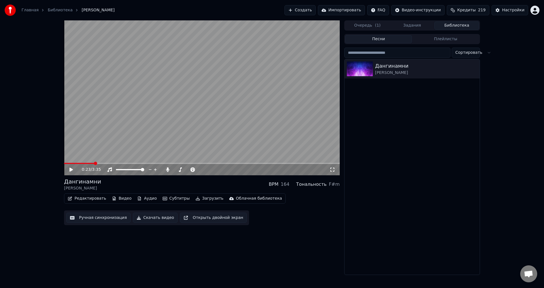
click at [84, 216] on button "Ручная синхронизация" at bounding box center [98, 218] width 64 height 10
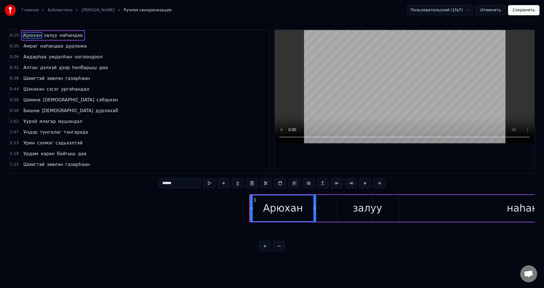
click at [67, 47] on span "дурлажа" at bounding box center [76, 46] width 22 height 7
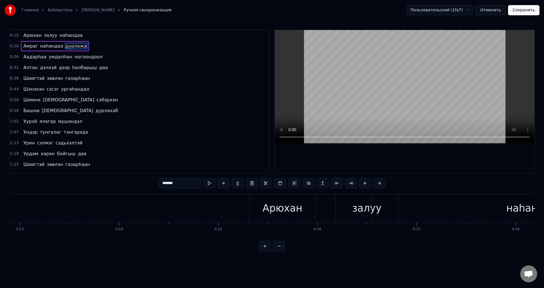
type input "*******"
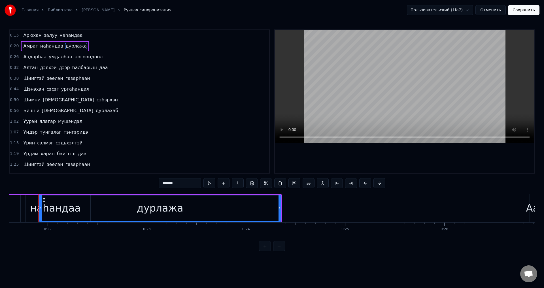
scroll to position [0, 2143]
click at [41, 211] on div at bounding box center [40, 208] width 2 height 26
click at [40, 210] on div at bounding box center [40, 208] width 0 height 28
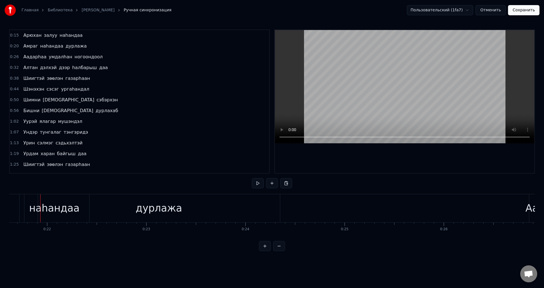
click at [58, 207] on div "дурлажа" at bounding box center [159, 208] width 242 height 28
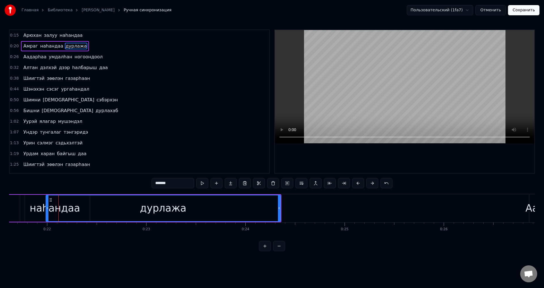
drag, startPoint x: 39, startPoint y: 211, endPoint x: 46, endPoint y: 212, distance: 7.4
click at [46, 212] on div at bounding box center [47, 208] width 2 height 26
drag, startPoint x: 246, startPoint y: 211, endPoint x: 262, endPoint y: 210, distance: 15.9
click at [247, 212] on div "дурлажа" at bounding box center [163, 208] width 234 height 26
drag, startPoint x: 278, startPoint y: 211, endPoint x: 254, endPoint y: 214, distance: 24.5
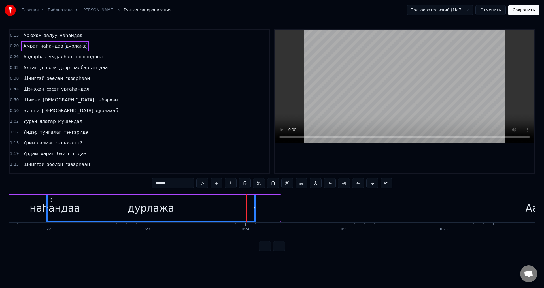
click at [254, 214] on div at bounding box center [255, 208] width 2 height 26
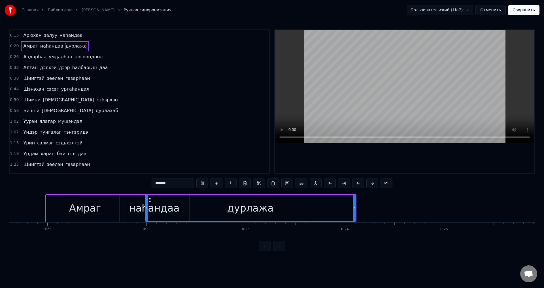
scroll to position [0, 2029]
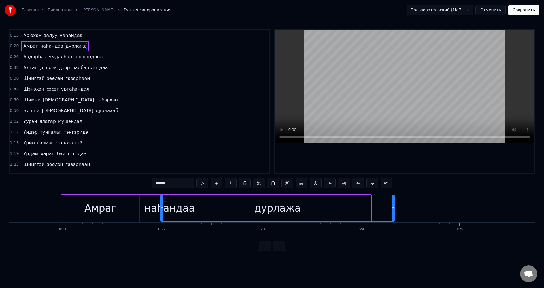
drag, startPoint x: 371, startPoint y: 208, endPoint x: 169, endPoint y: 204, distance: 201.7
click at [393, 217] on div at bounding box center [393, 208] width 2 height 26
drag, startPoint x: 161, startPoint y: 211, endPoint x: 157, endPoint y: 211, distance: 4.0
click at [157, 211] on div at bounding box center [158, 208] width 2 height 26
drag, startPoint x: 393, startPoint y: 209, endPoint x: 417, endPoint y: 214, distance: 24.2
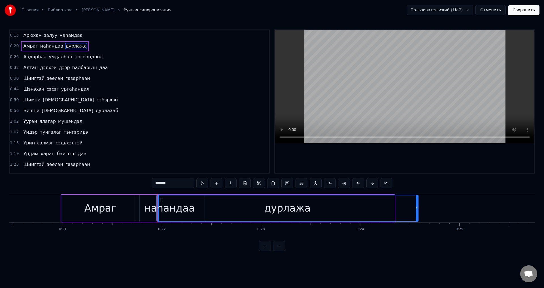
click at [417, 214] on div at bounding box center [417, 208] width 2 height 26
drag, startPoint x: 157, startPoint y: 213, endPoint x: 150, endPoint y: 210, distance: 7.7
click at [150, 210] on div at bounding box center [151, 208] width 2 height 26
click at [32, 50] on div "Амраг [PERSON_NAME]" at bounding box center [55, 46] width 68 height 10
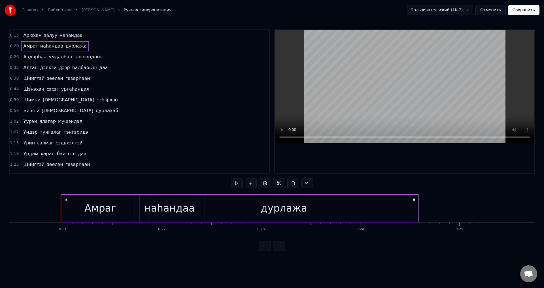
click at [32, 47] on span "Амраг" at bounding box center [31, 46] width 16 height 7
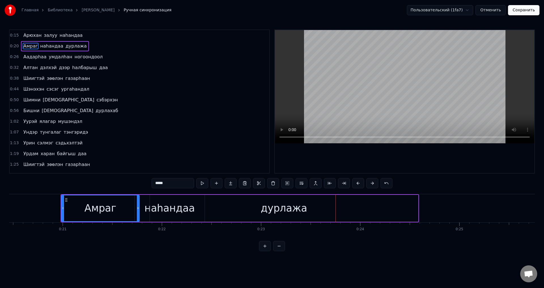
click at [75, 45] on span "дурлажа" at bounding box center [76, 46] width 22 height 7
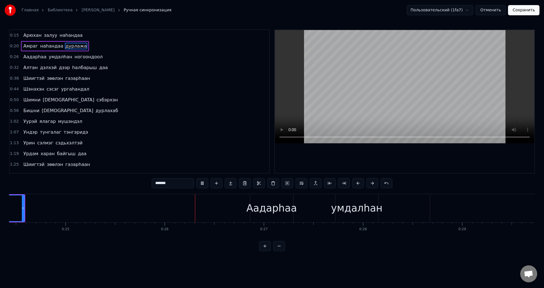
scroll to position [0, 2512]
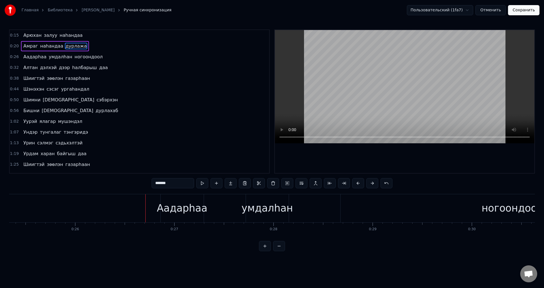
click at [75, 48] on span "дурлажа" at bounding box center [76, 46] width 22 height 7
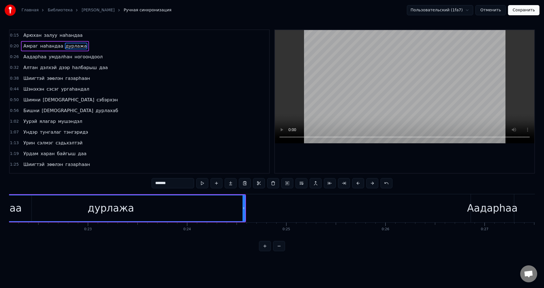
scroll to position [0, 2140]
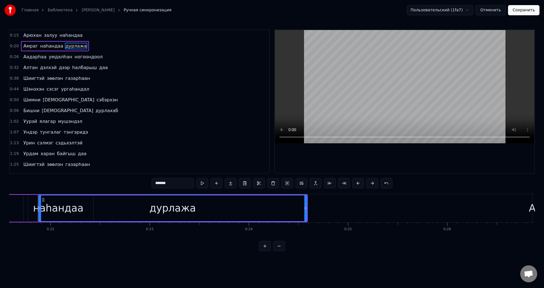
click at [61, 206] on div "дурлажа" at bounding box center [173, 208] width 268 height 26
click at [35, 206] on div "наhандаа" at bounding box center [59, 208] width 70 height 27
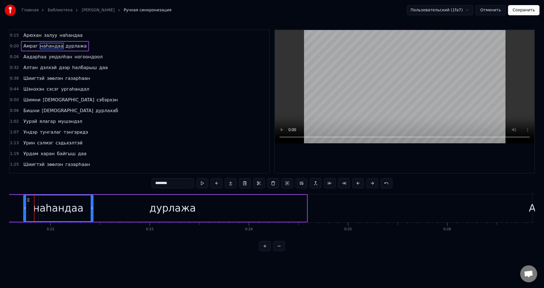
scroll to position [0, 2136]
click at [95, 208] on circle at bounding box center [95, 208] width 0 height 0
drag, startPoint x: 108, startPoint y: 208, endPoint x: 97, endPoint y: 211, distance: 11.1
click at [108, 208] on div "дурлажа" at bounding box center [176, 208] width 268 height 27
type input "*******"
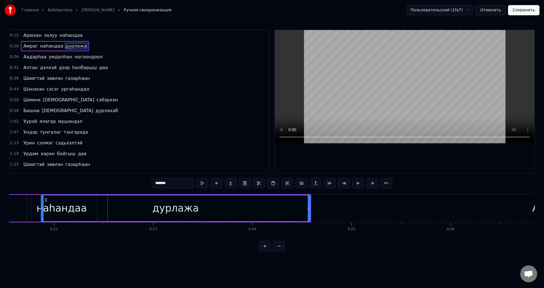
click at [42, 211] on div at bounding box center [42, 208] width 2 height 26
drag, startPoint x: 309, startPoint y: 209, endPoint x: 324, endPoint y: 218, distance: 17.9
click at [324, 218] on div at bounding box center [323, 208] width 2 height 26
click at [32, 50] on div "Амраг [PERSON_NAME]" at bounding box center [55, 46] width 68 height 10
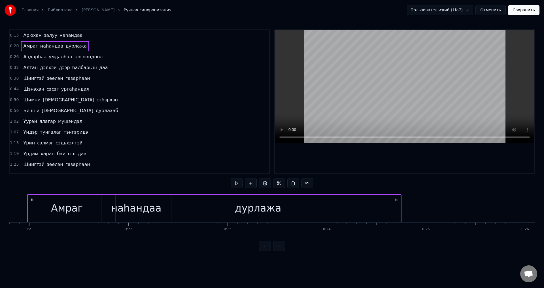
click at [32, 50] on div "Амраг [PERSON_NAME]" at bounding box center [55, 46] width 68 height 10
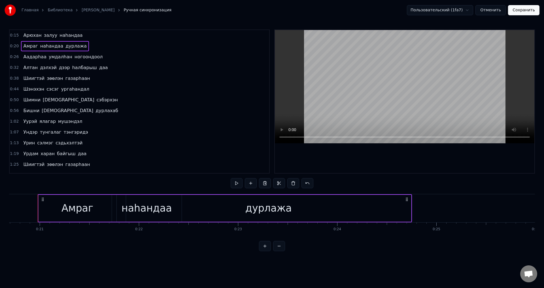
click at [32, 48] on span "Амраг" at bounding box center [31, 46] width 16 height 7
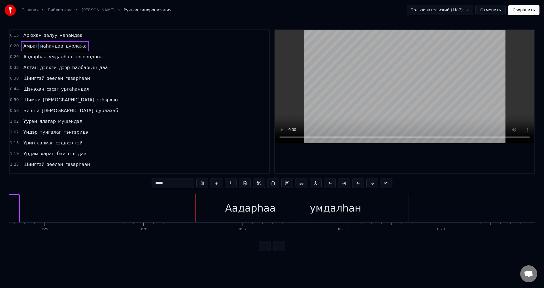
scroll to position [0, 2530]
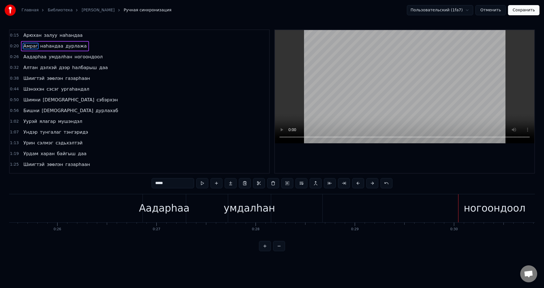
click at [514, 9] on button "Сохранить" at bounding box center [523, 10] width 31 height 10
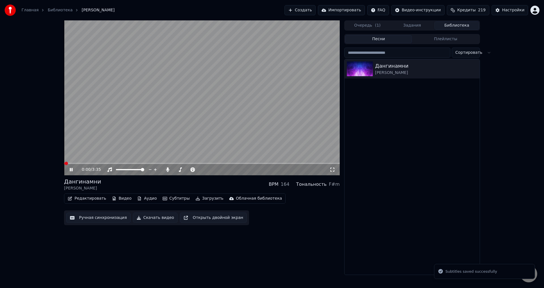
click at [84, 164] on span at bounding box center [202, 163] width 276 height 1
click at [80, 163] on span at bounding box center [77, 163] width 27 height 1
click at [87, 144] on video at bounding box center [202, 97] width 276 height 155
click at [80, 164] on span at bounding box center [72, 163] width 17 height 1
click at [92, 136] on video at bounding box center [202, 97] width 276 height 155
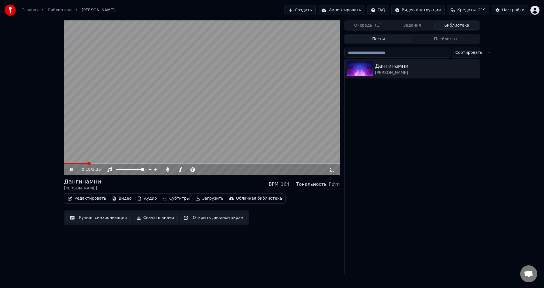
click at [81, 163] on video at bounding box center [202, 97] width 276 height 155
click at [78, 165] on div "0:18 / 3:35" at bounding box center [202, 169] width 276 height 11
click at [77, 164] on span at bounding box center [70, 163] width 13 height 1
click at [98, 113] on video at bounding box center [202, 97] width 276 height 155
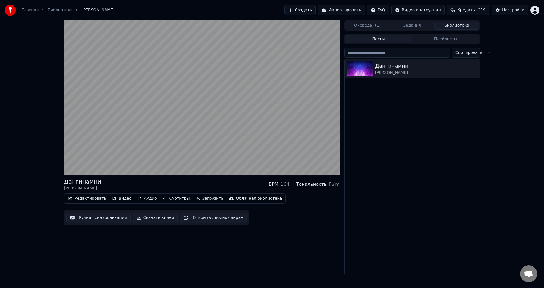
click at [84, 142] on video at bounding box center [202, 97] width 276 height 155
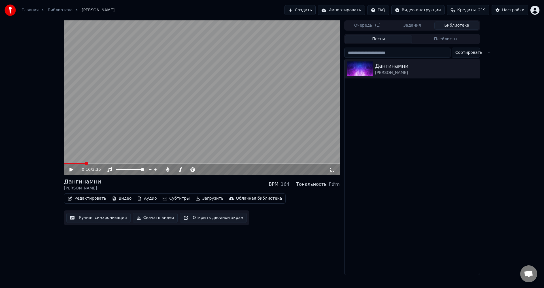
click at [84, 164] on span at bounding box center [74, 163] width 21 height 1
click at [87, 141] on video at bounding box center [202, 97] width 276 height 155
click at [88, 141] on video at bounding box center [202, 97] width 276 height 155
click at [97, 132] on video at bounding box center [202, 97] width 276 height 155
click at [100, 133] on video at bounding box center [202, 97] width 276 height 155
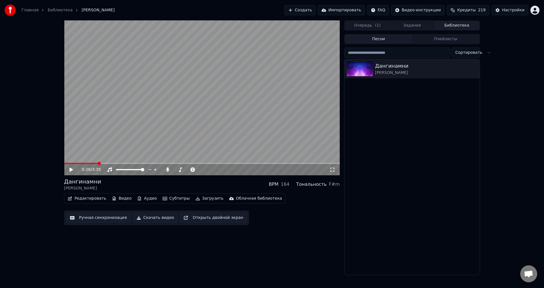
click at [93, 161] on video at bounding box center [202, 97] width 276 height 155
click at [94, 163] on video at bounding box center [202, 97] width 276 height 155
click at [93, 163] on video at bounding box center [202, 97] width 276 height 155
click at [90, 164] on span at bounding box center [81, 163] width 35 height 1
drag, startPoint x: 110, startPoint y: 116, endPoint x: 102, endPoint y: 168, distance: 52.1
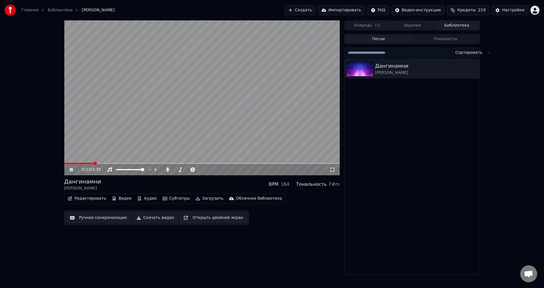
click at [110, 117] on video at bounding box center [202, 97] width 276 height 155
click at [95, 216] on button "Ручная синхронизация" at bounding box center [98, 218] width 64 height 10
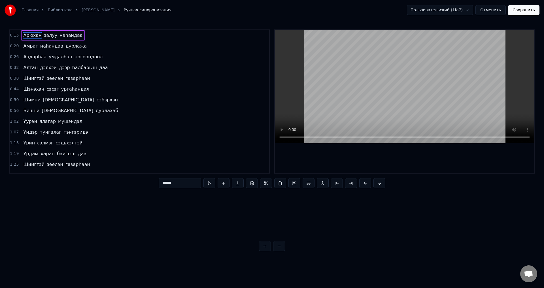
scroll to position [0, 1144]
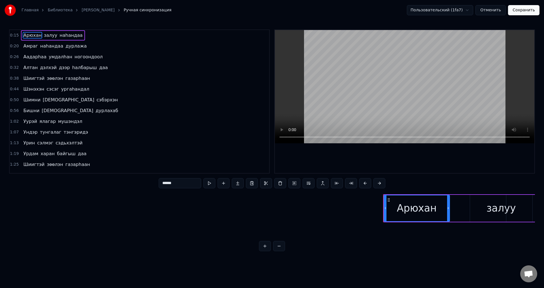
click at [52, 46] on span "наhандаа" at bounding box center [52, 46] width 24 height 7
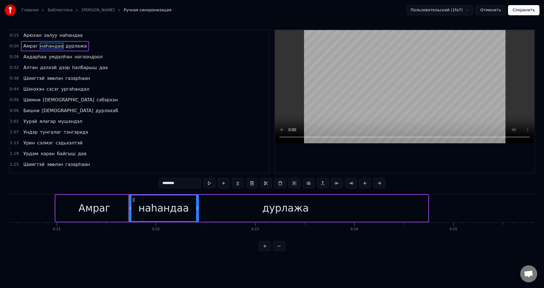
scroll to position [0, 2125]
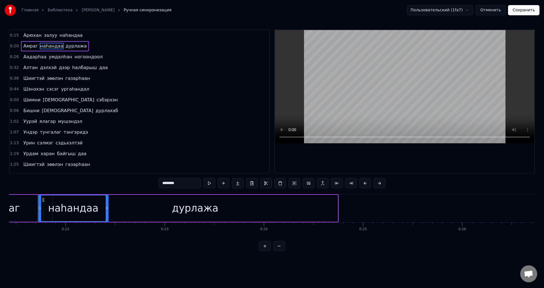
click at [84, 208] on div "наhандаа" at bounding box center [73, 208] width 50 height 15
click at [133, 212] on div "дурлажа" at bounding box center [195, 208] width 285 height 27
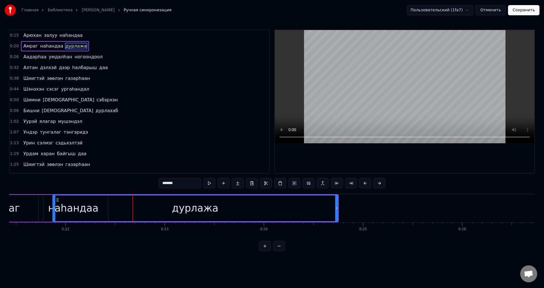
click at [53, 48] on span "наhандаа" at bounding box center [52, 46] width 24 height 7
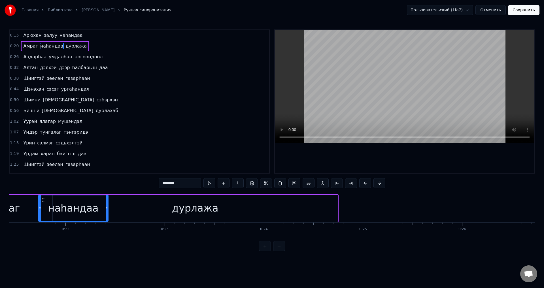
click at [43, 47] on span "наhандаа" at bounding box center [52, 46] width 24 height 7
click at [150, 213] on div "дурлажа" at bounding box center [195, 208] width 285 height 27
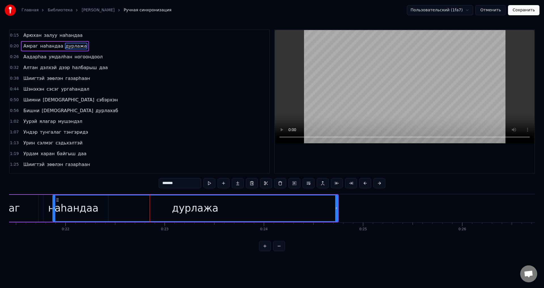
click at [51, 57] on span "умдалhан" at bounding box center [60, 57] width 25 height 7
type input "********"
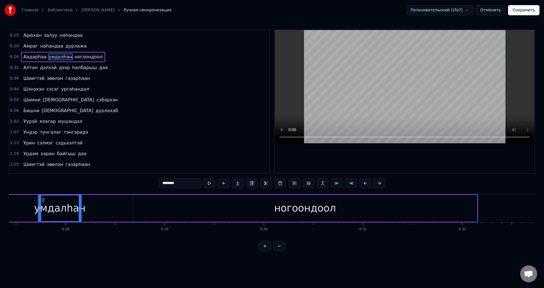
click at [42, 51] on div "Амраг [PERSON_NAME]" at bounding box center [55, 46] width 68 height 10
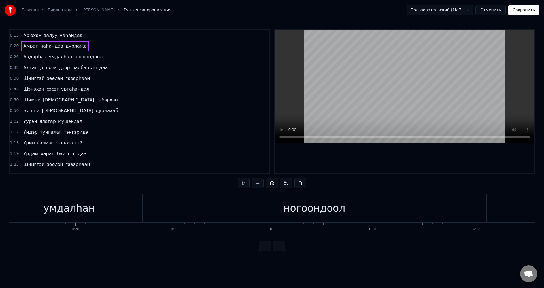
click at [44, 49] on span "наhандаа" at bounding box center [52, 46] width 24 height 7
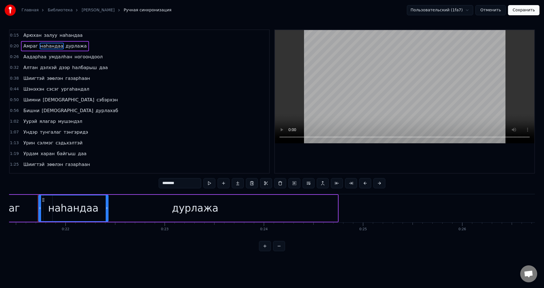
click at [129, 199] on div "дурлажа" at bounding box center [195, 208] width 285 height 27
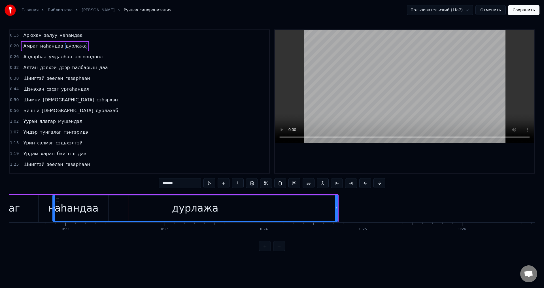
click at [51, 210] on div "наhандаа" at bounding box center [74, 208] width 70 height 27
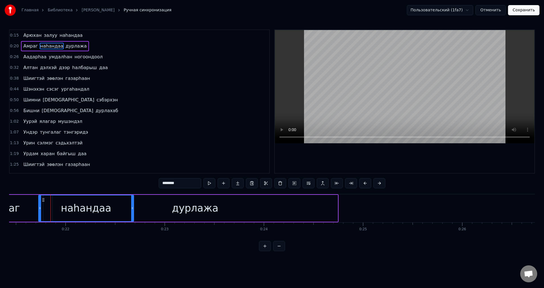
drag, startPoint x: 107, startPoint y: 208, endPoint x: 188, endPoint y: 205, distance: 81.9
click at [132, 219] on div at bounding box center [132, 208] width 2 height 26
click at [188, 205] on div "дурлажа" at bounding box center [195, 208] width 46 height 15
type input "*******"
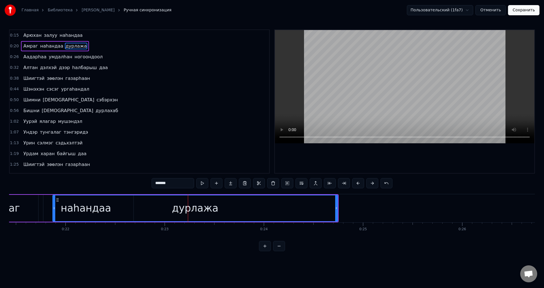
click at [80, 208] on div "дурлажа" at bounding box center [195, 208] width 284 height 26
click at [71, 49] on span "дурлажа" at bounding box center [76, 46] width 22 height 7
click at [55, 212] on div at bounding box center [54, 208] width 2 height 26
click at [86, 199] on div "дурлажа" at bounding box center [195, 208] width 284 height 26
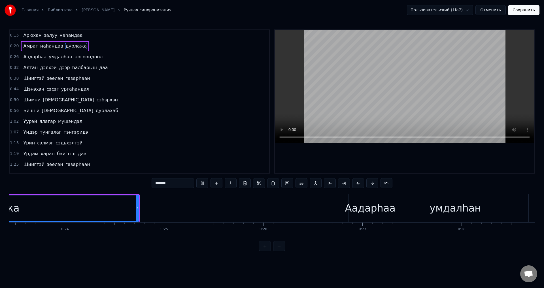
scroll to position [0, 2328]
click at [485, 13] on button "Отменить" at bounding box center [490, 10] width 30 height 10
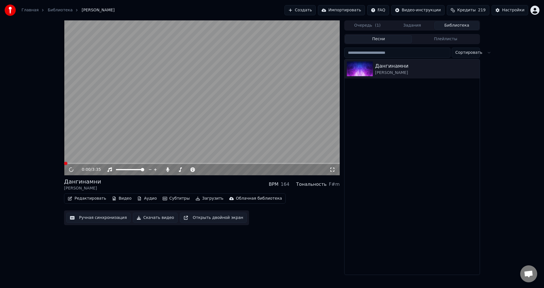
click at [114, 216] on button "Ручная синхронизация" at bounding box center [98, 218] width 64 height 10
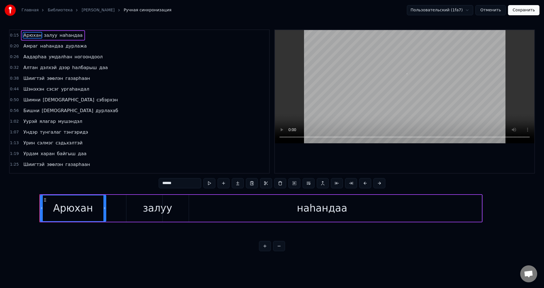
click at [27, 46] on span "Амраг" at bounding box center [31, 46] width 16 height 7
type input "*****"
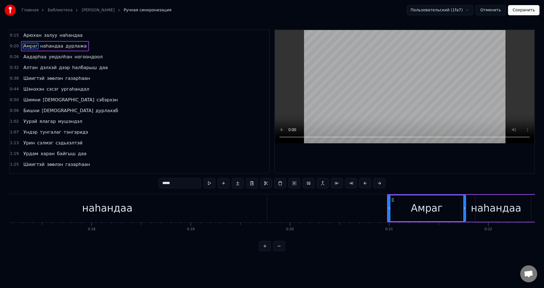
scroll to position [0, 2051]
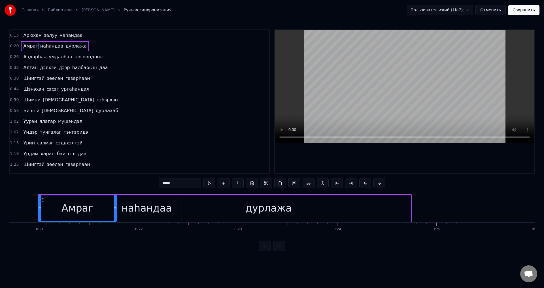
click at [483, 10] on button "Отменить" at bounding box center [490, 10] width 30 height 10
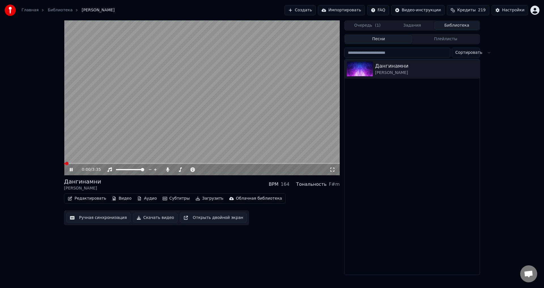
click at [162, 104] on video at bounding box center [202, 97] width 276 height 155
